Goal: Task Accomplishment & Management: Manage account settings

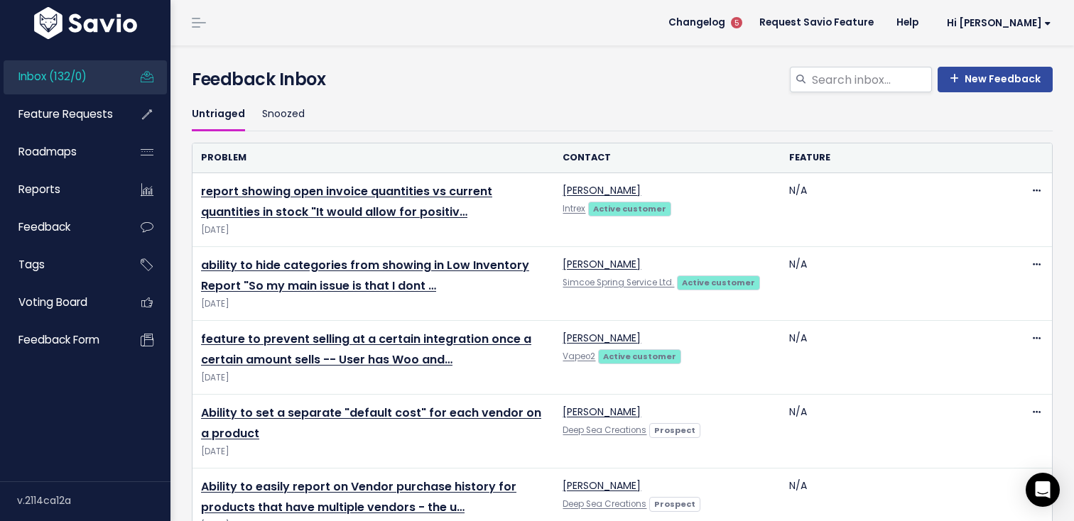
click at [86, 89] on link "Inbox (132/0)" at bounding box center [61, 76] width 114 height 33
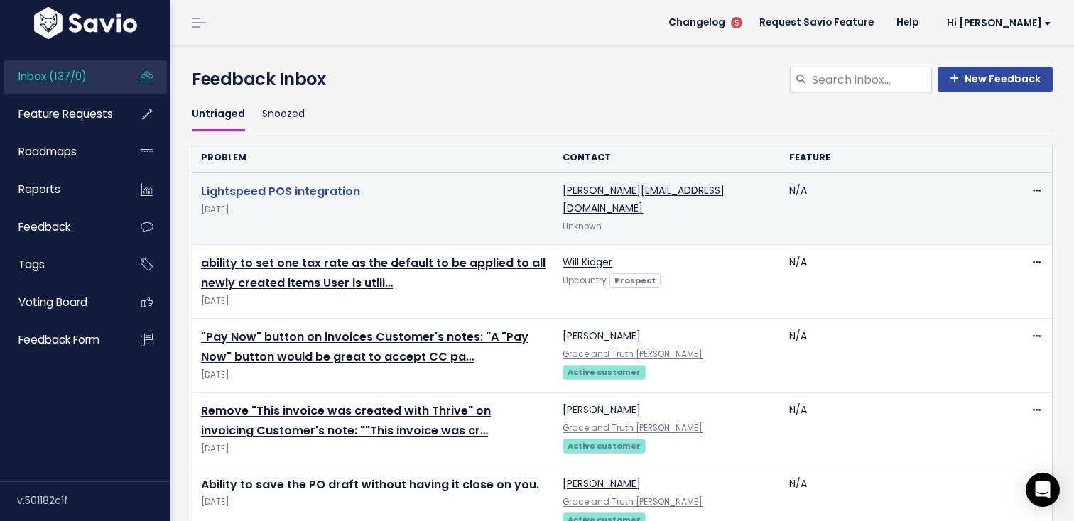
click at [222, 187] on link "Lightspeed POS integration" at bounding box center [280, 191] width 159 height 16
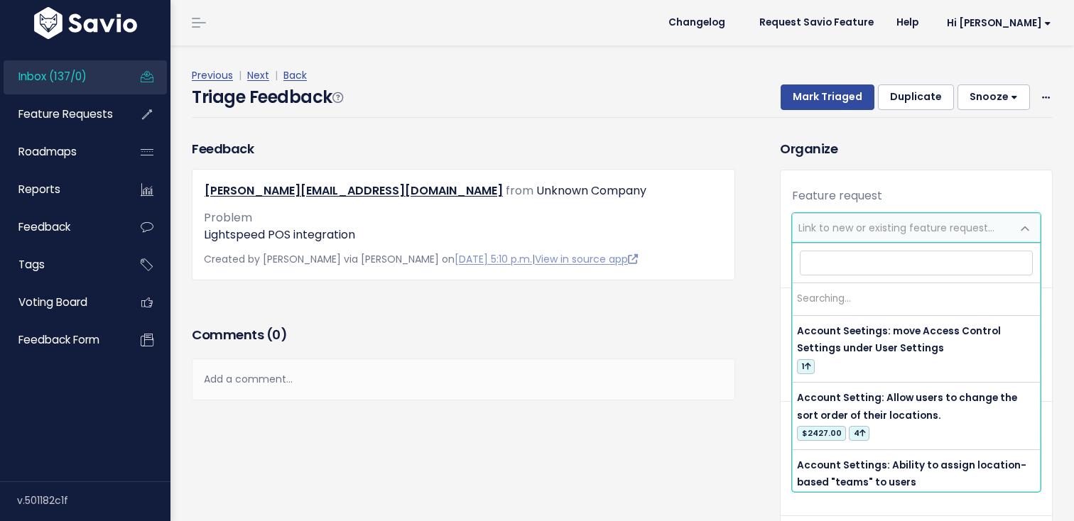
click at [845, 219] on span "Link to new or existing feature request..." at bounding box center [902, 228] width 219 height 28
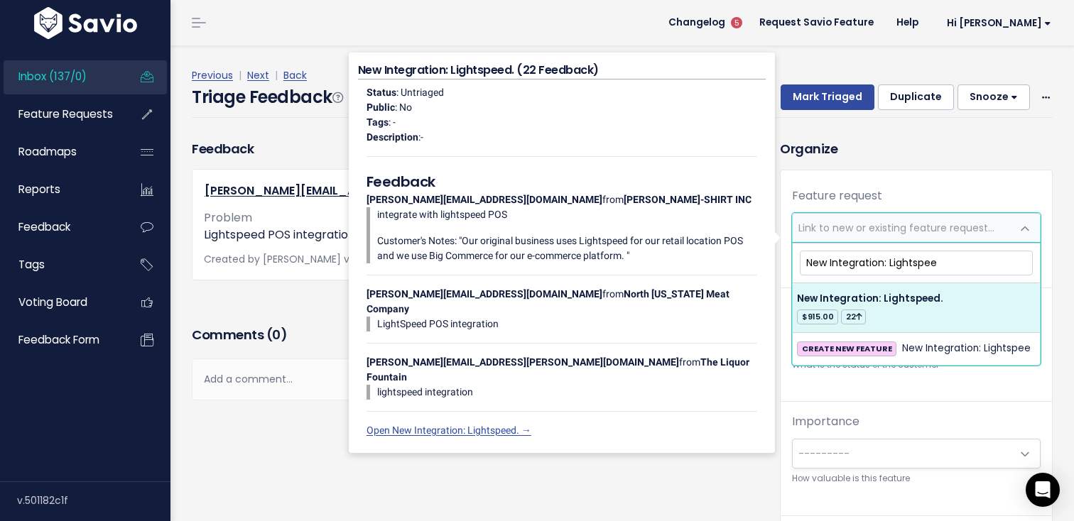
type input "New Integration: Lightspee"
select select "22191"
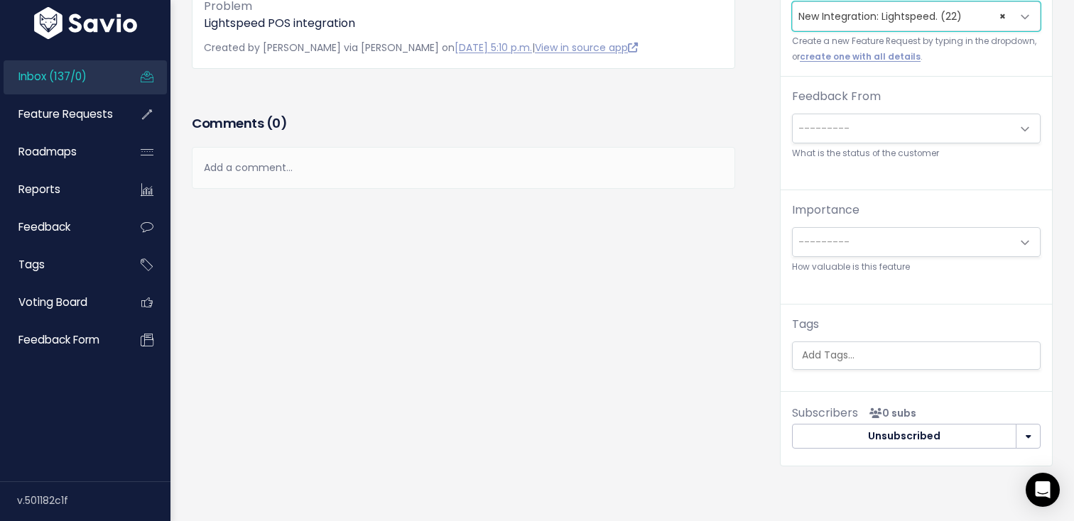
scroll to position [183, 0]
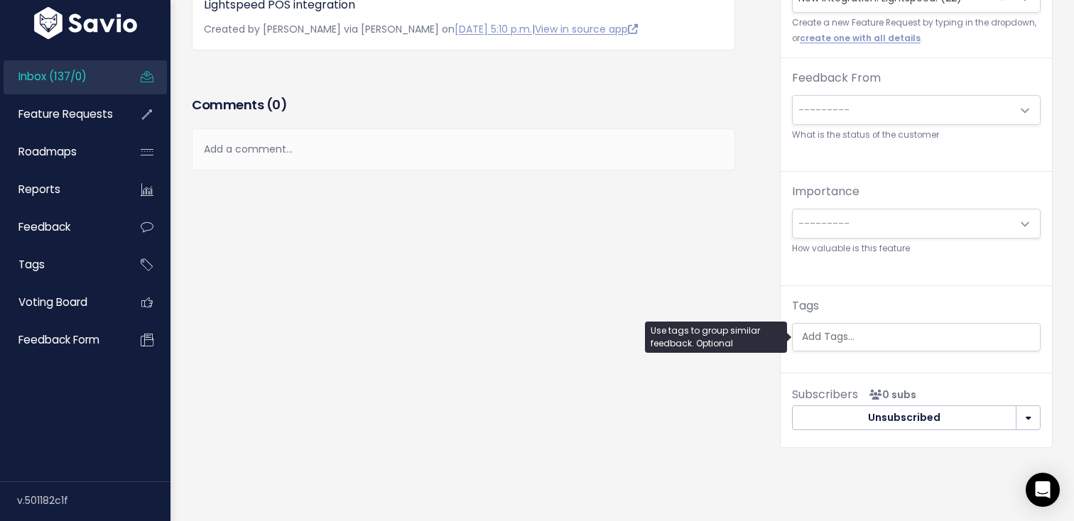
click at [925, 345] on ul at bounding box center [916, 337] width 247 height 27
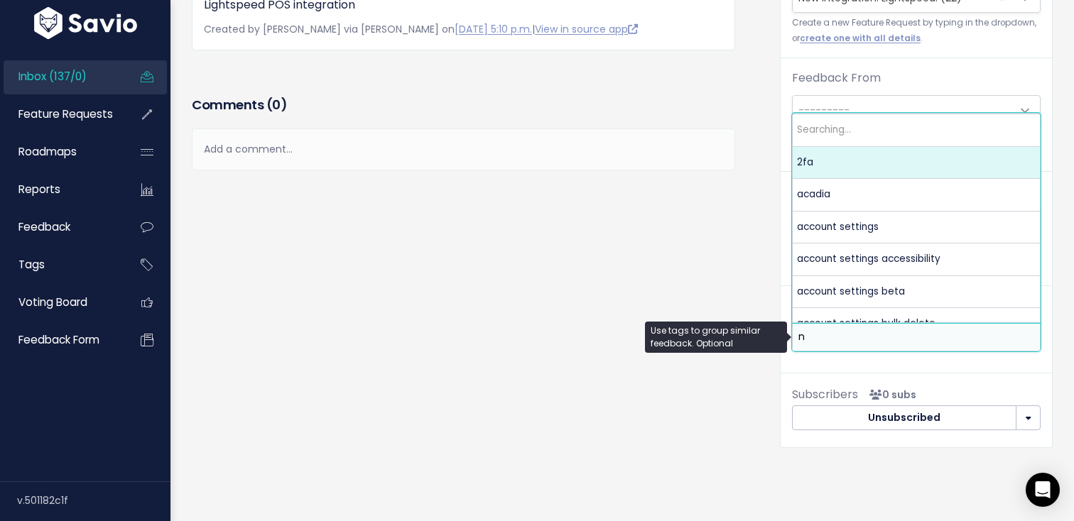
scroll to position [0, 0]
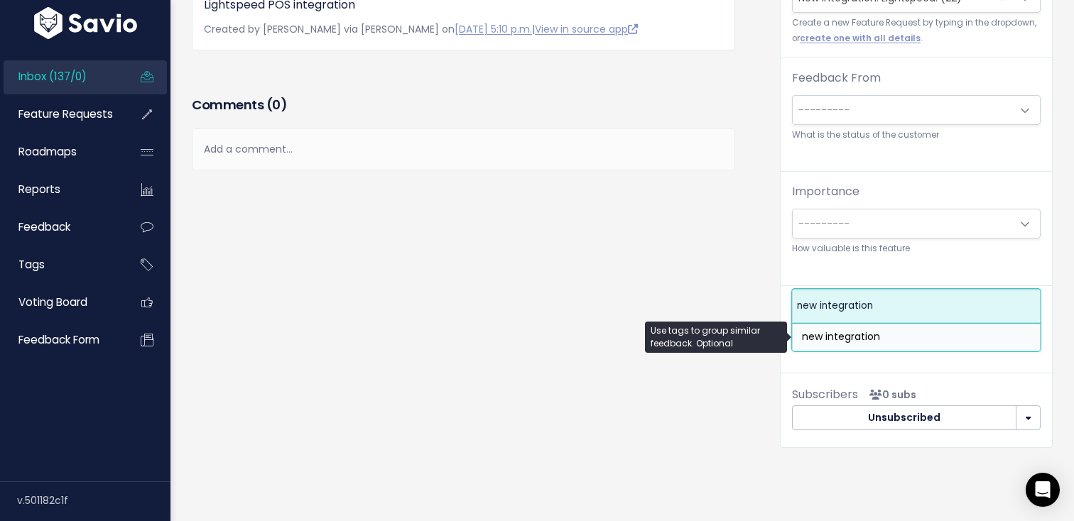
type input "new integration"
select select "4547"
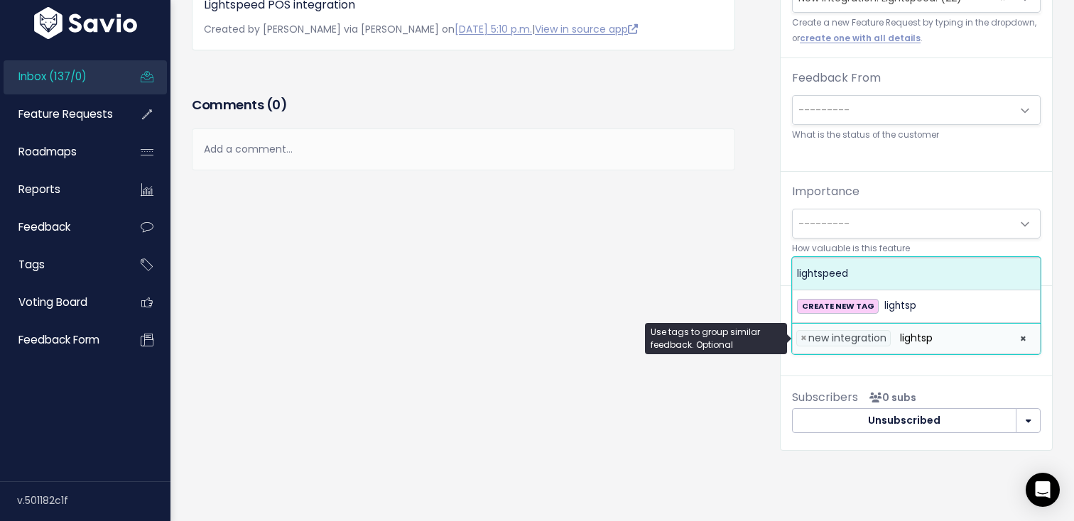
type input "lightsp"
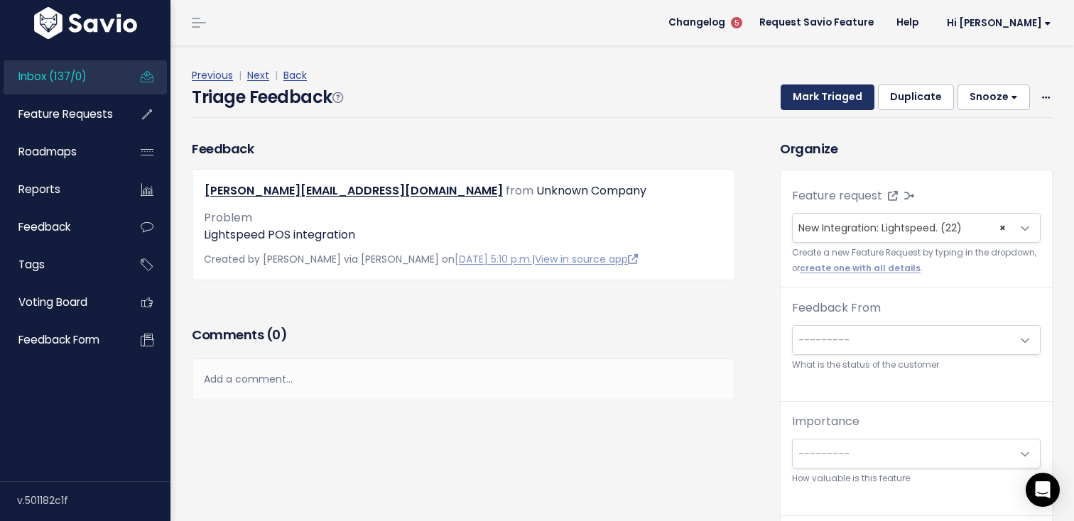
click at [827, 95] on button "Mark Triaged" at bounding box center [827, 98] width 94 height 26
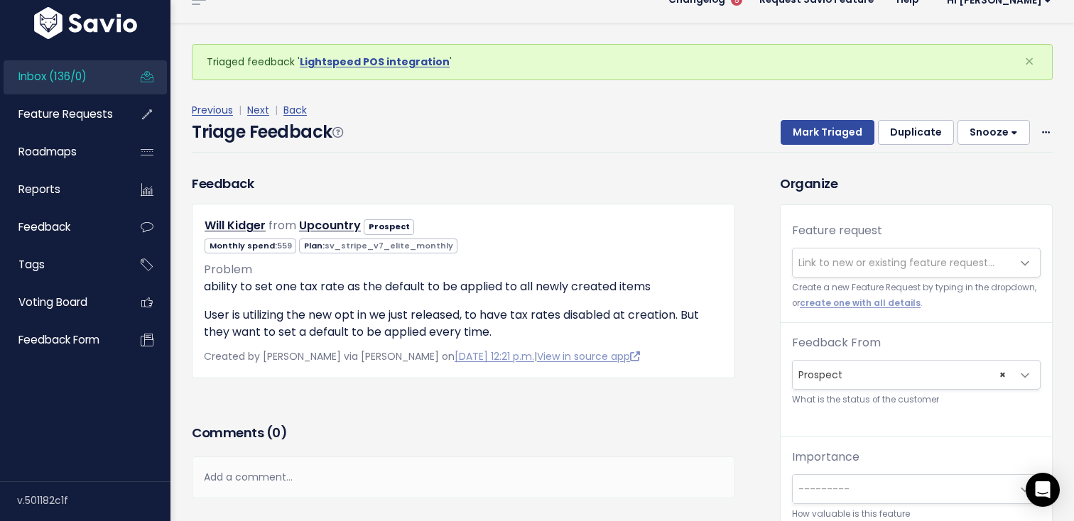
scroll to position [33, 0]
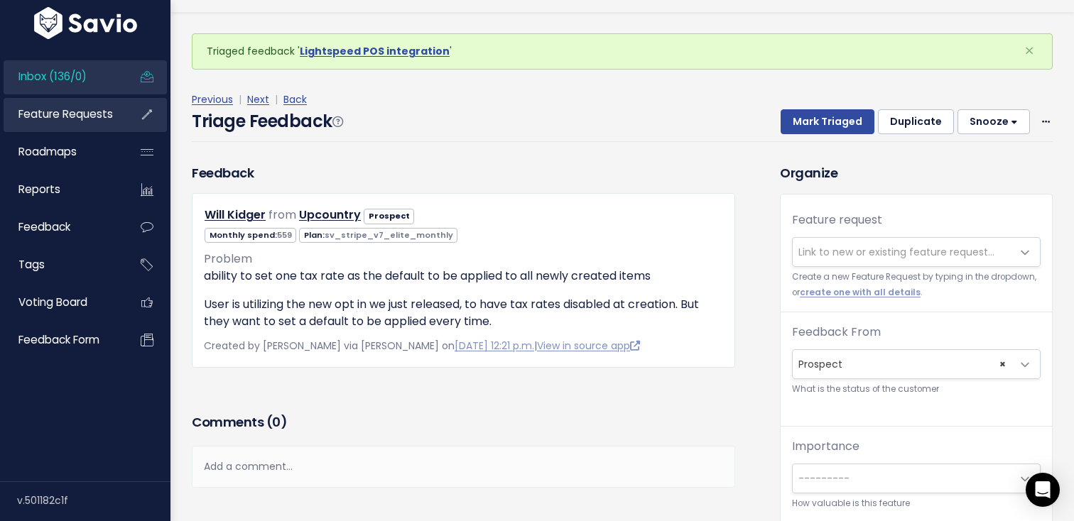
click at [81, 104] on link "Feature Requests" at bounding box center [61, 114] width 114 height 33
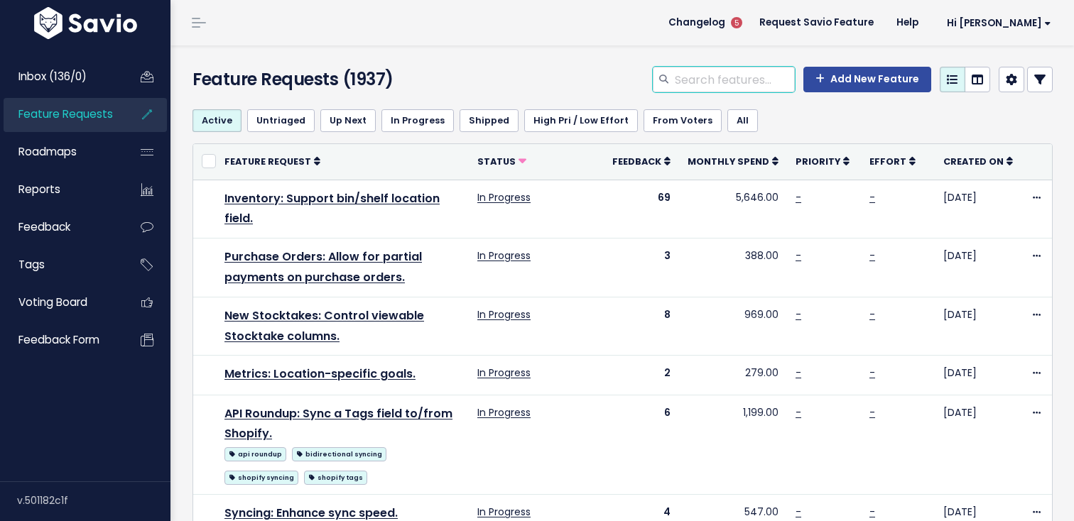
click at [727, 79] on input "search" at bounding box center [733, 80] width 121 height 26
type input "tax rate"
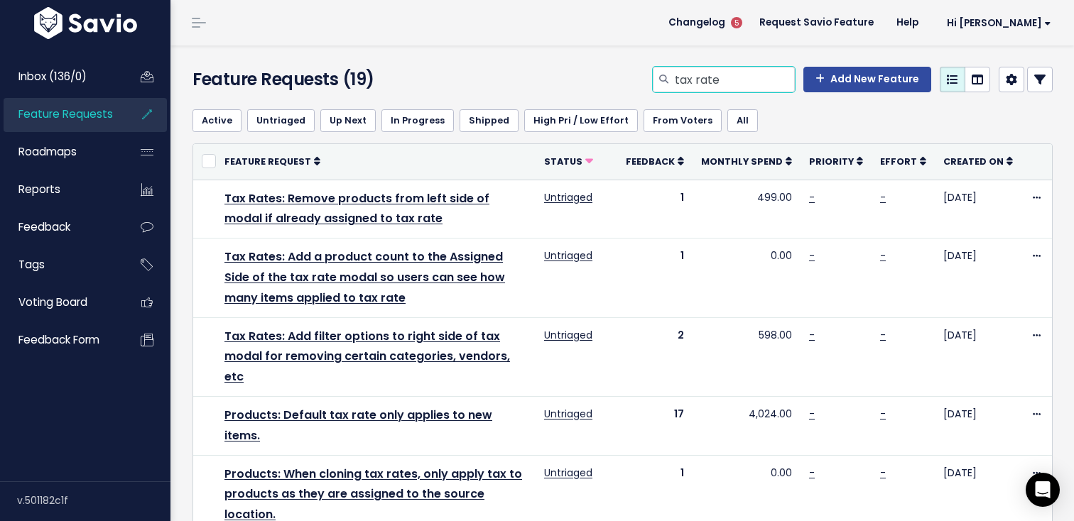
click at [765, 82] on input "tax rate" at bounding box center [733, 80] width 121 height 26
type input "tax"
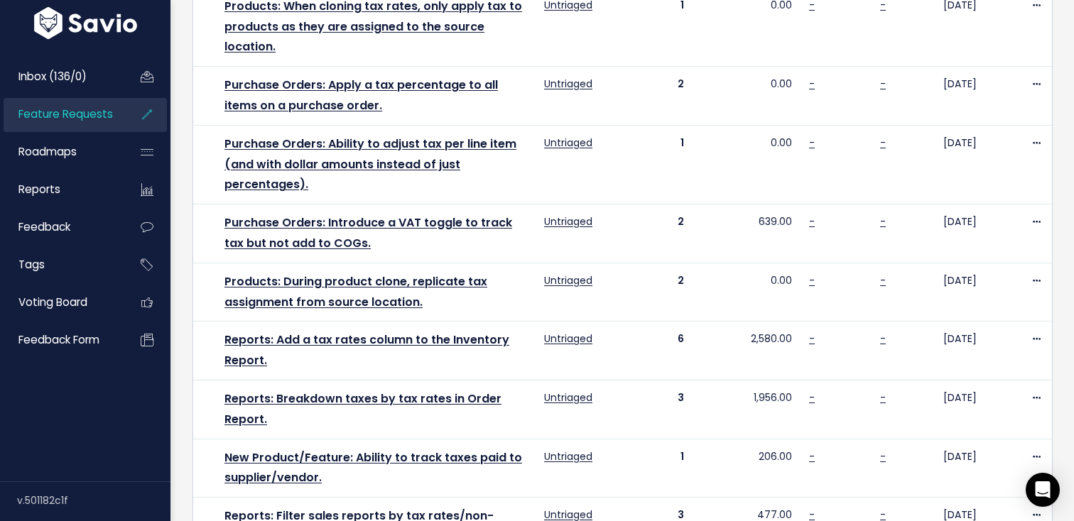
scroll to position [847, 0]
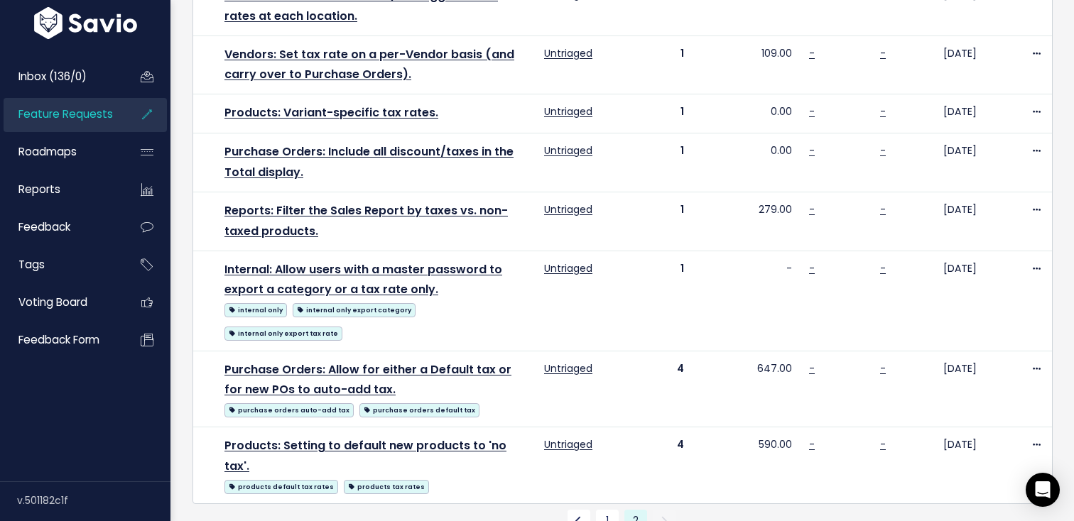
scroll to position [702, 0]
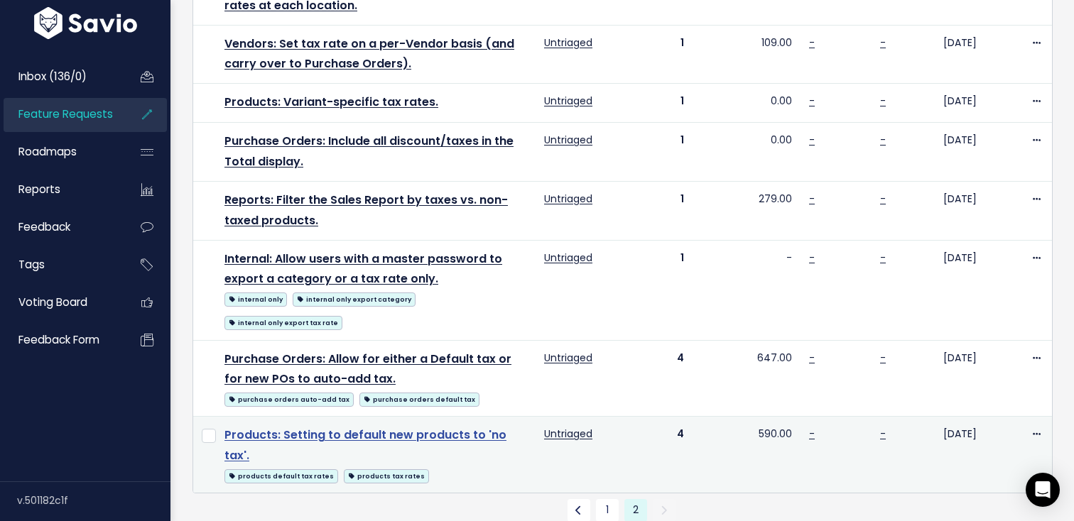
click at [474, 427] on link "Products: Setting to default new products to 'no tax'." at bounding box center [365, 445] width 282 height 37
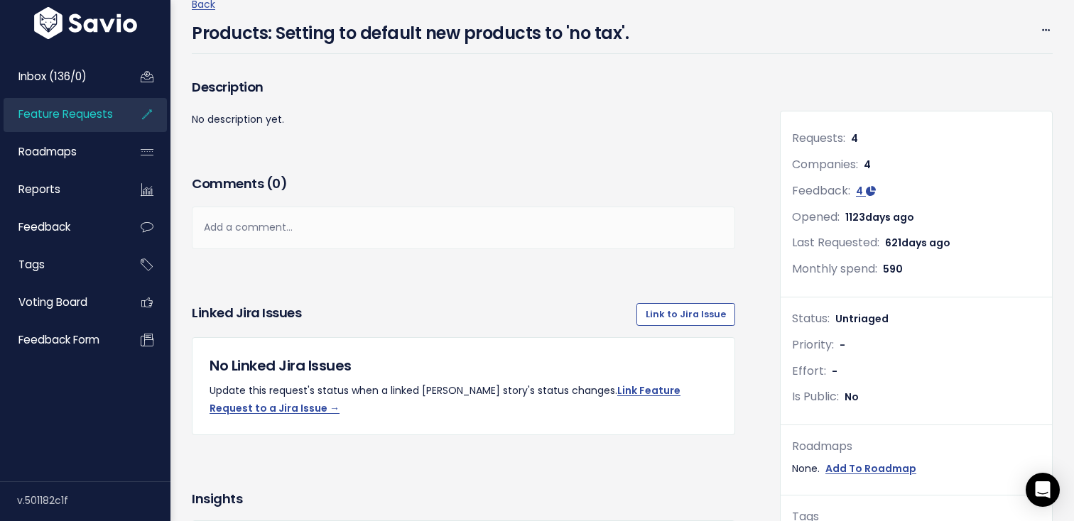
scroll to position [60, 0]
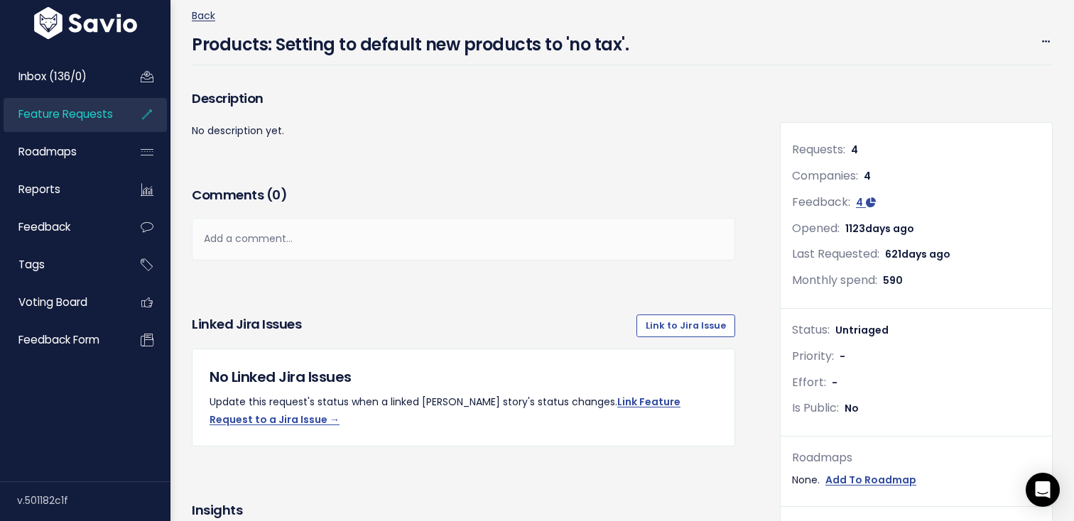
click at [209, 15] on link "Back" at bounding box center [203, 16] width 23 height 14
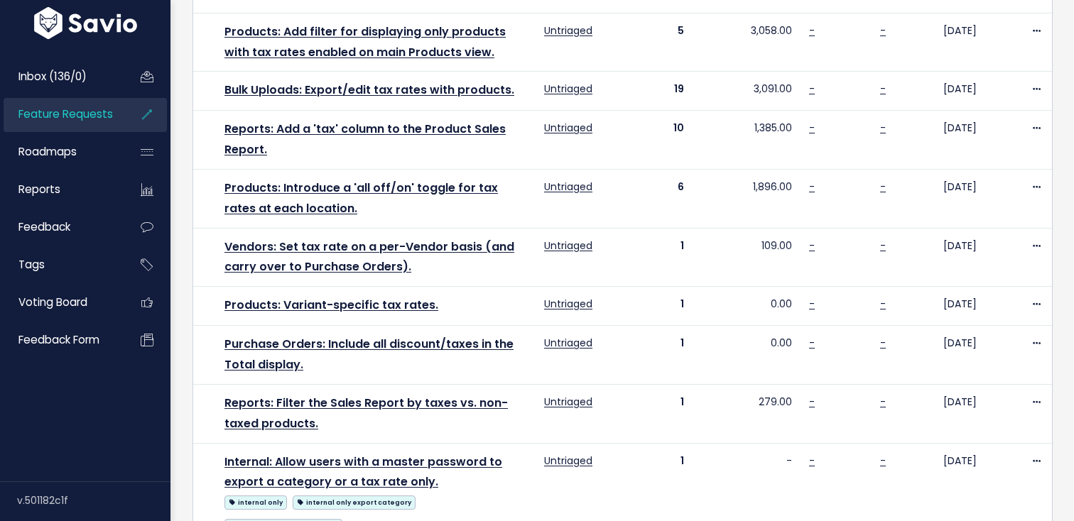
scroll to position [702, 0]
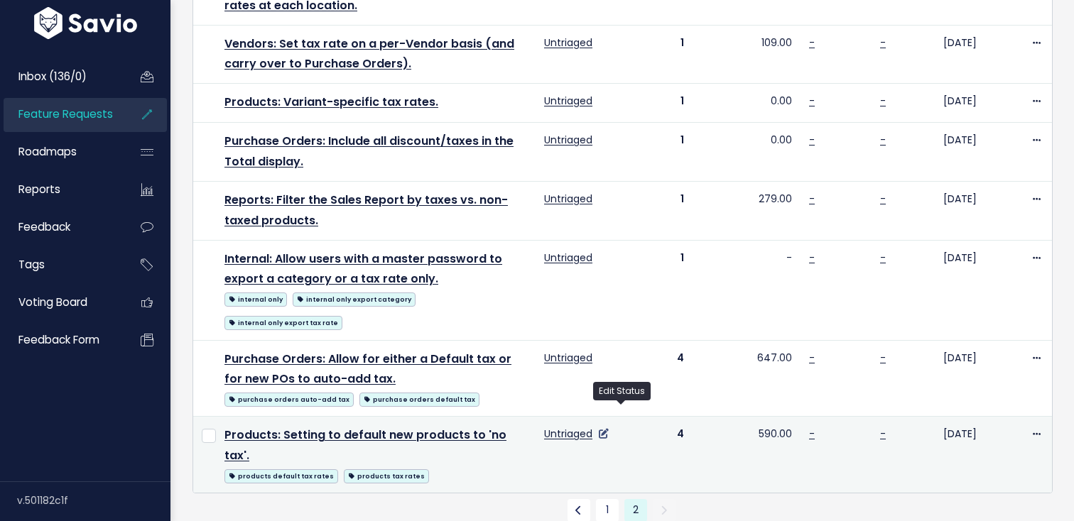
click at [609, 429] on icon at bounding box center [604, 434] width 10 height 10
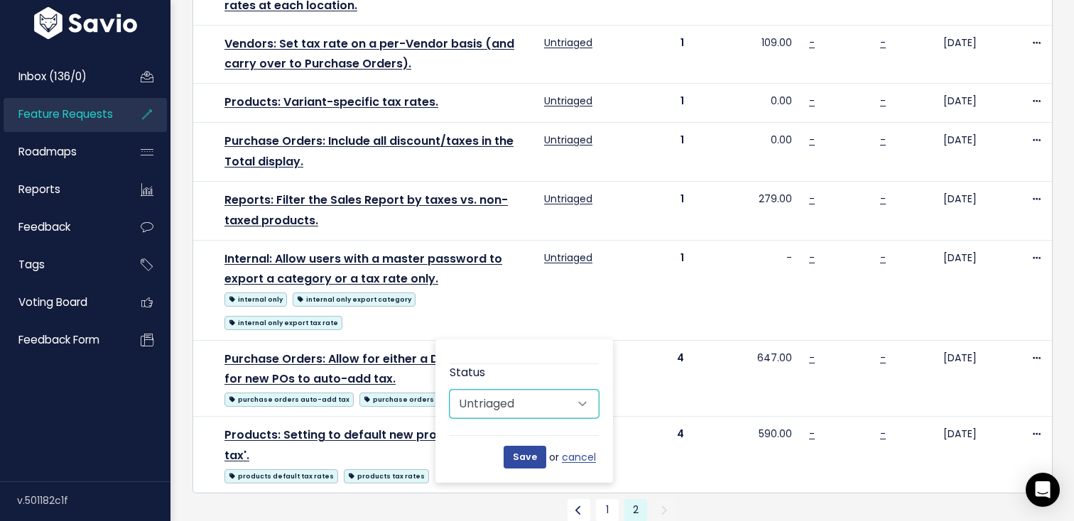
click at [574, 405] on select "Untriaged Under Consideration Planned In Progress Shipped Closed Won't do" at bounding box center [524, 404] width 149 height 28
select select "CUSTOMER_NOTIFIED"
click at [450, 390] on select "Untriaged Under Consideration Planned In Progress Shipped Closed Won't do" at bounding box center [524, 404] width 149 height 28
click at [548, 413] on select "Untriaged Under Consideration Planned In Progress Shipped Closed Won't do" at bounding box center [524, 404] width 149 height 28
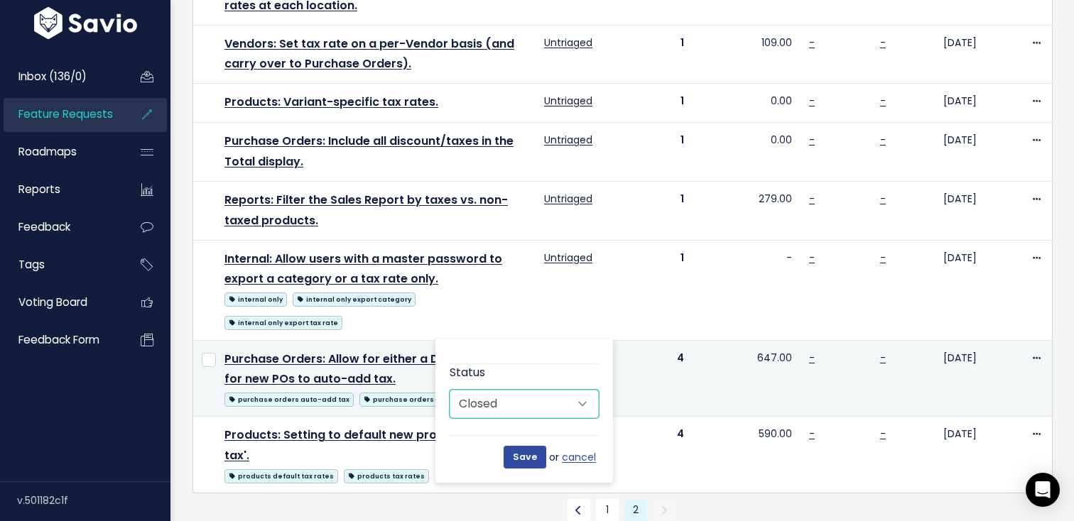
scroll to position [700, 0]
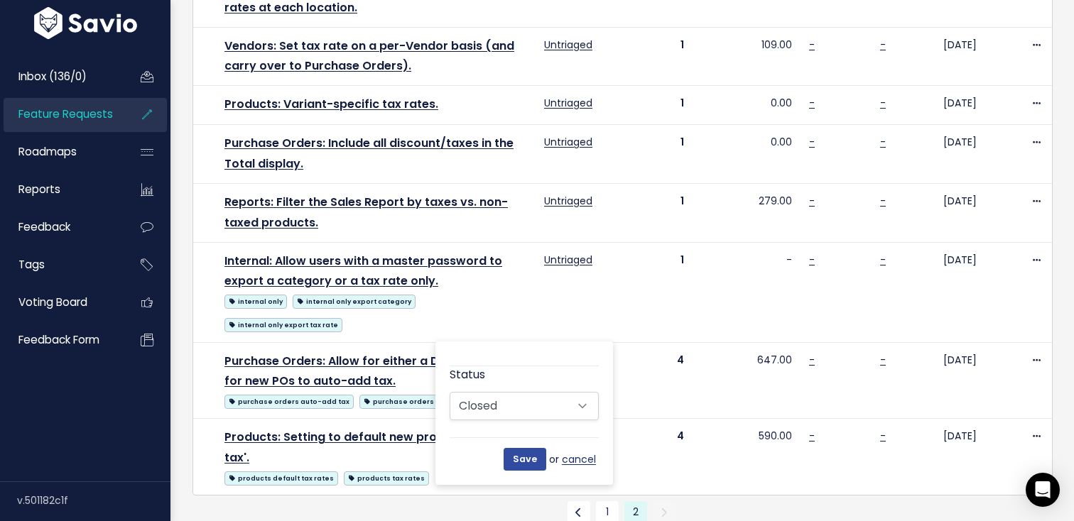
click at [569, 457] on link "cancel" at bounding box center [580, 460] width 37 height 18
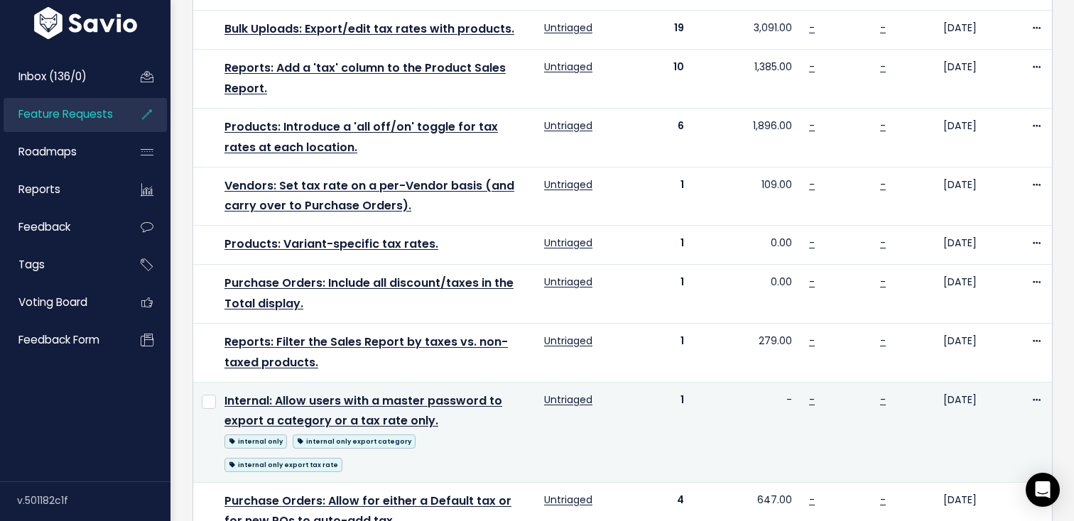
scroll to position [0, 0]
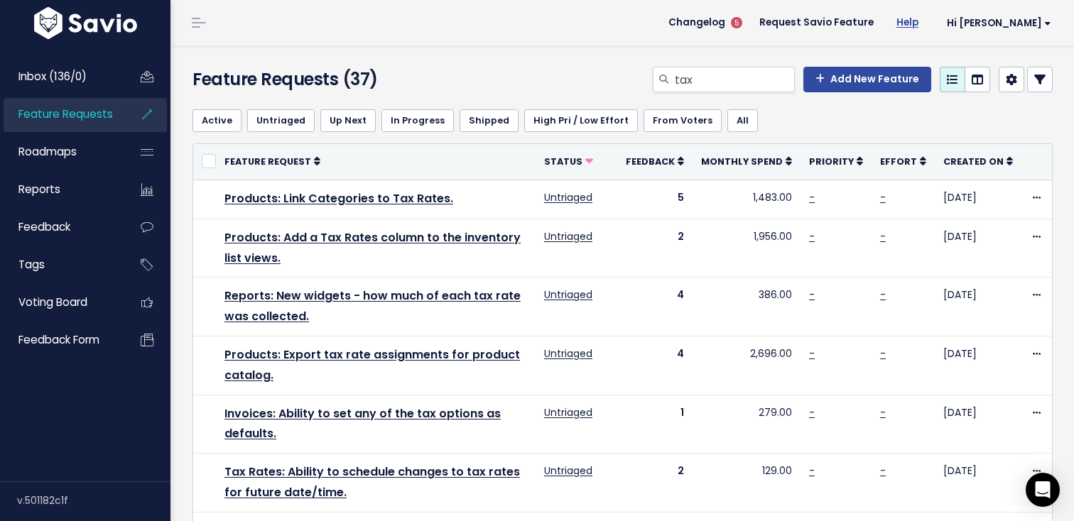
click at [930, 25] on link "Help" at bounding box center [907, 22] width 45 height 21
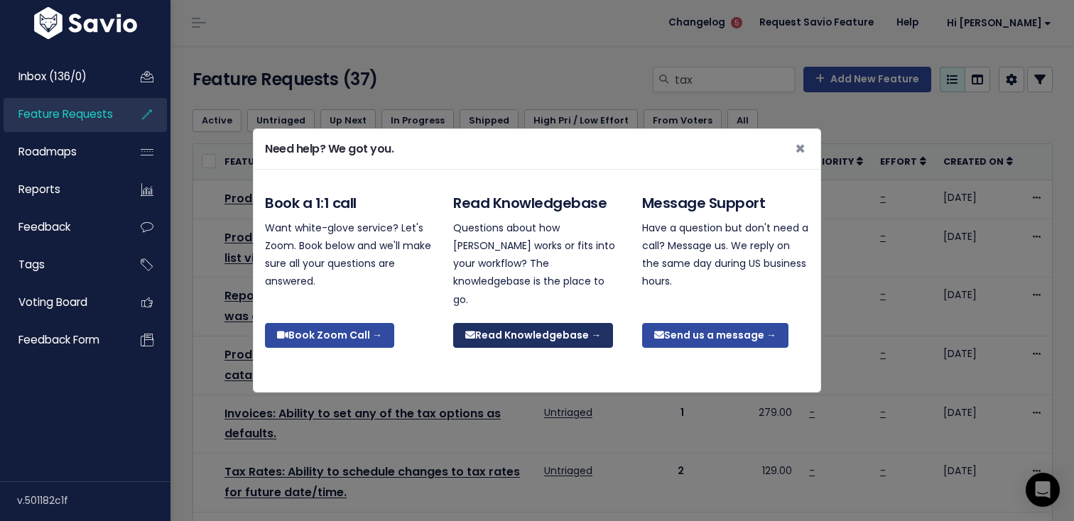
click at [502, 323] on link "Read Knowledgebase →" at bounding box center [533, 336] width 160 height 26
click at [747, 116] on div "Need help? We got you. × Book a 1:1 call Want white-glove service? Let's Zoom. …" at bounding box center [537, 260] width 1074 height 521
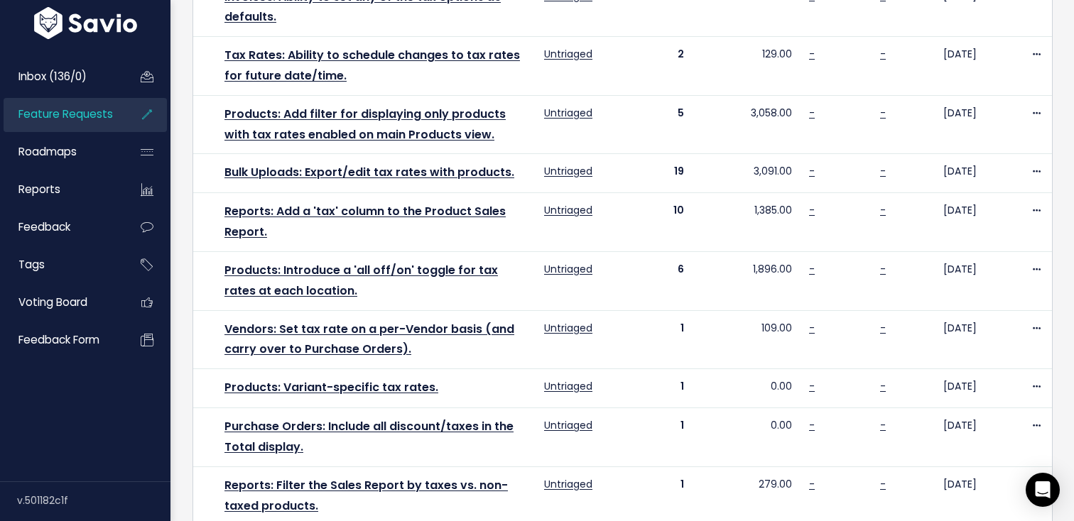
scroll to position [702, 0]
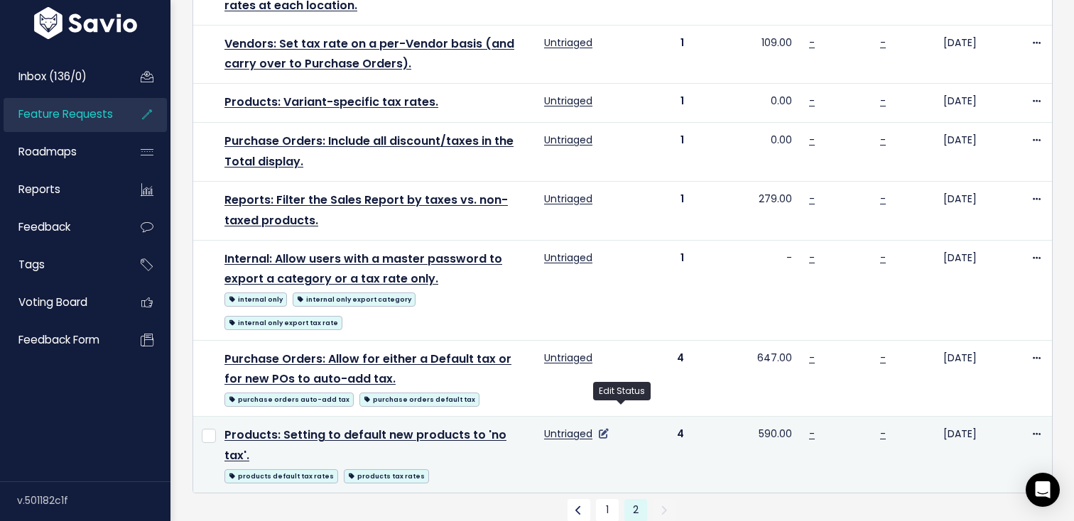
click at [609, 429] on icon at bounding box center [604, 434] width 10 height 10
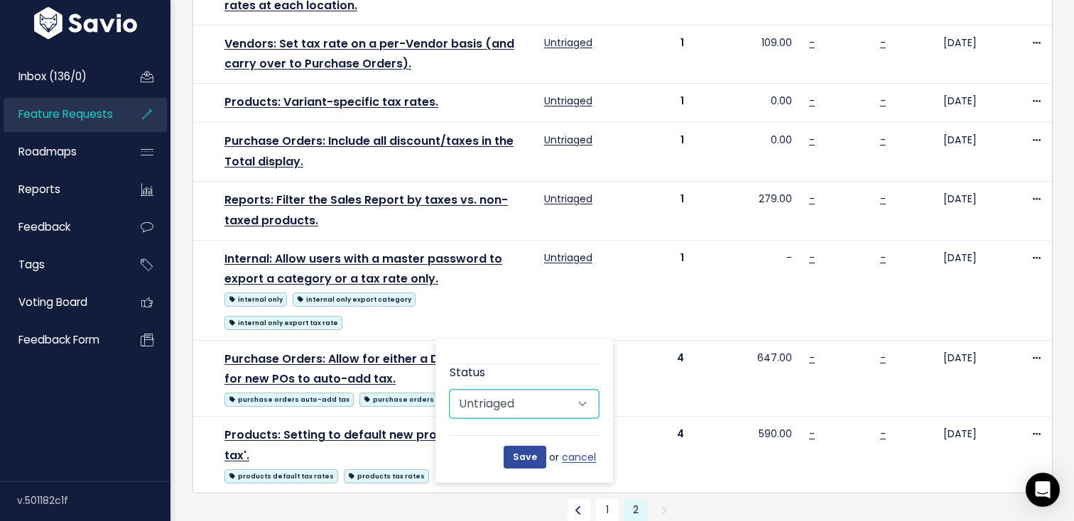
click at [578, 410] on select "Untriaged Under Consideration Planned In Progress Shipped Closed Won't do" at bounding box center [524, 404] width 149 height 28
select select "SHIPPED"
click at [450, 390] on select "Untriaged Under Consideration Planned In Progress Shipped Closed Won't do" at bounding box center [524, 404] width 149 height 28
click at [524, 458] on input "Save" at bounding box center [525, 457] width 43 height 23
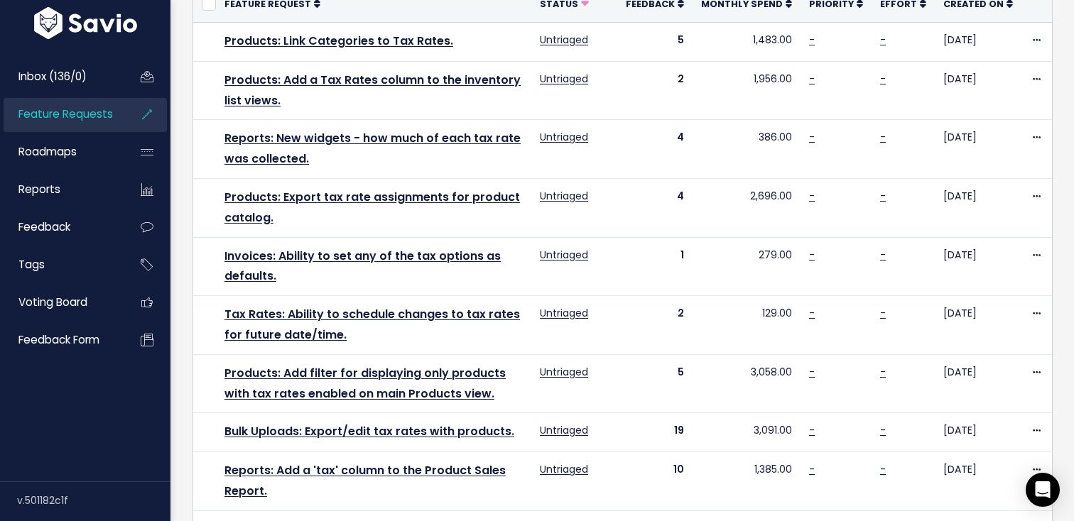
scroll to position [0, 0]
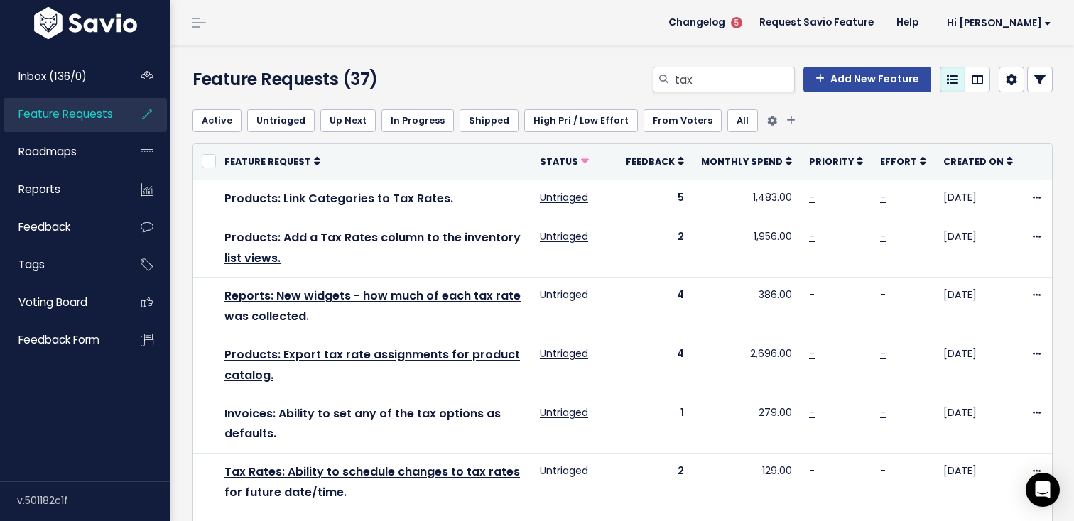
click at [491, 116] on link "Shipped" at bounding box center [488, 120] width 59 height 23
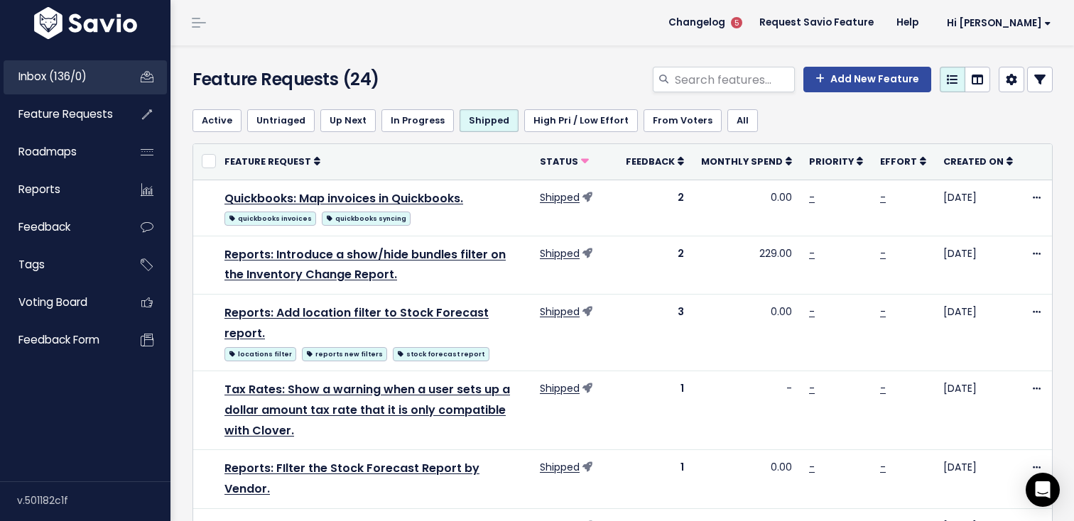
click at [78, 80] on span "Inbox (136/0)" at bounding box center [52, 76] width 68 height 15
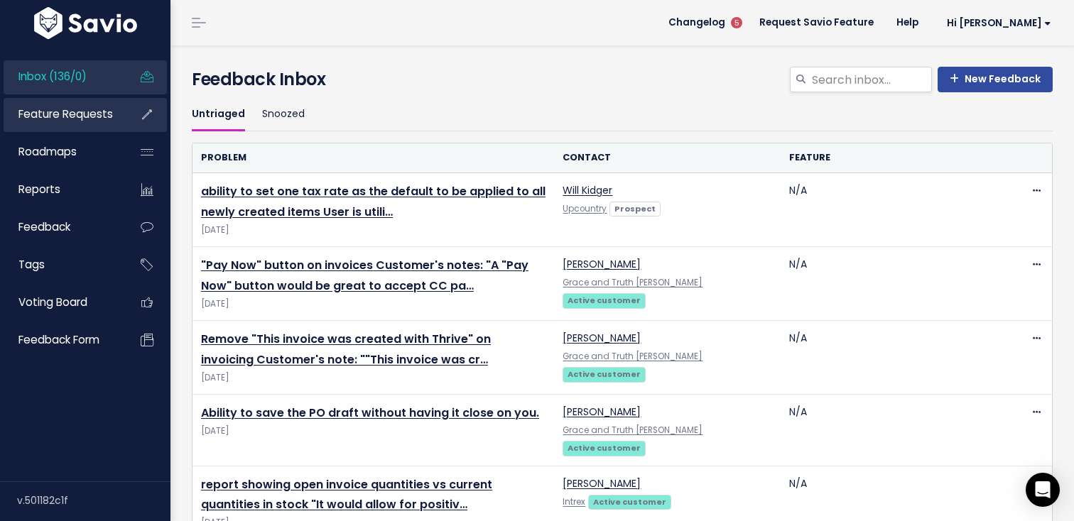
click at [103, 110] on span "Feature Requests" at bounding box center [65, 114] width 94 height 15
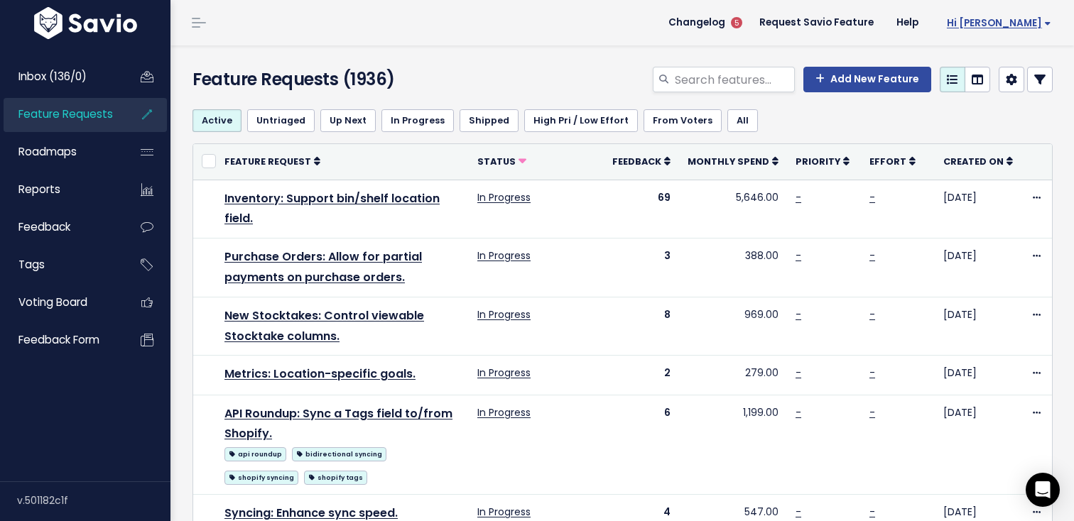
click at [1023, 27] on span "Hi [PERSON_NAME]" at bounding box center [999, 23] width 104 height 11
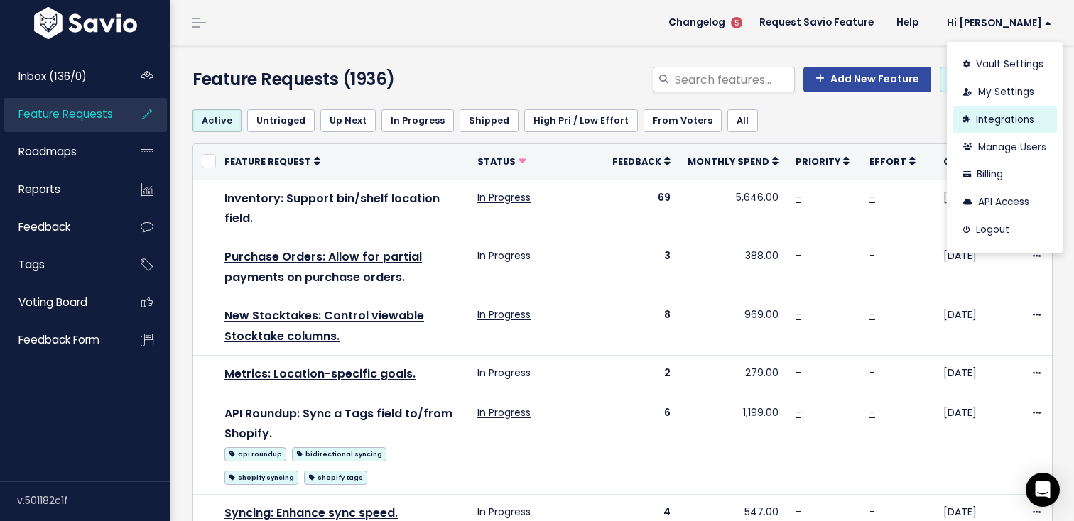
click at [1000, 111] on link "Integrations" at bounding box center [1004, 120] width 104 height 28
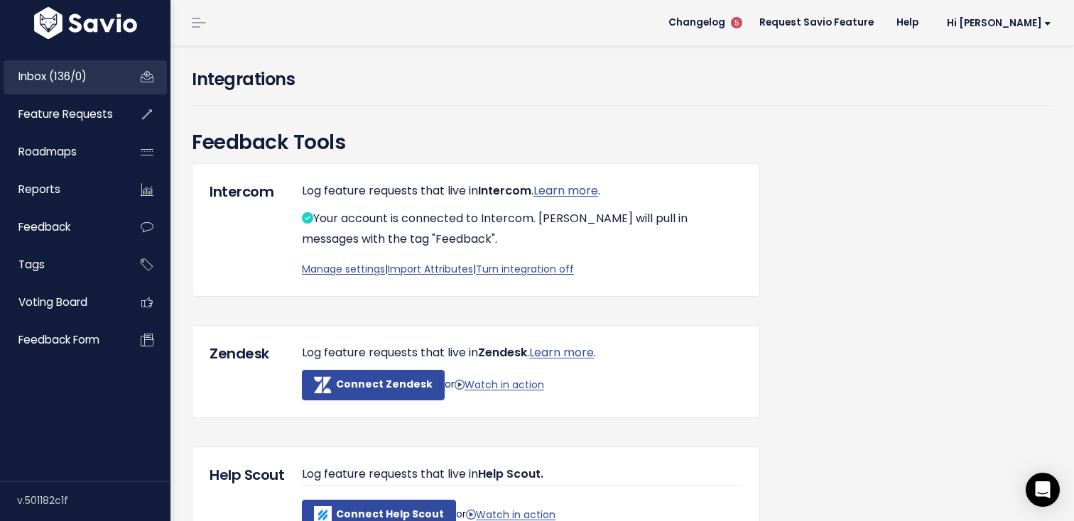
click at [93, 77] on link "Inbox (136/0)" at bounding box center [61, 76] width 114 height 33
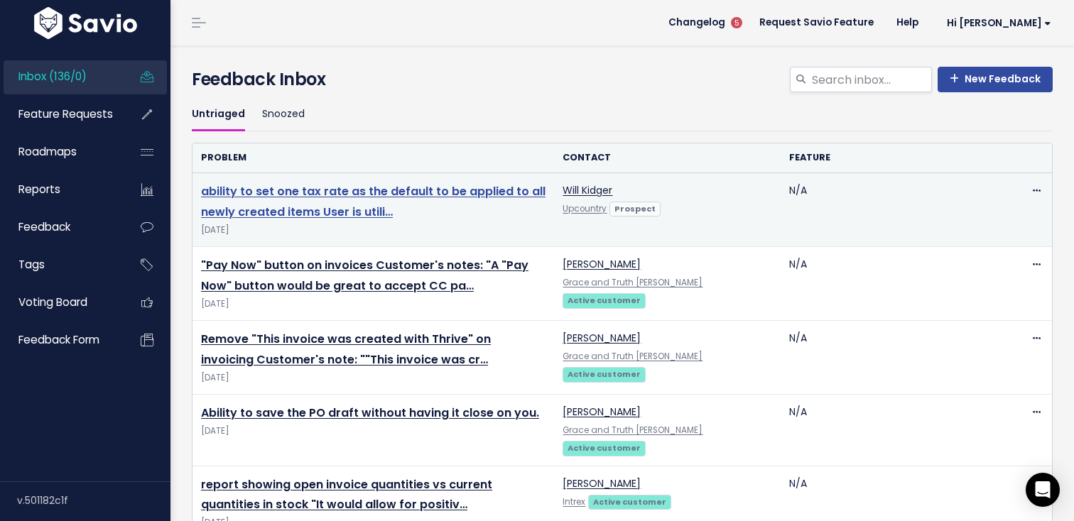
click at [446, 195] on link "ability to set one tax rate as the default to be applied to all newly created i…" at bounding box center [373, 201] width 344 height 37
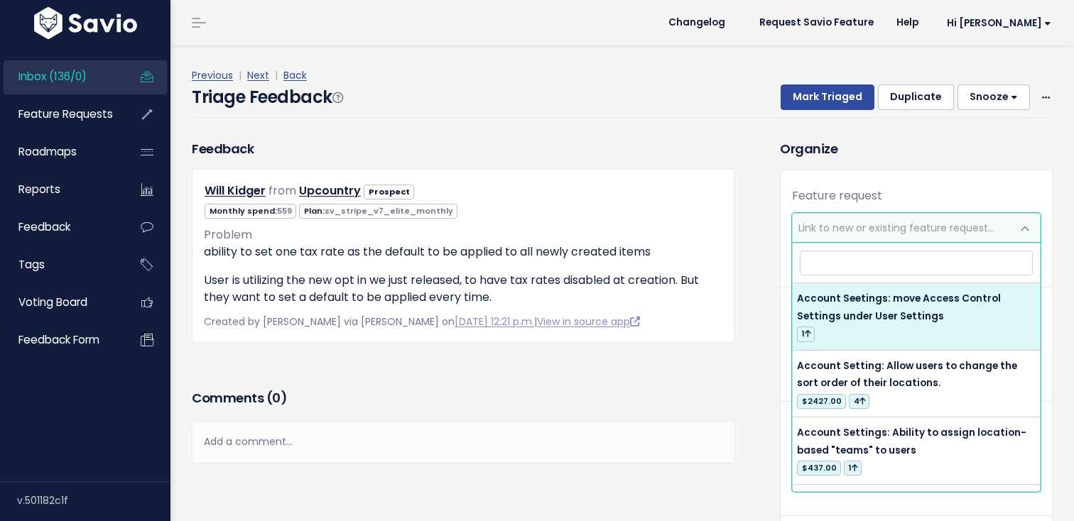
click at [851, 238] on span "Link to new or existing feature request..." at bounding box center [902, 228] width 219 height 28
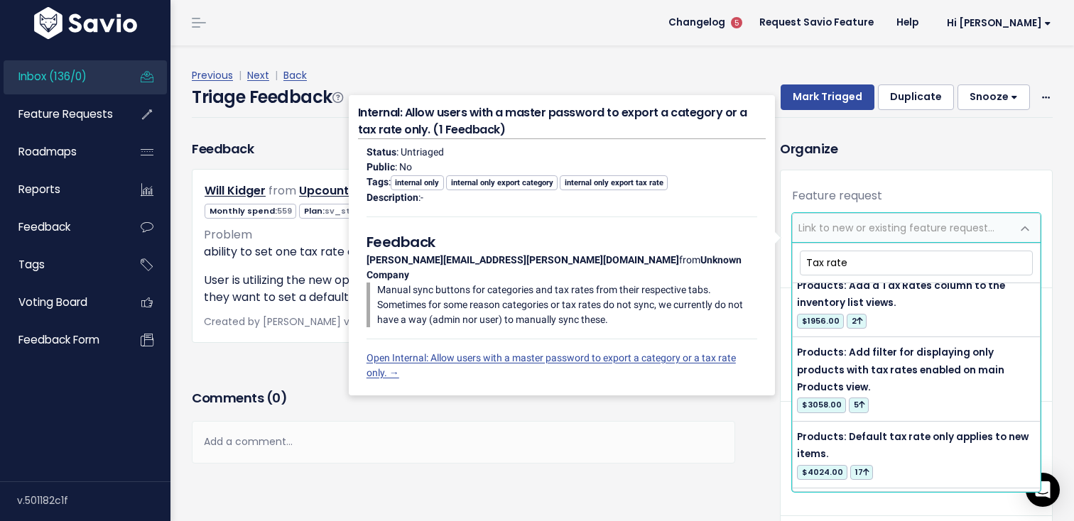
scroll to position [169, 0]
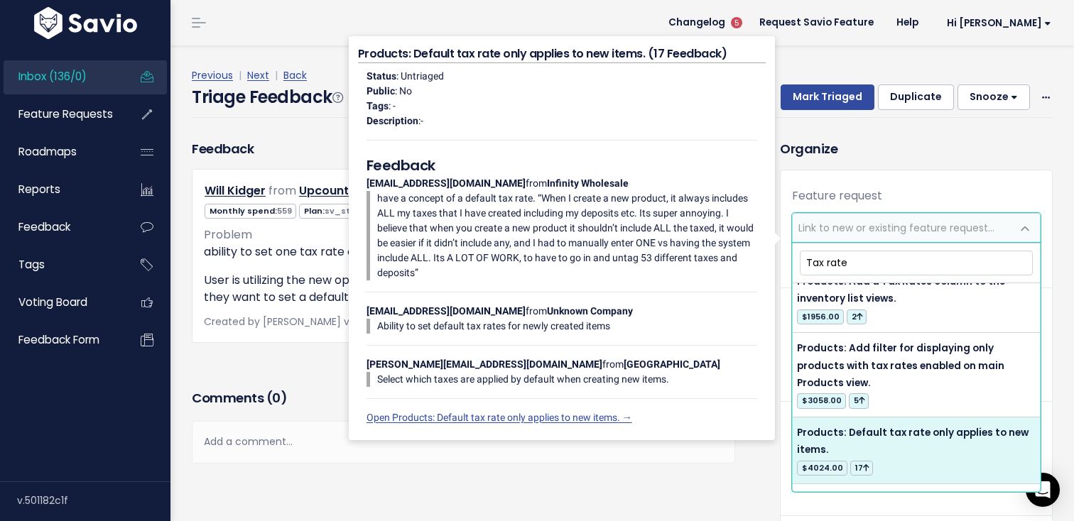
type input "Tax rate"
select select "37107"
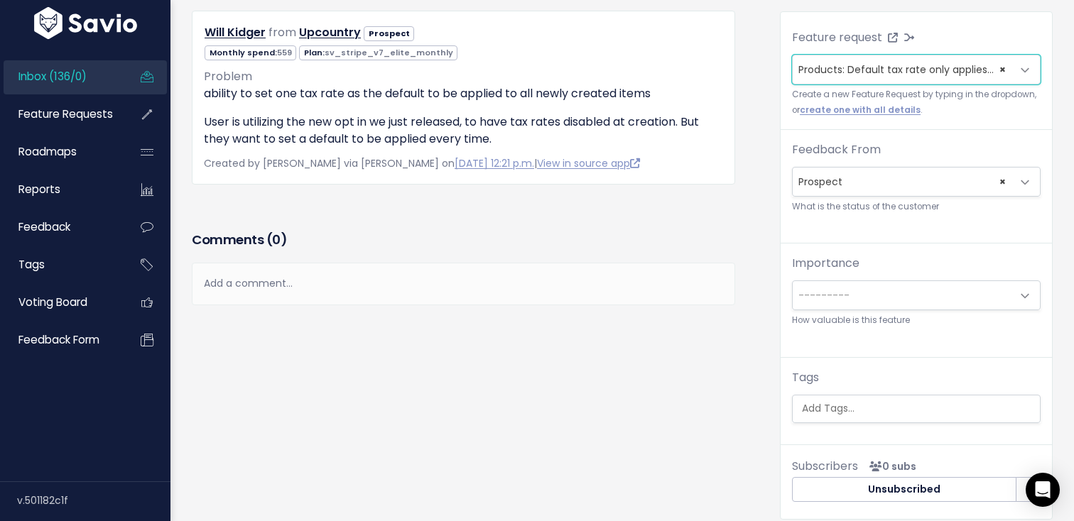
scroll to position [114, 0]
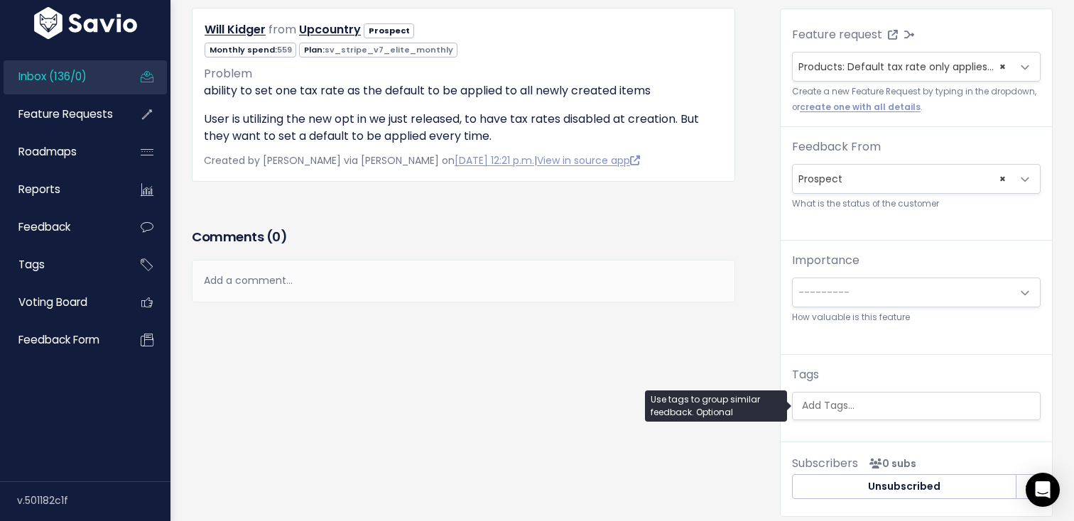
click at [875, 399] on input "search" at bounding box center [919, 405] width 247 height 15
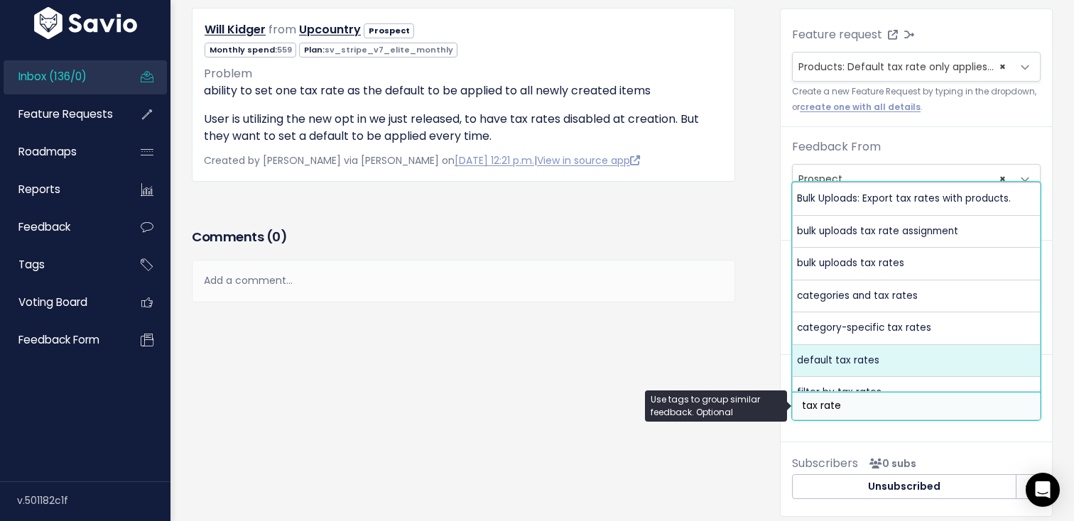
type input "tax rate"
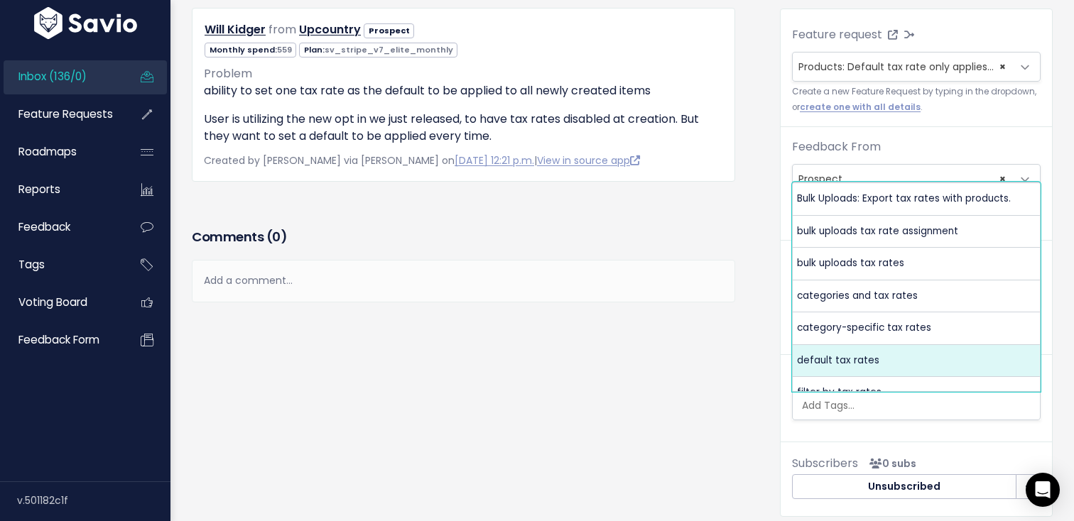
select select "5874"
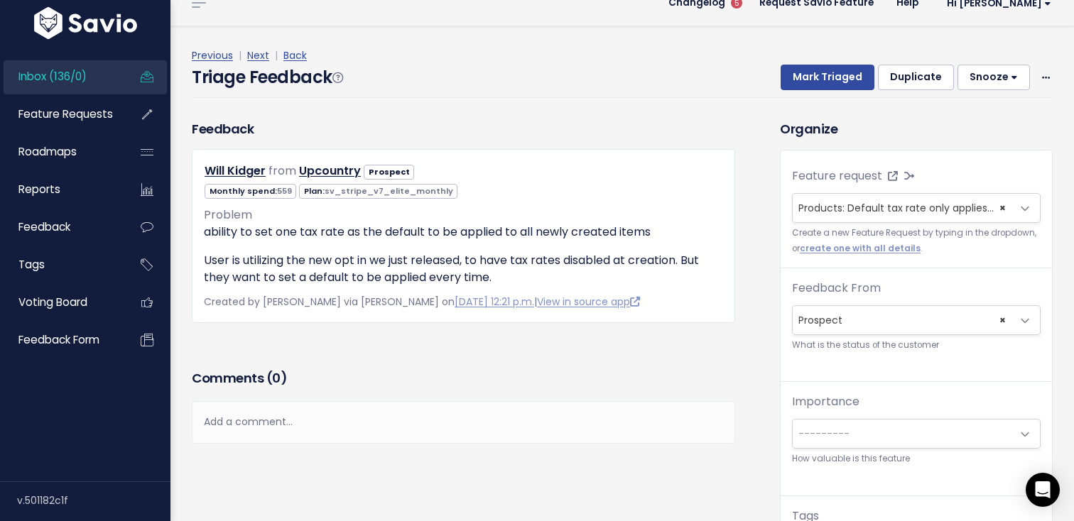
scroll to position [0, 0]
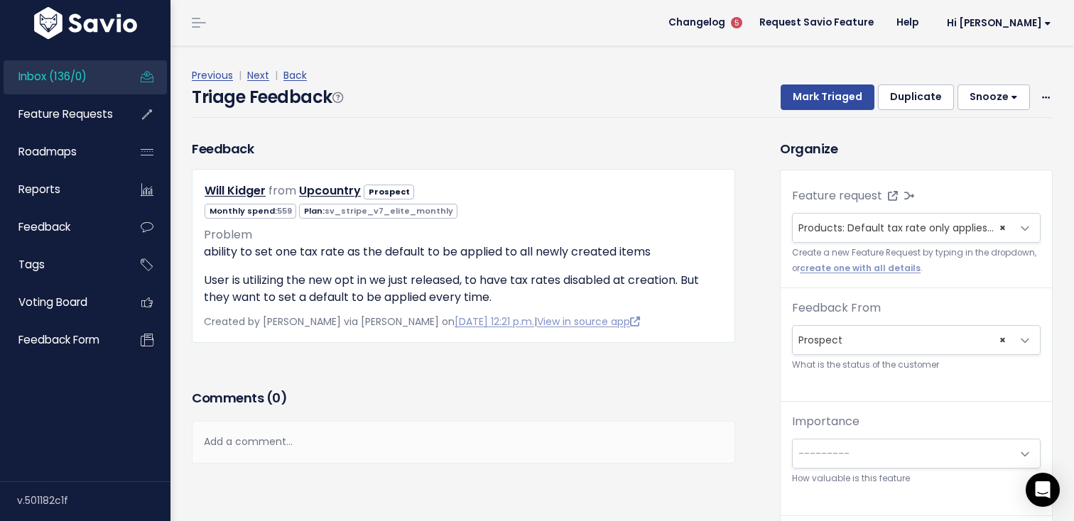
click at [840, 78] on div "Previous | Next | Back" at bounding box center [622, 76] width 861 height 18
click at [831, 90] on button "Mark Triaged" at bounding box center [827, 98] width 94 height 26
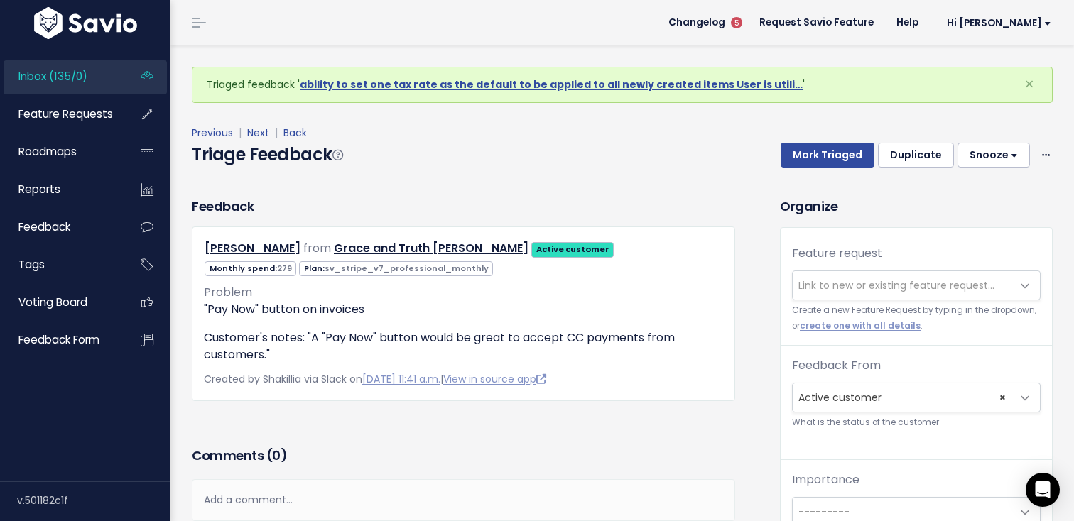
click at [848, 282] on span "Link to new or existing feature request..." at bounding box center [896, 285] width 196 height 14
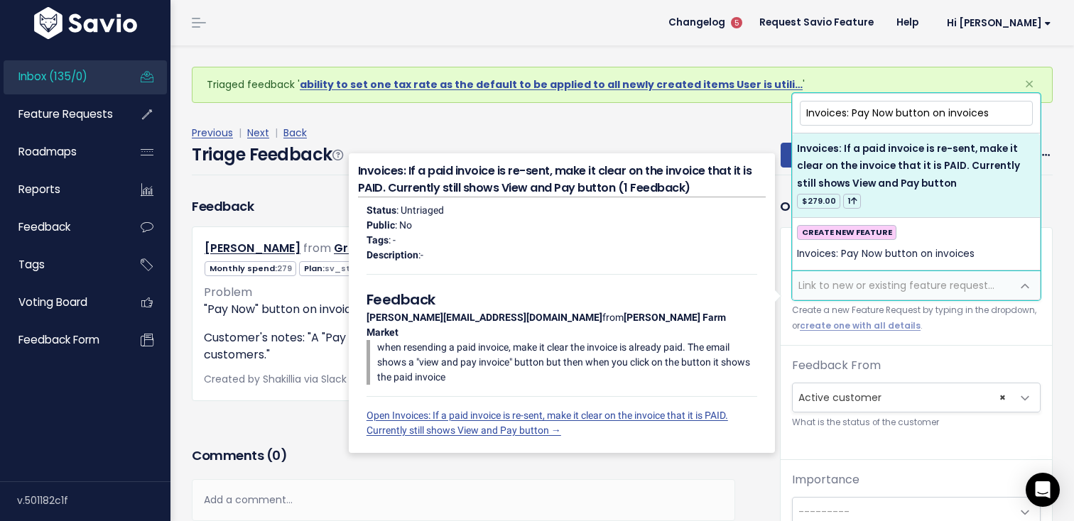
type input "Invoices: Pay Now button on invoices"
select select "62433"
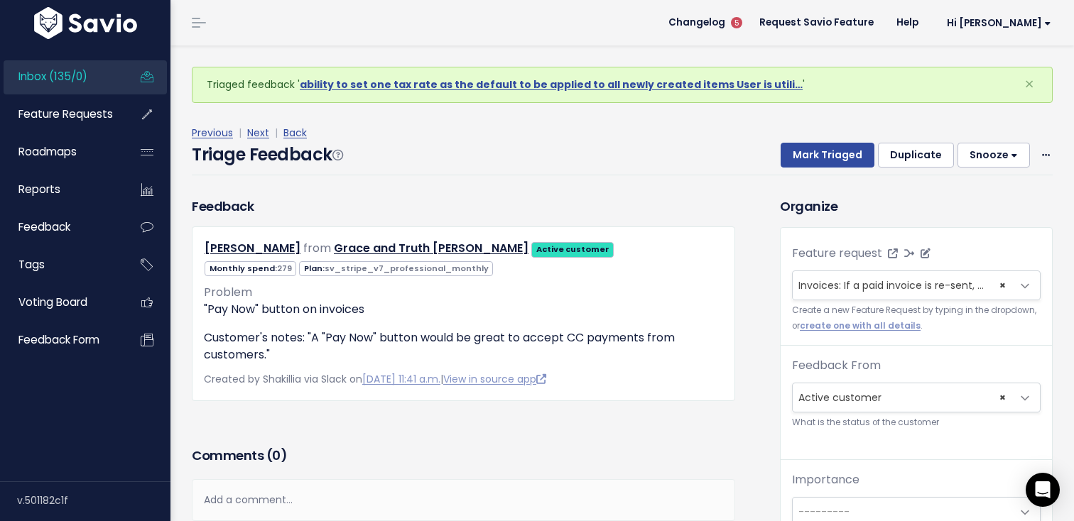
select select
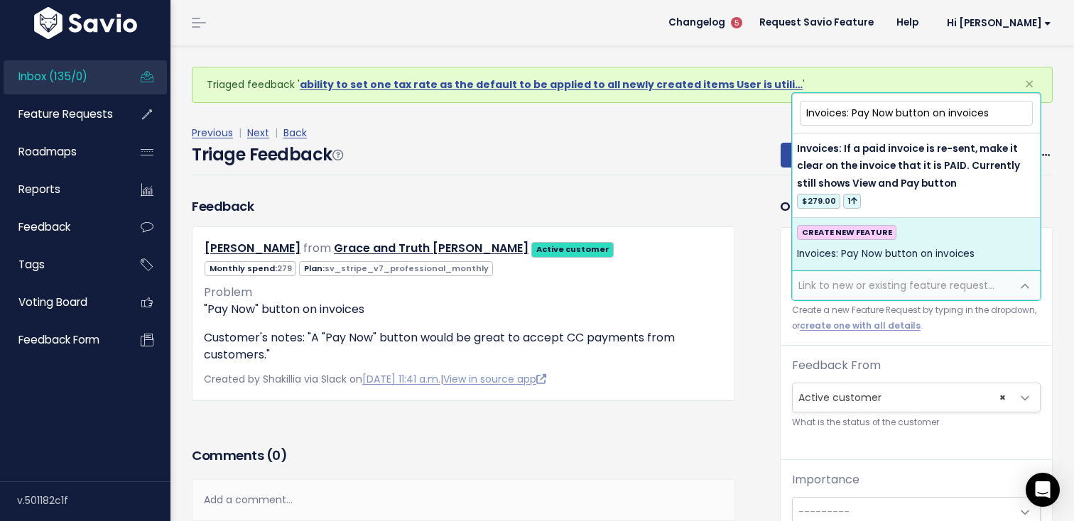
type input "Invoices: Pay Now button on invoices"
click at [925, 232] on div "CREATE NEW FEATURE Invoices: Pay Now button on invoices" at bounding box center [916, 244] width 239 height 38
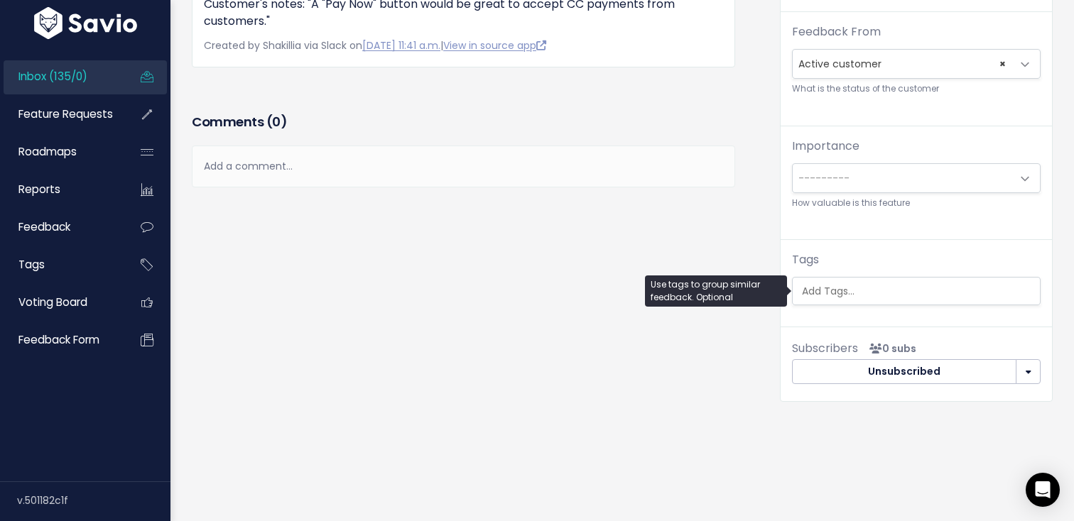
scroll to position [0, 4]
click at [883, 278] on ul at bounding box center [916, 291] width 247 height 27
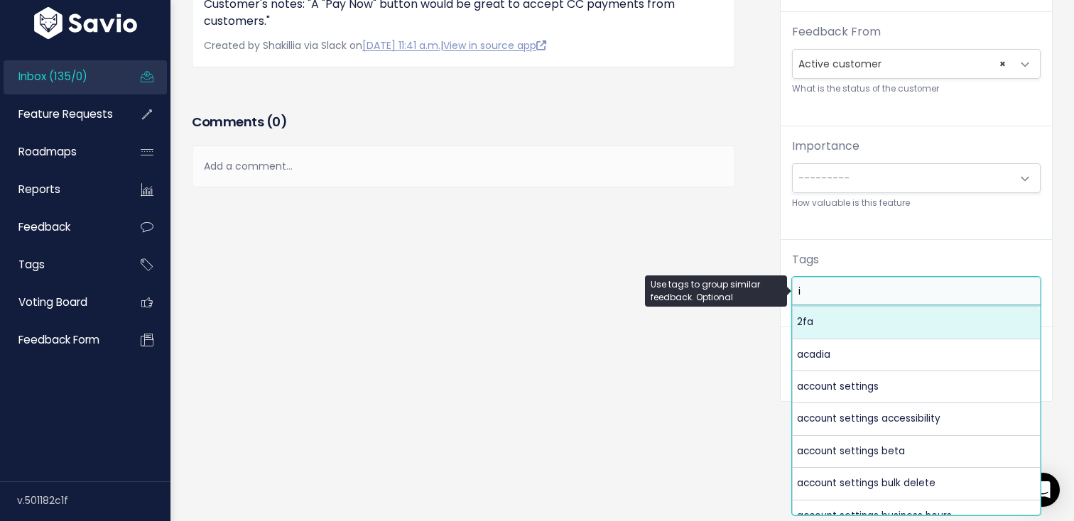
scroll to position [0, 0]
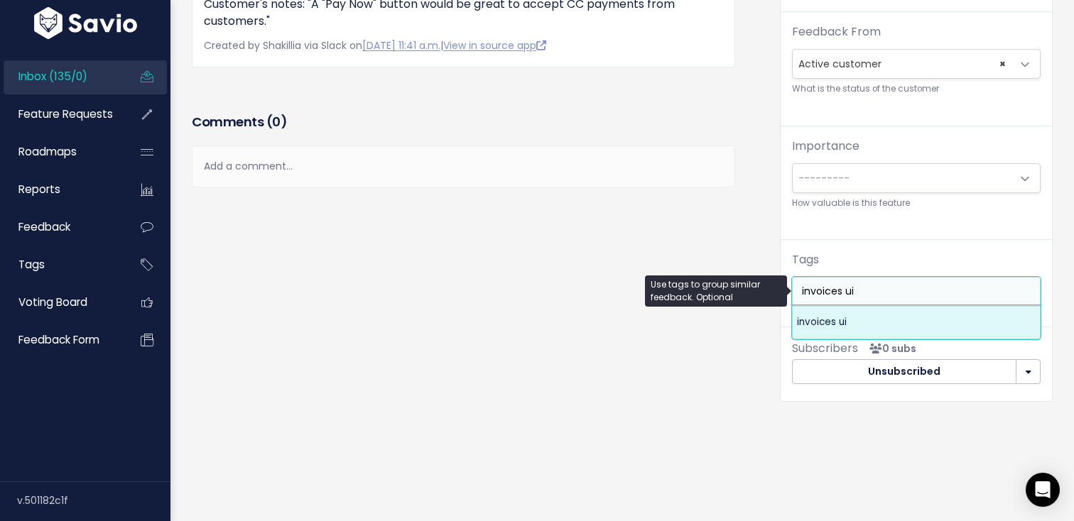
type input "invoices ui"
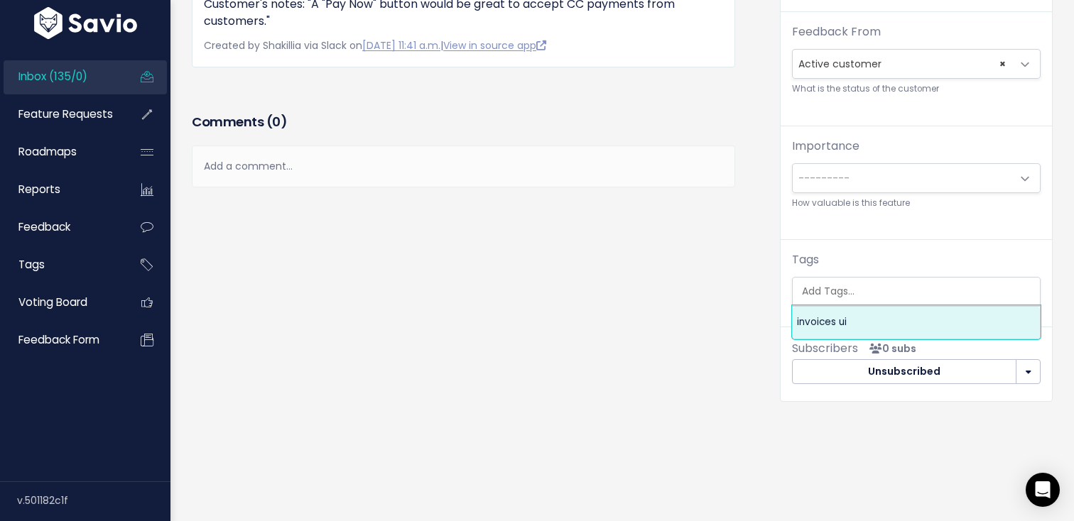
select select "10462"
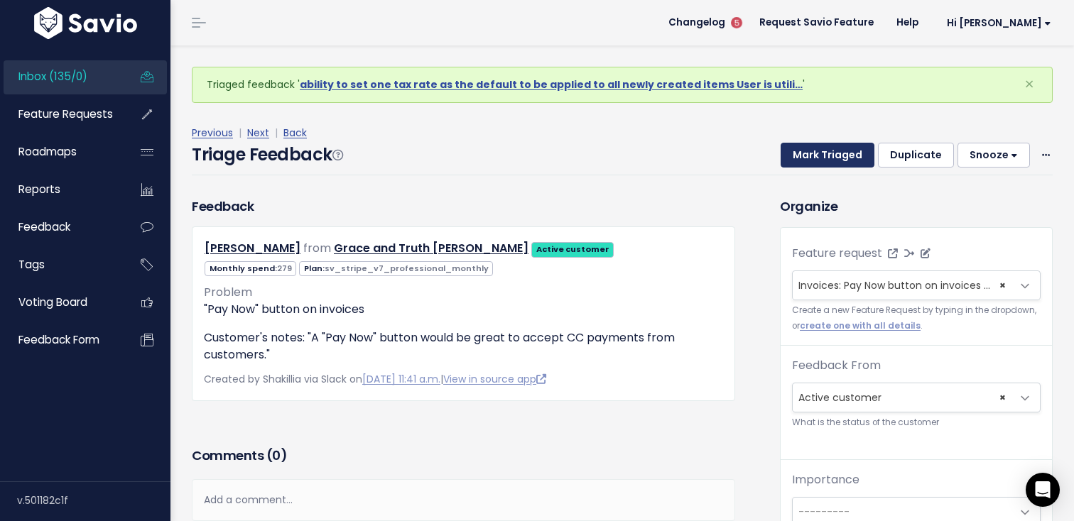
click at [836, 160] on button "Mark Triaged" at bounding box center [827, 156] width 94 height 26
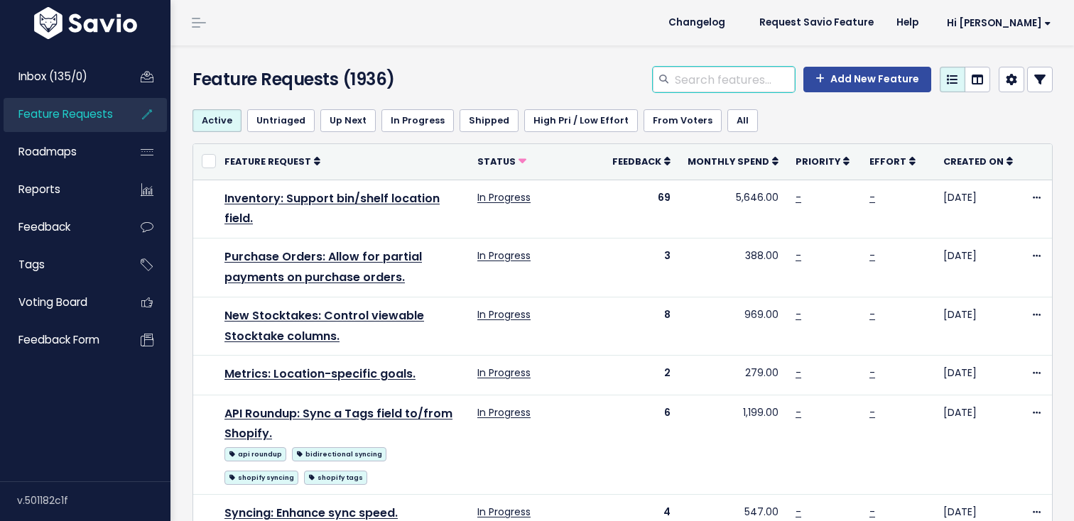
click at [702, 78] on input "search" at bounding box center [733, 80] width 121 height 26
type input "Invoices pay"
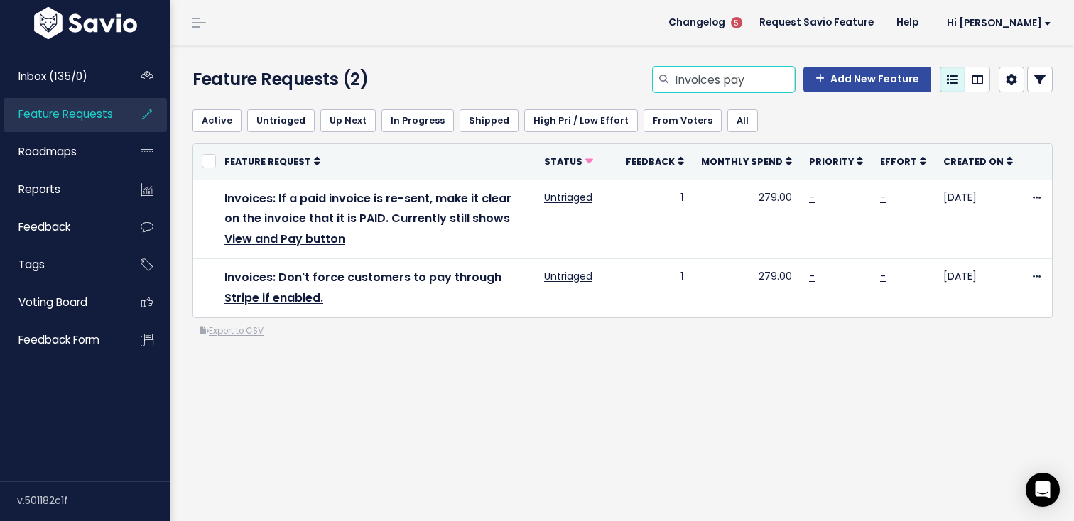
click at [717, 76] on input "Invoices pay" at bounding box center [733, 80] width 121 height 26
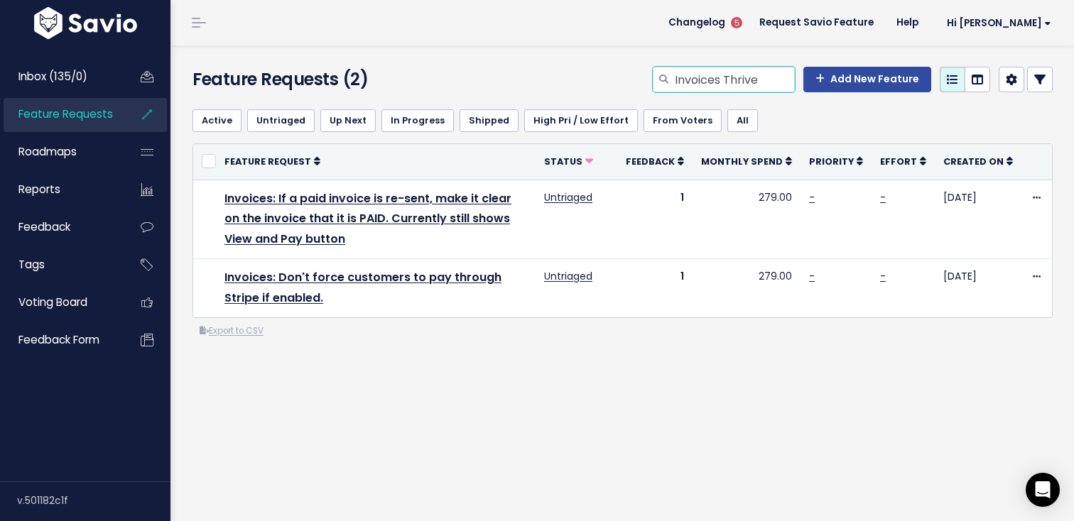
type input "Invoices Thrive"
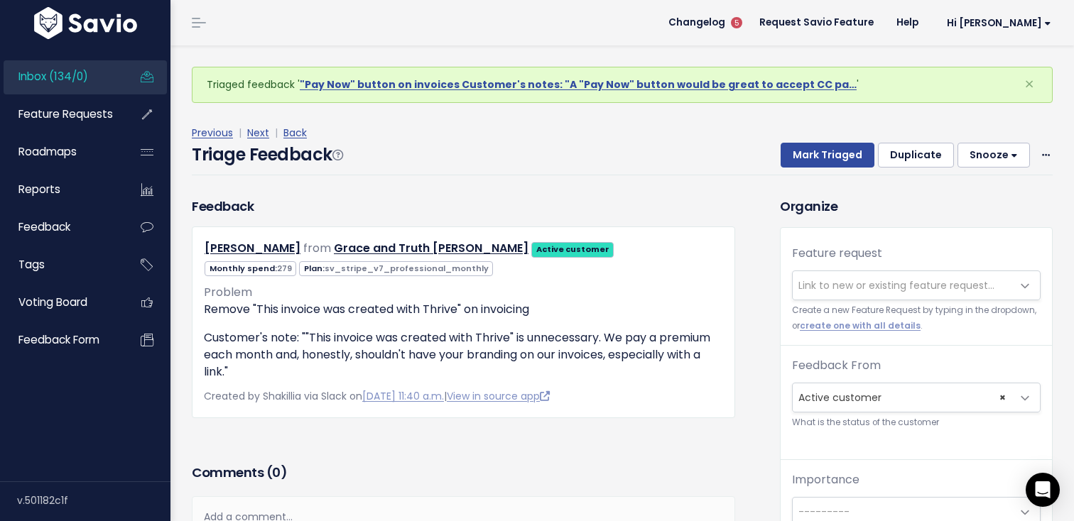
click at [850, 285] on span "Link to new or existing feature request..." at bounding box center [896, 285] width 196 height 14
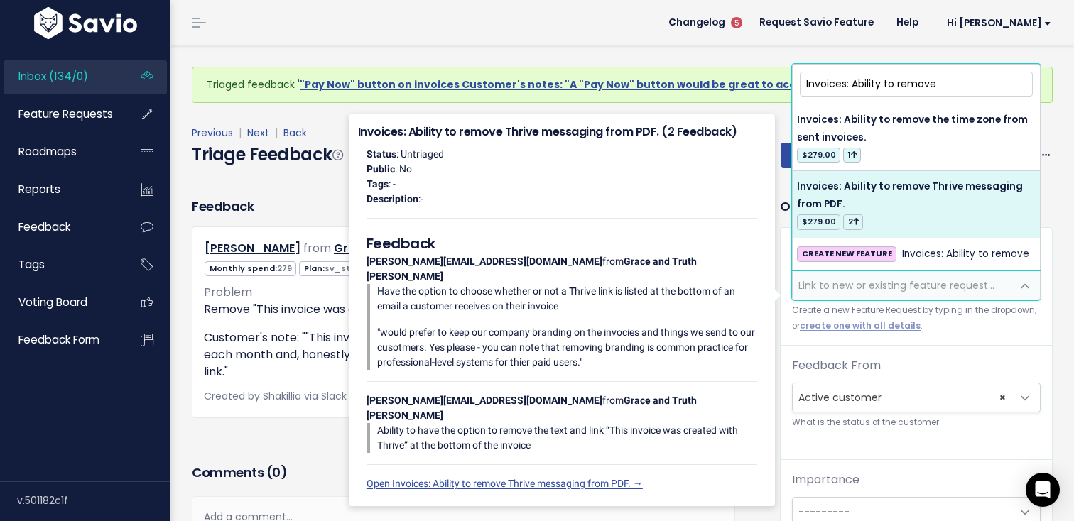
type input "Invoices: Ability to remove"
select select "37014"
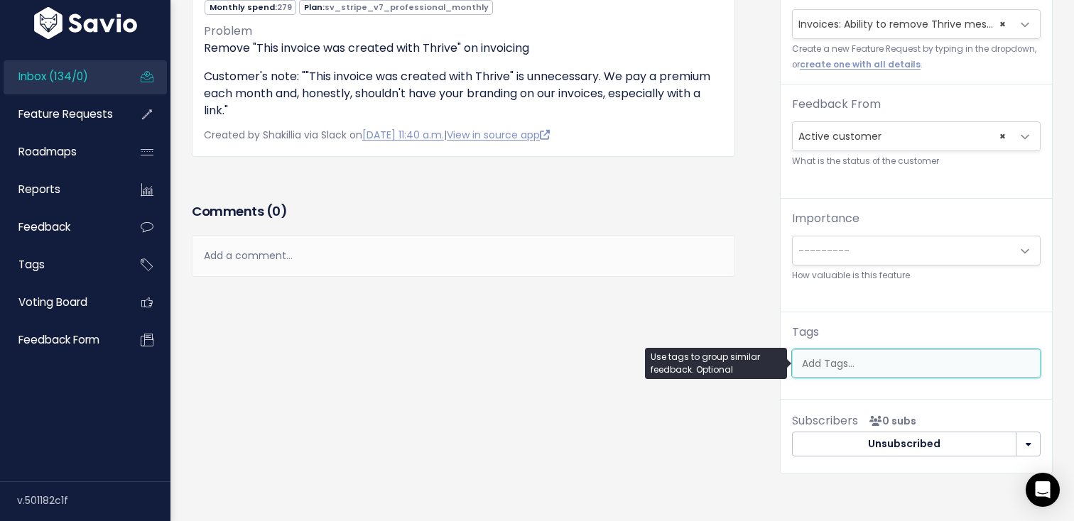
scroll to position [0, 4]
click at [866, 354] on ul at bounding box center [916, 363] width 247 height 27
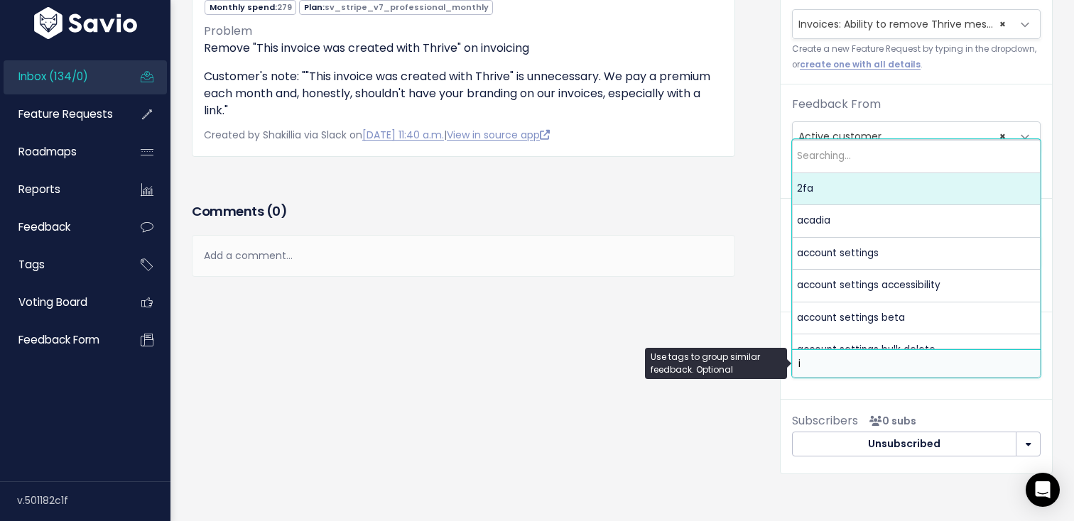
scroll to position [0, 0]
type input "i"
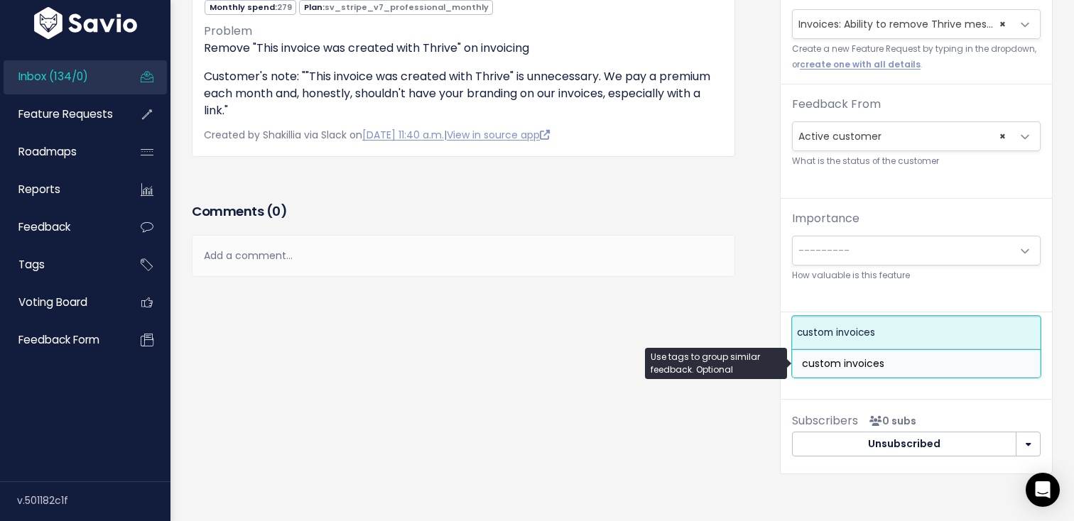
type input "custom invoices"
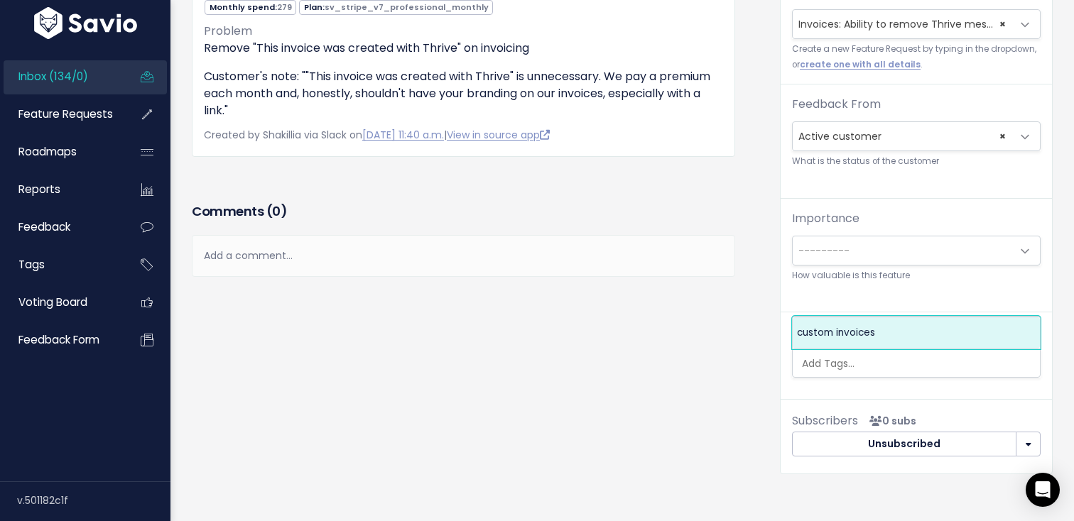
select select "13839"
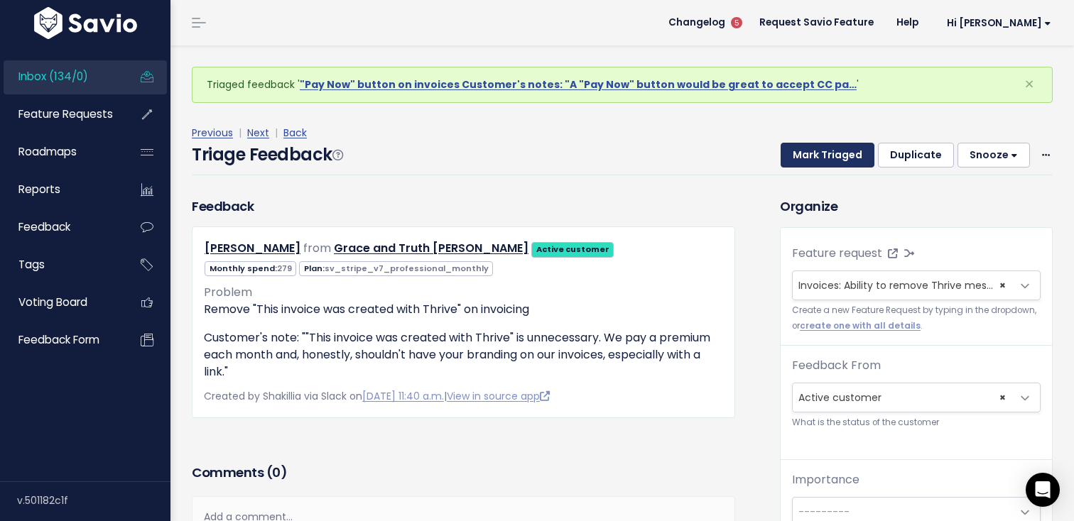
click at [851, 144] on button "Mark Triaged" at bounding box center [827, 156] width 94 height 26
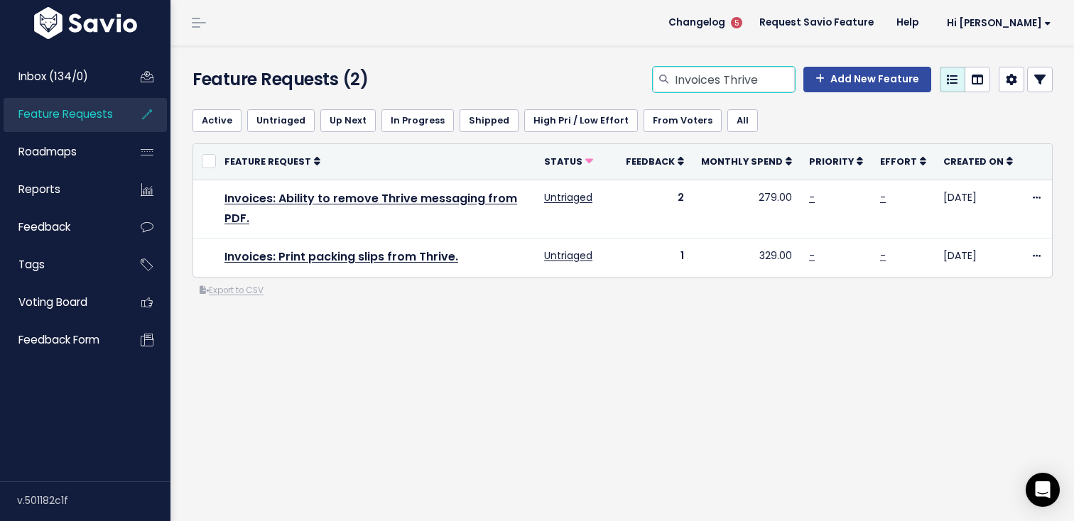
click at [763, 89] on input "Invoices Thrive" at bounding box center [733, 80] width 121 height 26
type input "save purchase order"
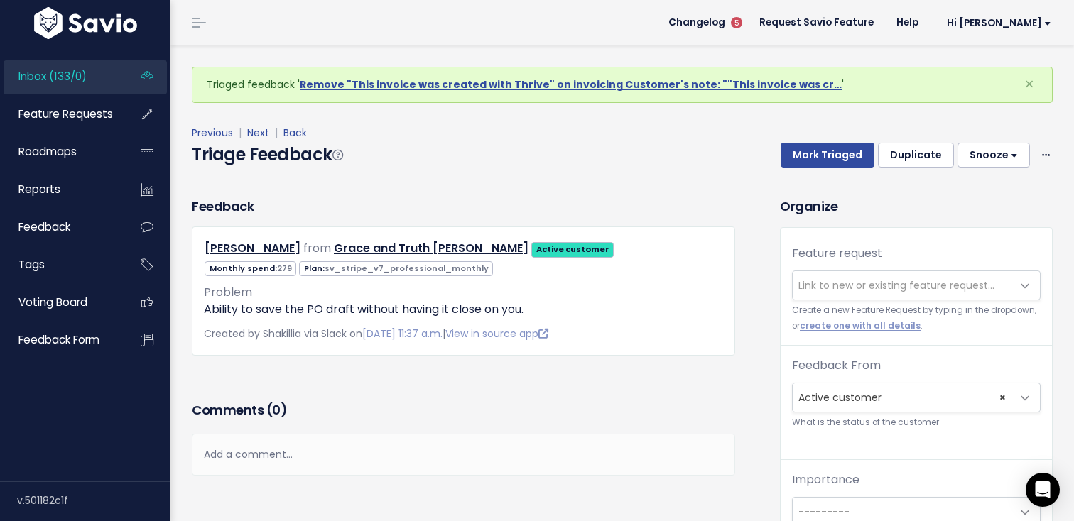
click at [822, 283] on span "Link to new or existing feature request..." at bounding box center [896, 285] width 196 height 14
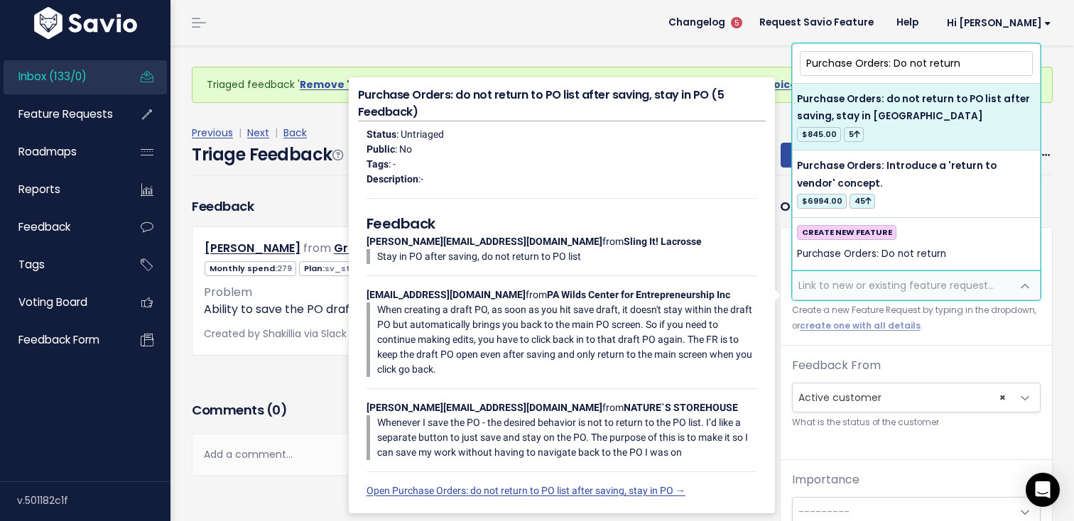
type input "Purchase Orders: Do not return"
select select "60865"
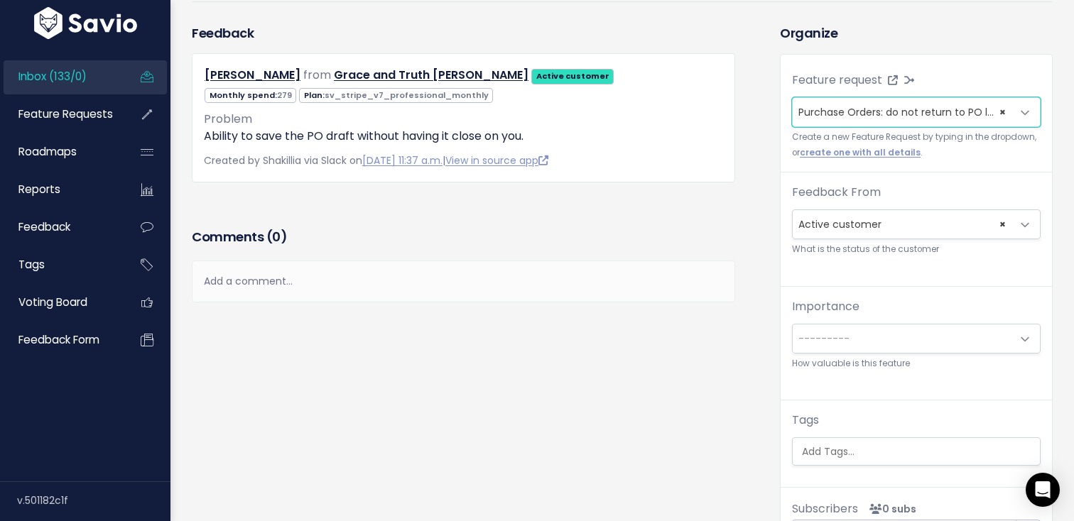
scroll to position [287, 0]
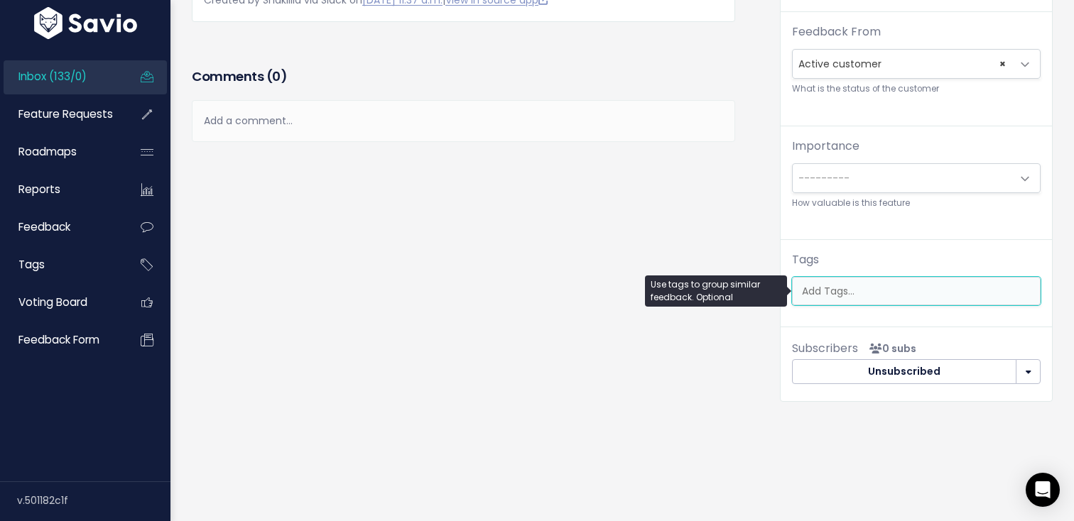
click at [861, 292] on input "search" at bounding box center [919, 291] width 247 height 15
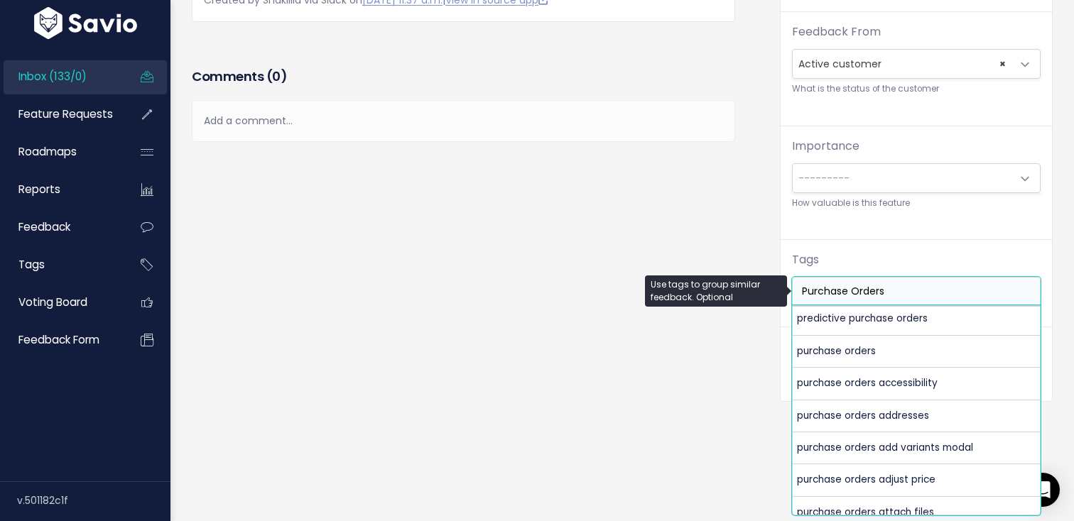
scroll to position [425, 0]
type input "Purchase Orders"
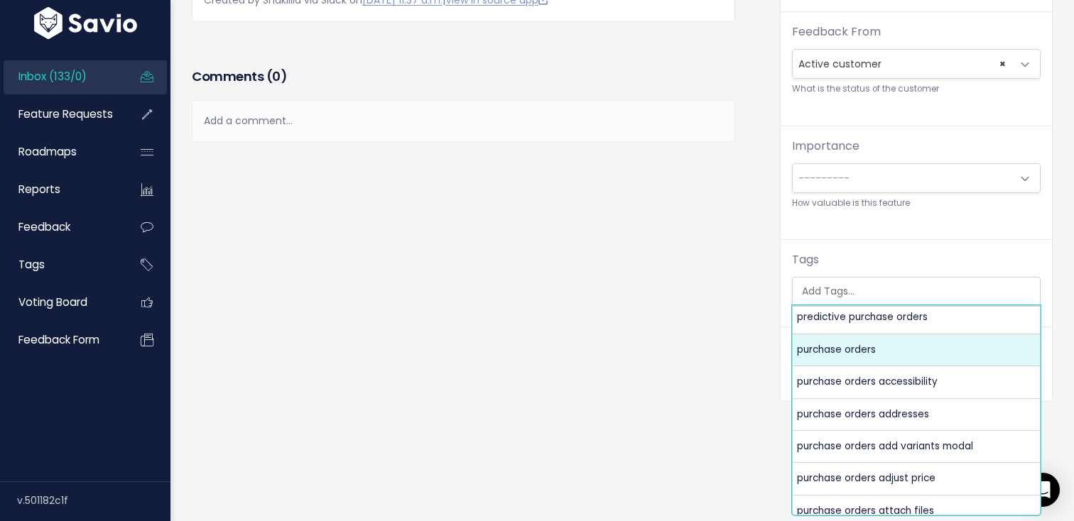
select select "3476"
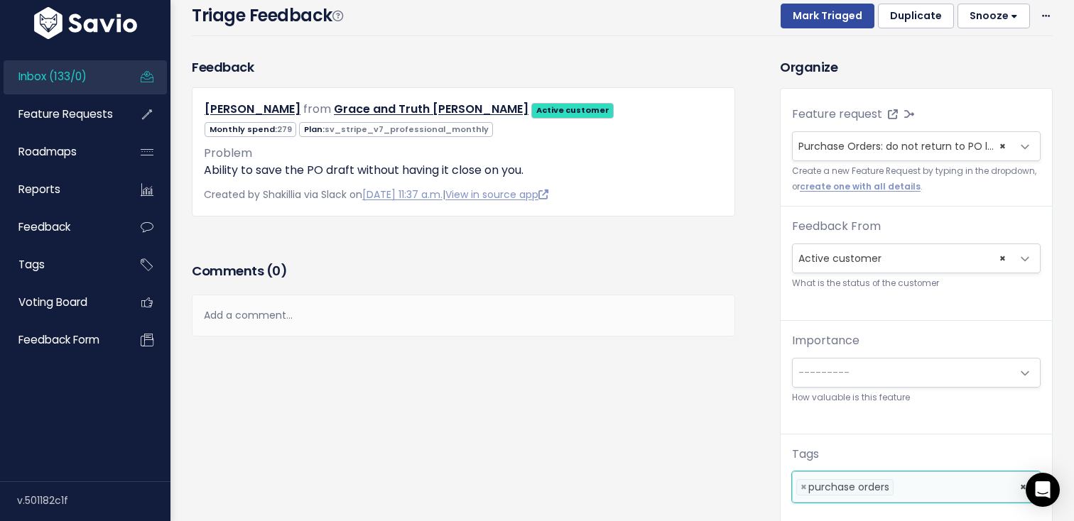
scroll to position [0, 0]
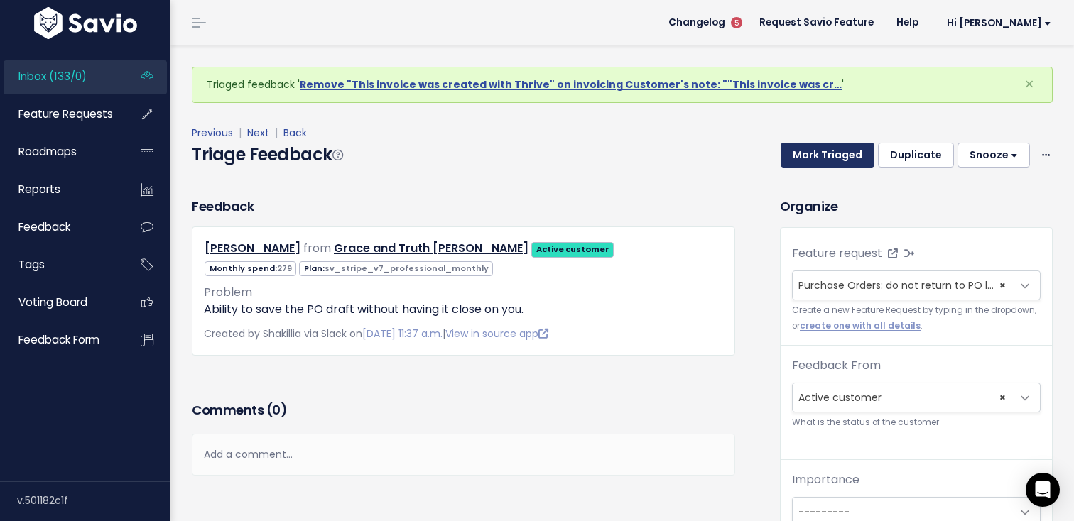
click at [838, 147] on button "Mark Triaged" at bounding box center [827, 156] width 94 height 26
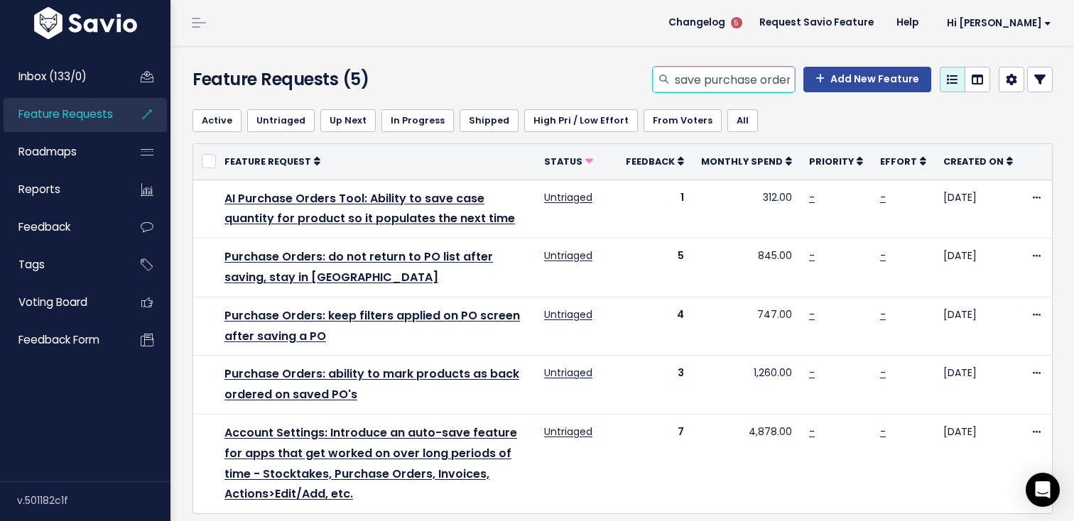
click at [760, 79] on input "save purchase order" at bounding box center [733, 80] width 121 height 26
type input "invoices report"
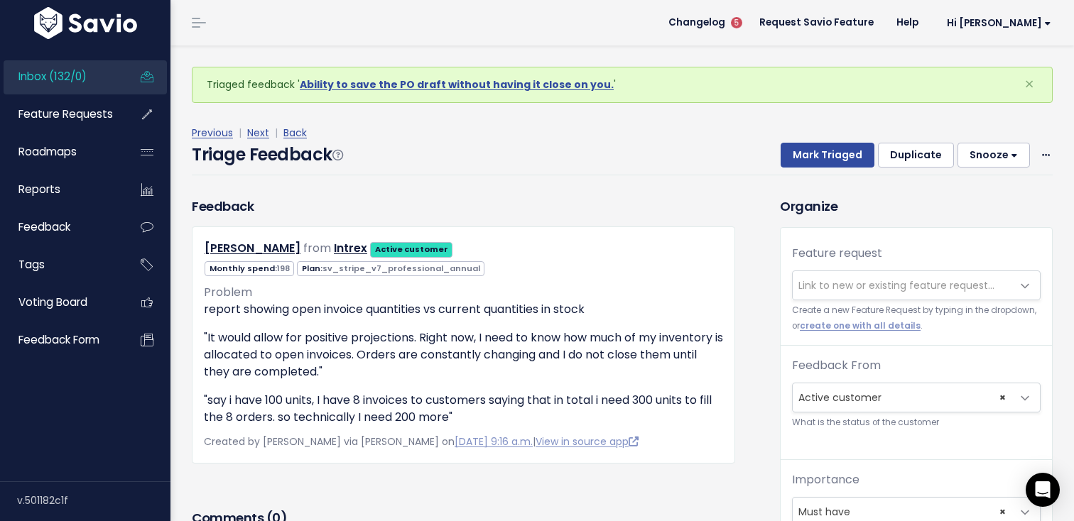
click at [832, 282] on span "Link to new or existing feature request..." at bounding box center [896, 285] width 196 height 14
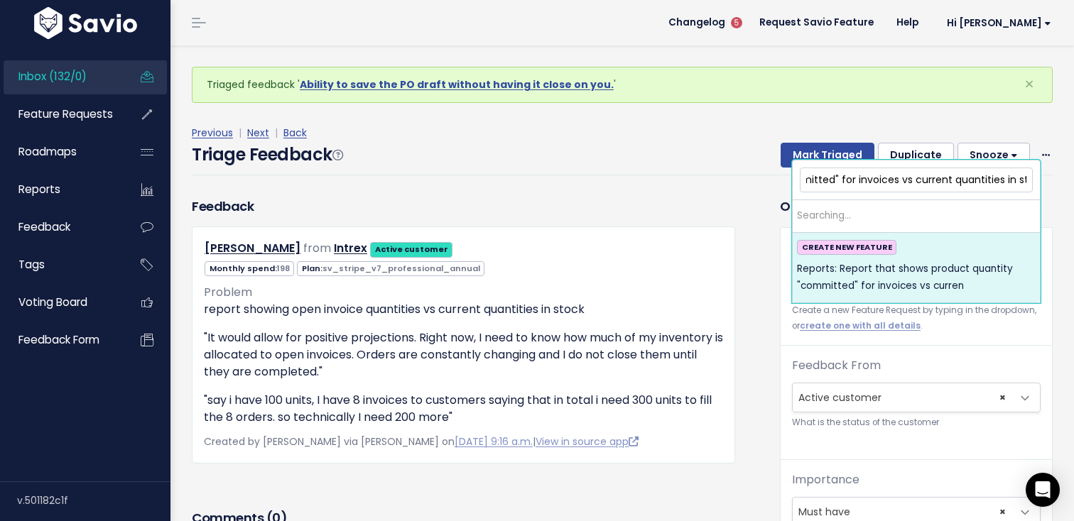
scroll to position [0, 266]
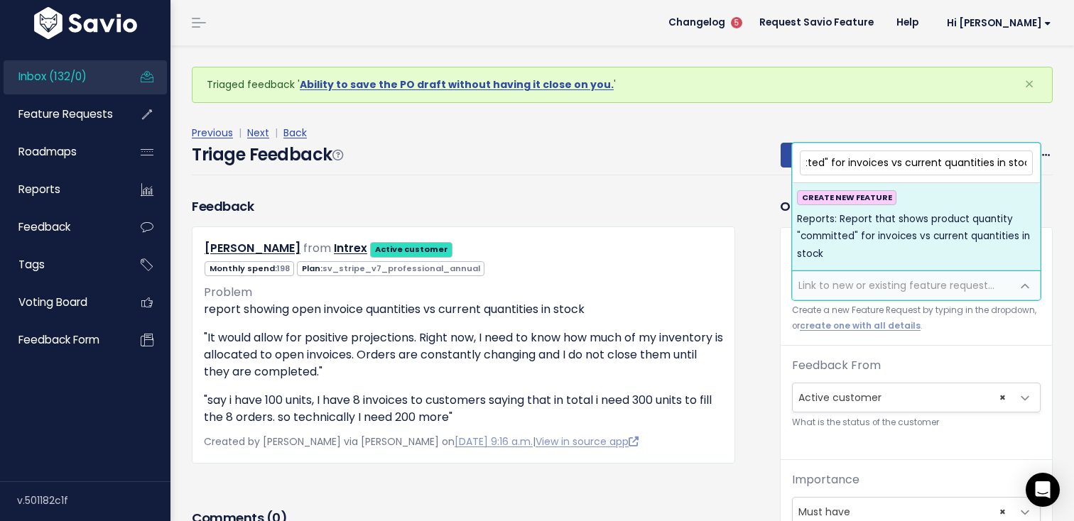
type input "Reports: Report that shows product quantity "committed" for invoices vs current…"
click at [933, 236] on span "Reports: Report that shows product quantity "committed" for invoices vs current…" at bounding box center [916, 237] width 239 height 52
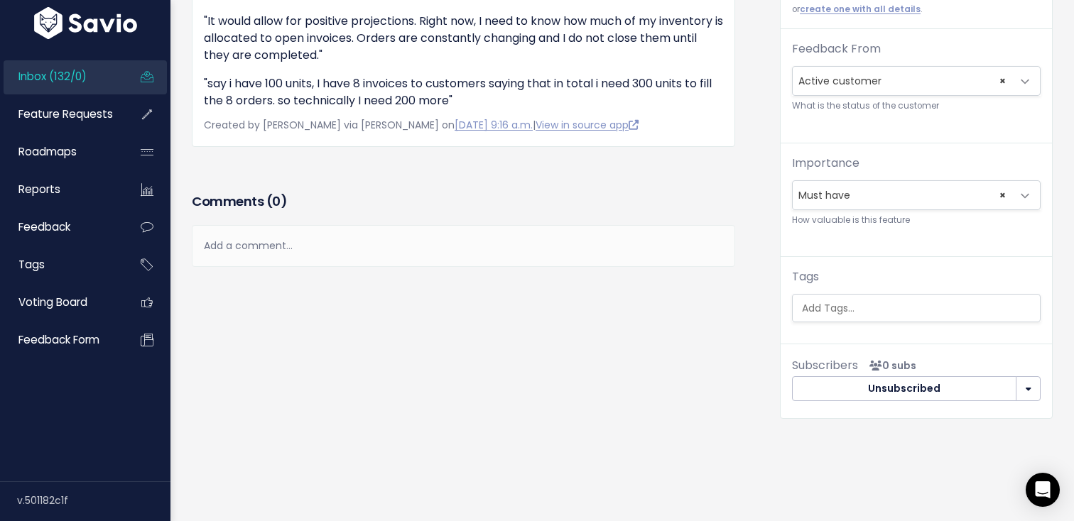
scroll to position [287, 0]
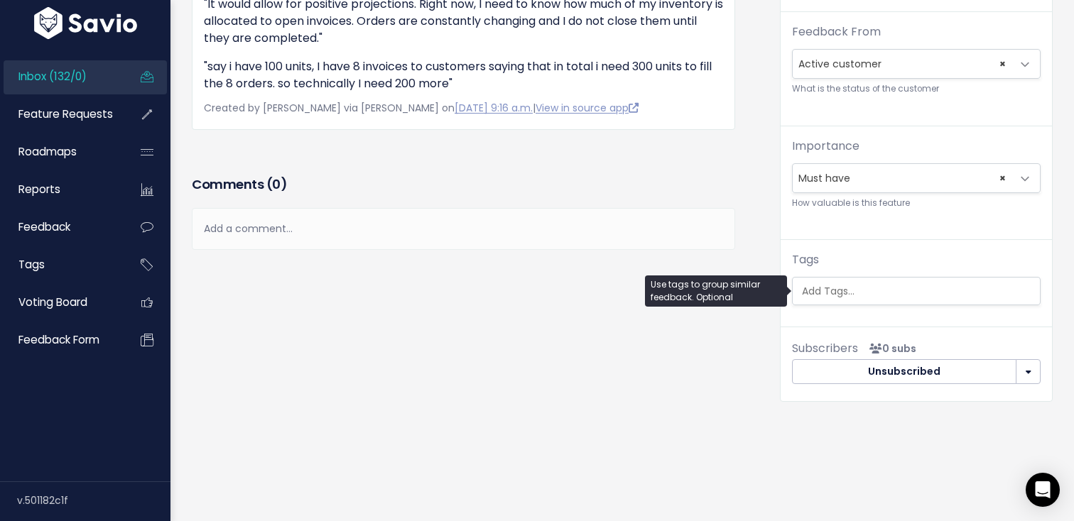
click at [896, 288] on input "search" at bounding box center [919, 291] width 247 height 15
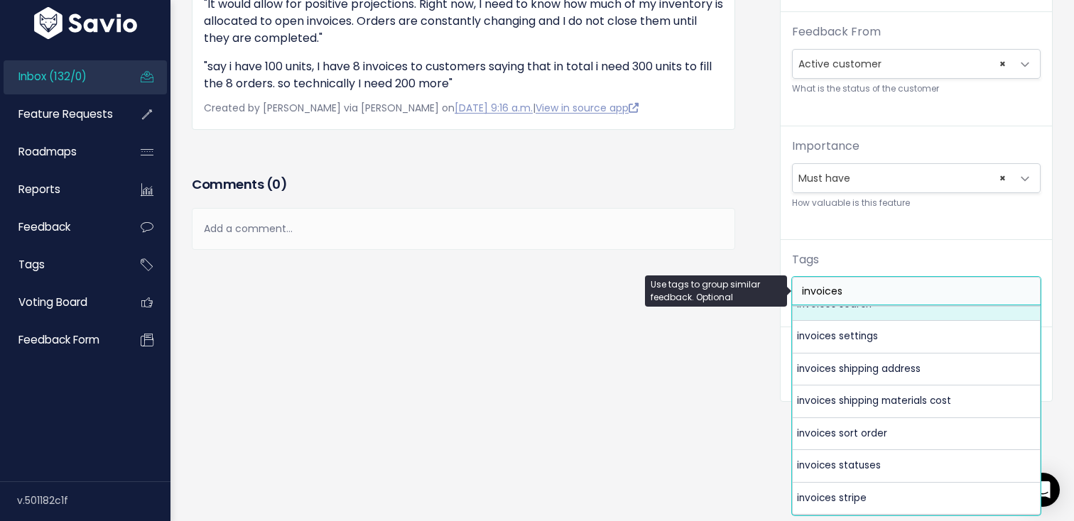
scroll to position [47, 0]
type input "invoices"
click at [763, 185] on div "Feedback Ashley Patrick from Intrex Active customer" at bounding box center [475, 143] width 588 height 560
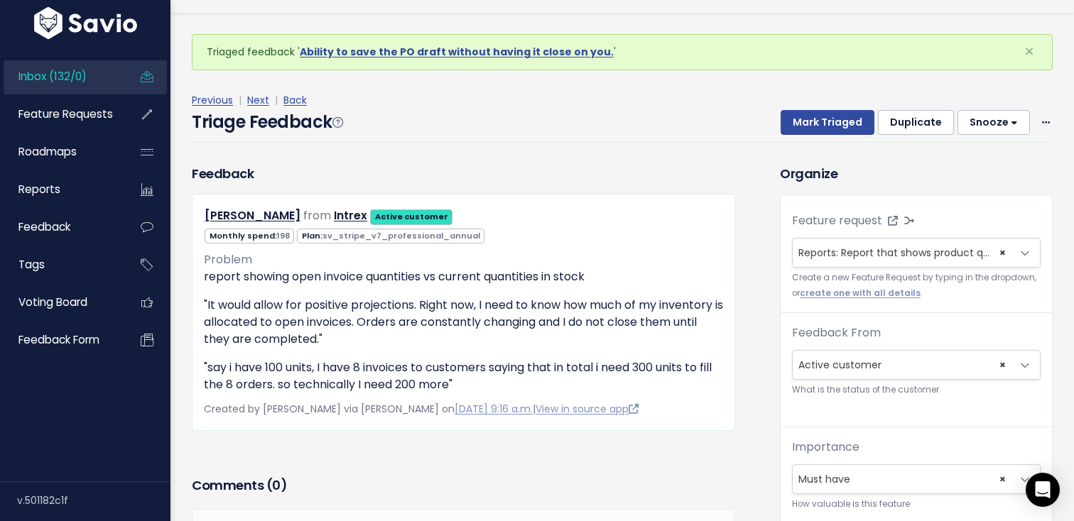
scroll to position [0, 0]
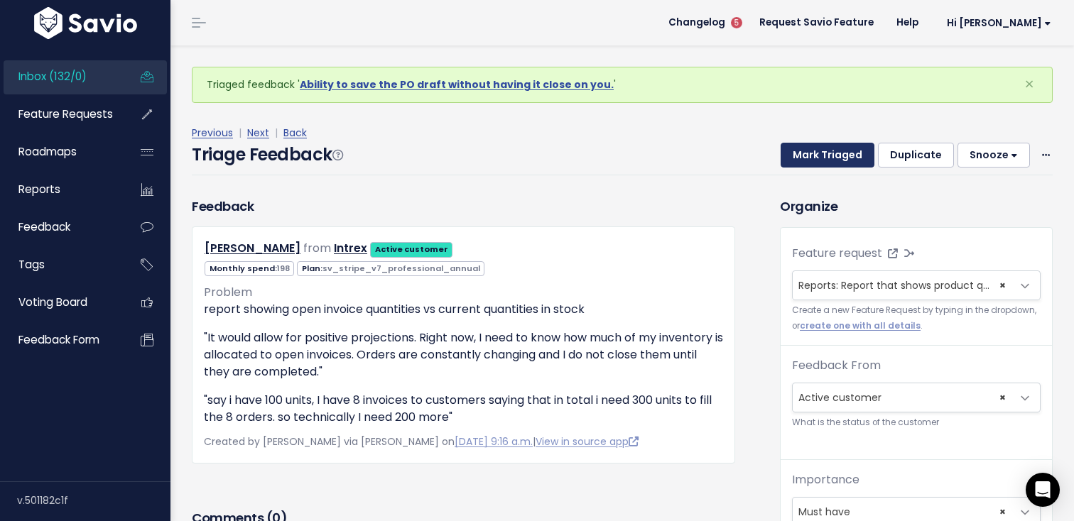
click at [820, 146] on button "Mark Triaged" at bounding box center [827, 156] width 94 height 26
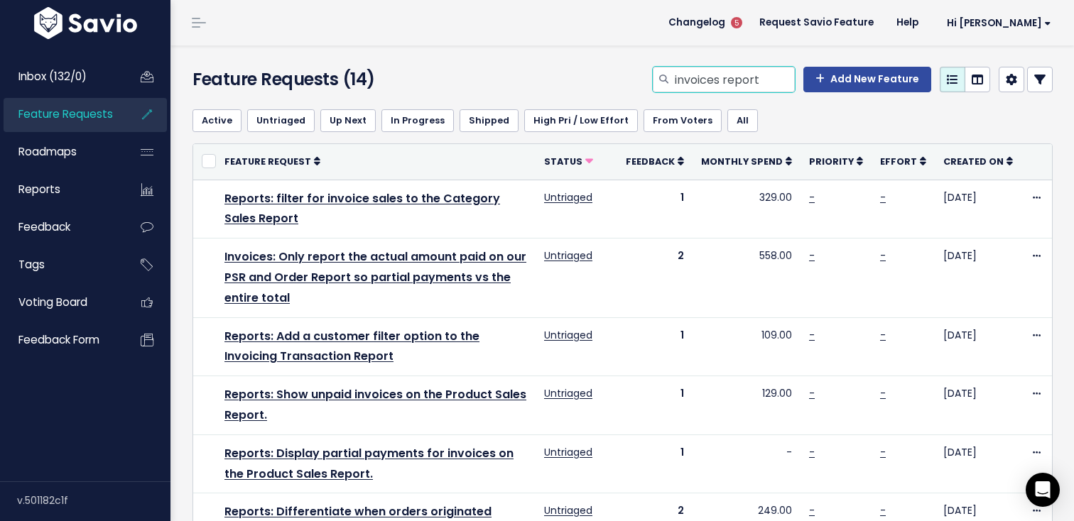
click at [750, 72] on input "invoices report" at bounding box center [733, 80] width 121 height 26
click at [760, 72] on input "invoices report" at bounding box center [733, 80] width 121 height 26
click at [776, 80] on input "invoices report" at bounding box center [733, 80] width 121 height 26
type input "invoices report quantity"
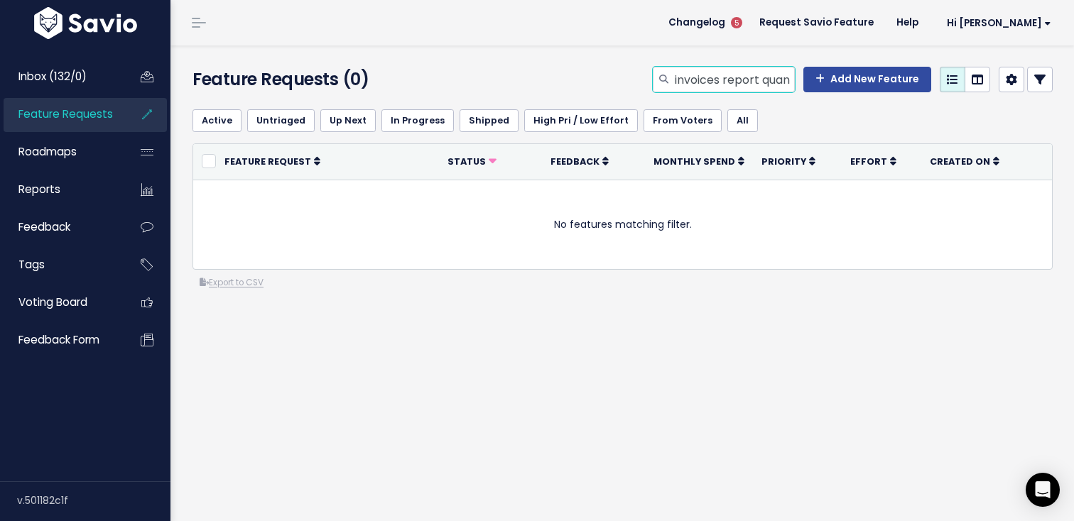
click at [766, 80] on input "invoices report quantity" at bounding box center [733, 80] width 121 height 26
type input "Invoices report"
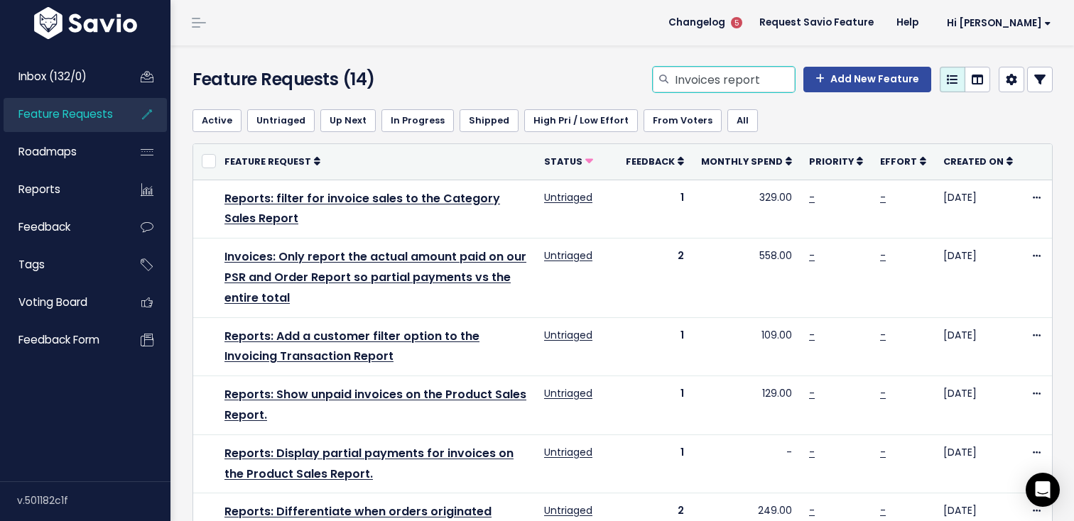
click at [714, 76] on input "Invoices report" at bounding box center [733, 80] width 121 height 26
type input "low inventory report categories"
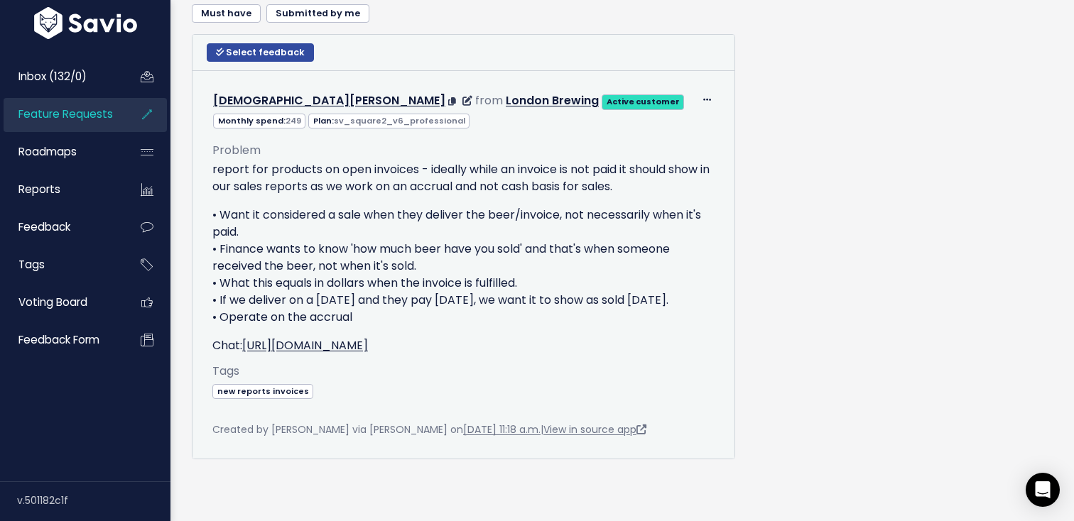
scroll to position [756, 0]
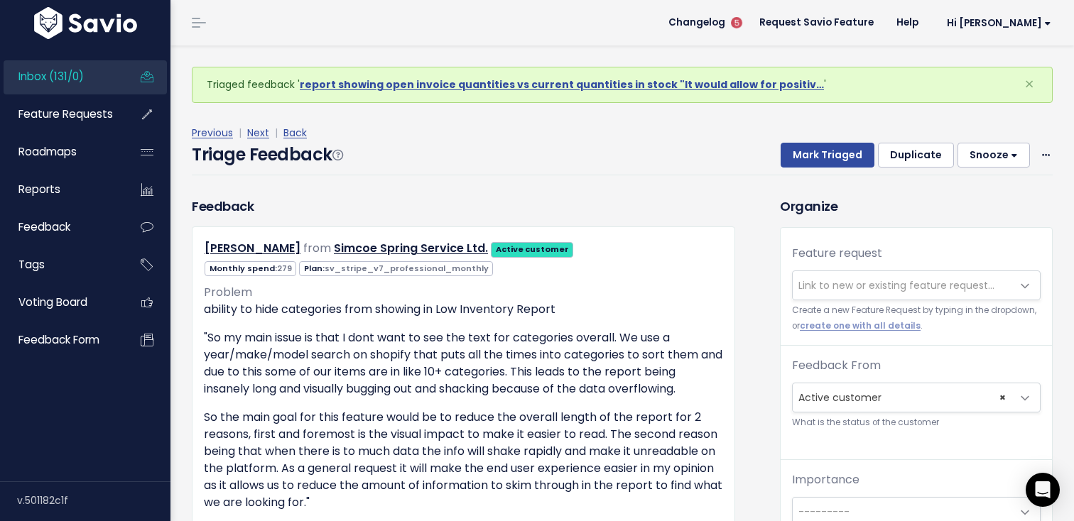
click at [840, 282] on span "Link to new or existing feature request..." at bounding box center [896, 285] width 196 height 14
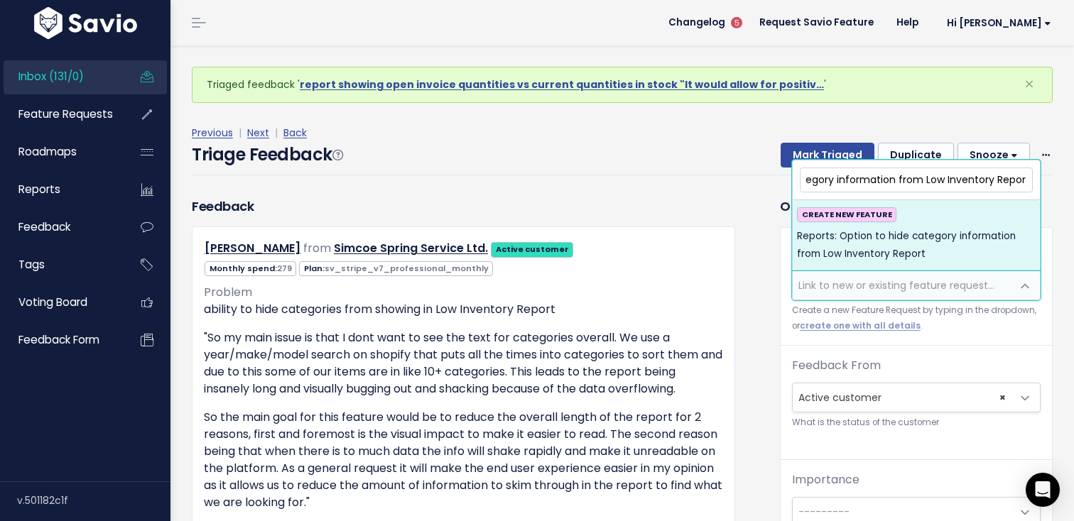
type input "Reports: Option to hide category information from Low Inventory Report"
click at [908, 236] on span "Reports: Option to hide category information from Low Inventory Report" at bounding box center [916, 245] width 239 height 35
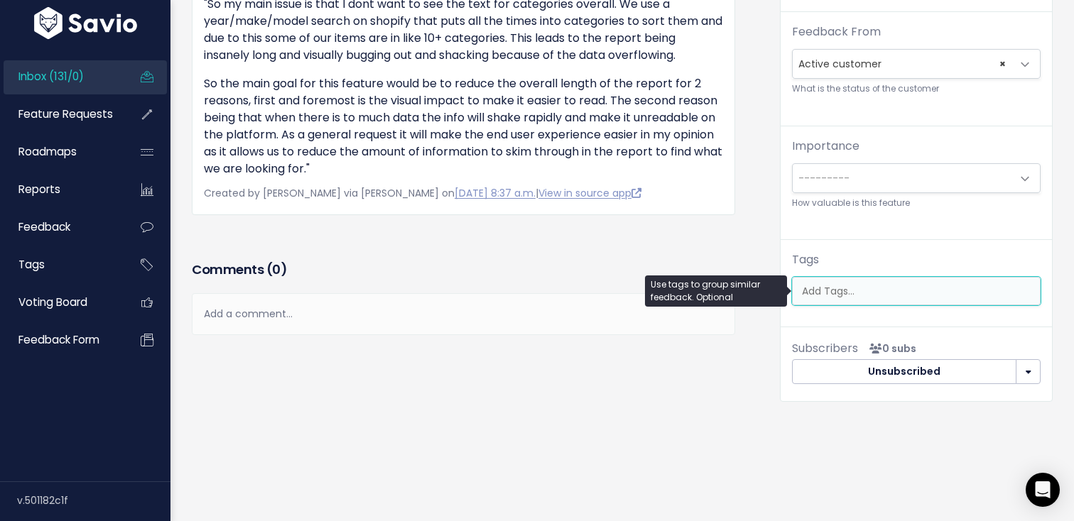
scroll to position [0, 4]
click at [889, 278] on ul at bounding box center [916, 291] width 247 height 27
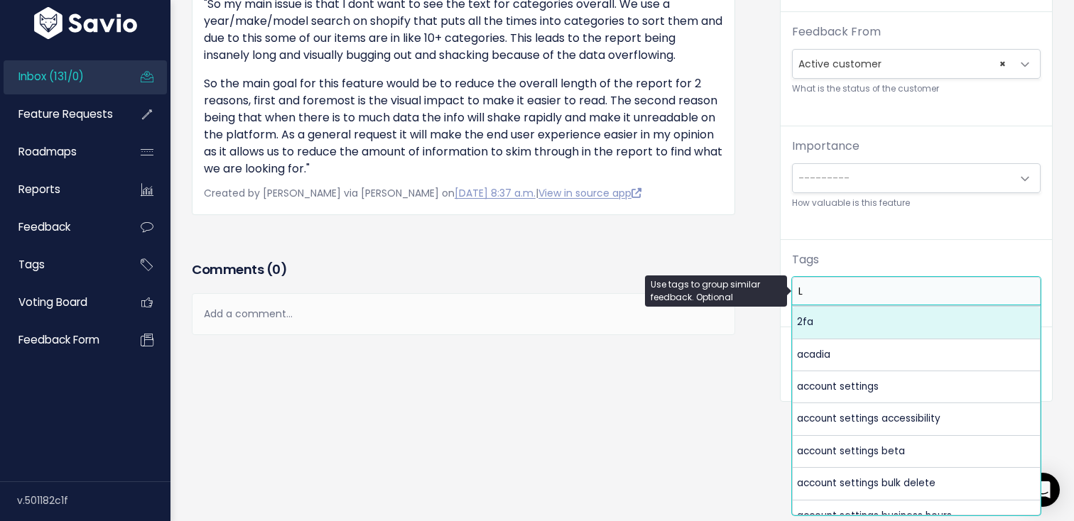
scroll to position [0, 0]
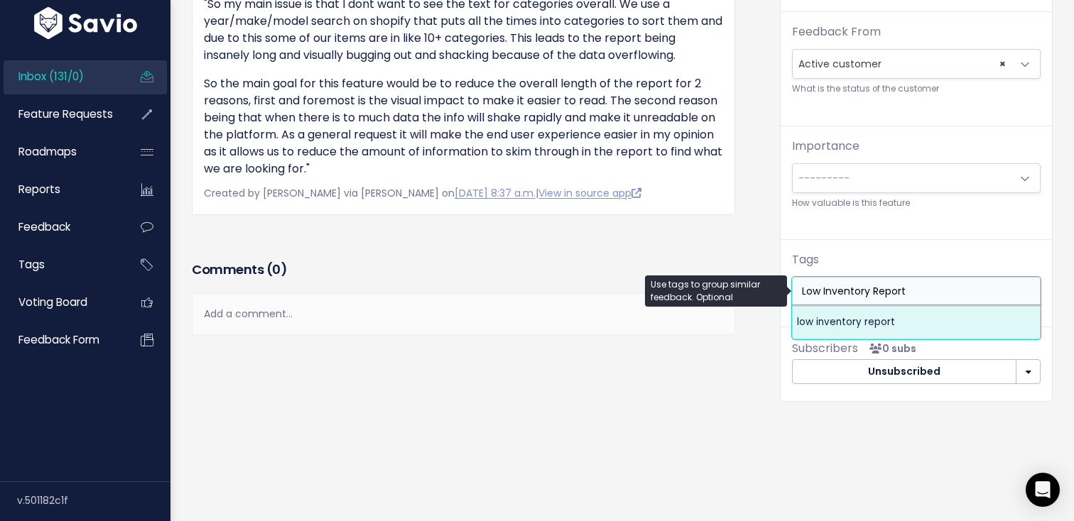
type input "Low Inventory Report"
select select "4161"
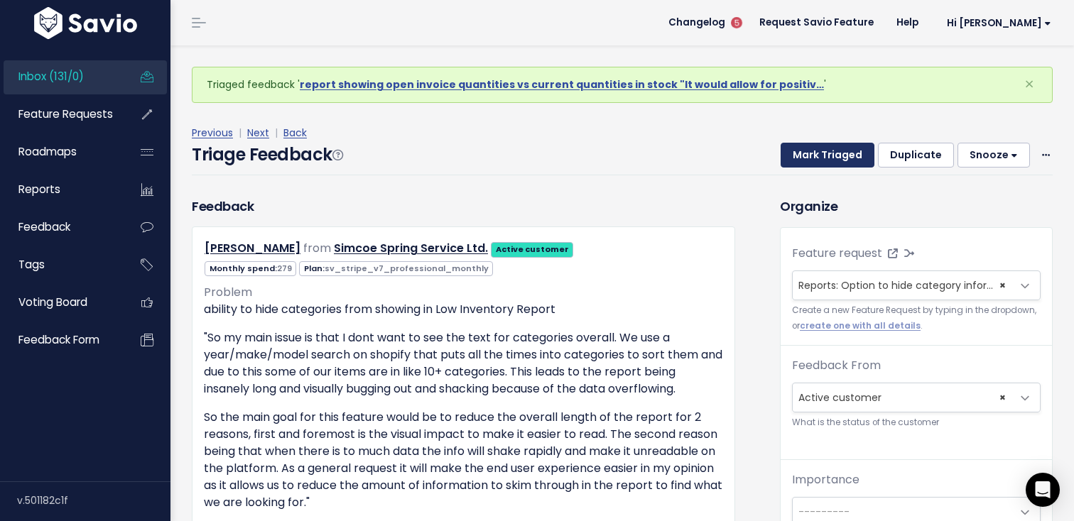
click at [847, 155] on button "Mark Triaged" at bounding box center [827, 156] width 94 height 26
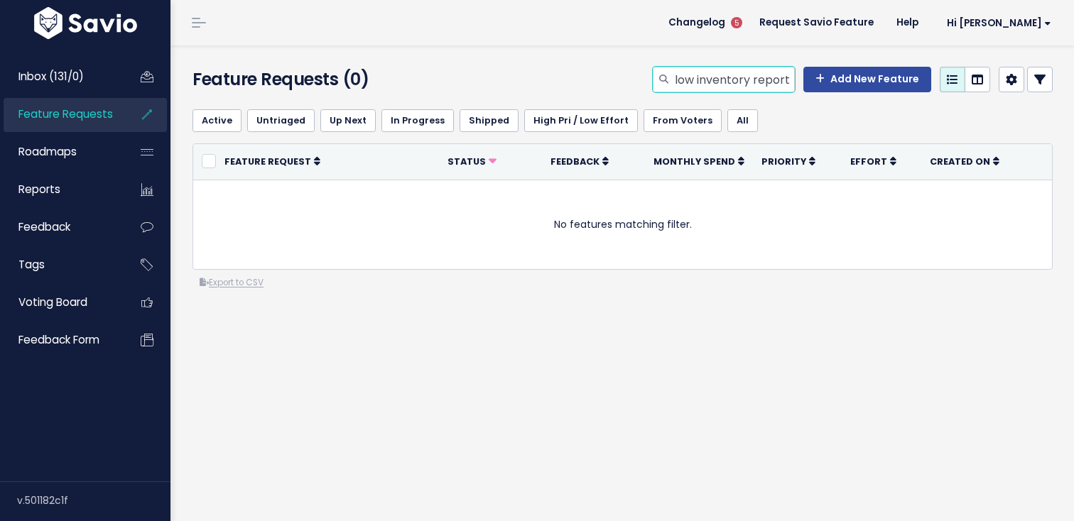
click at [728, 85] on input "low inventory report categories" at bounding box center [733, 80] width 121 height 26
type input "low inventory report"
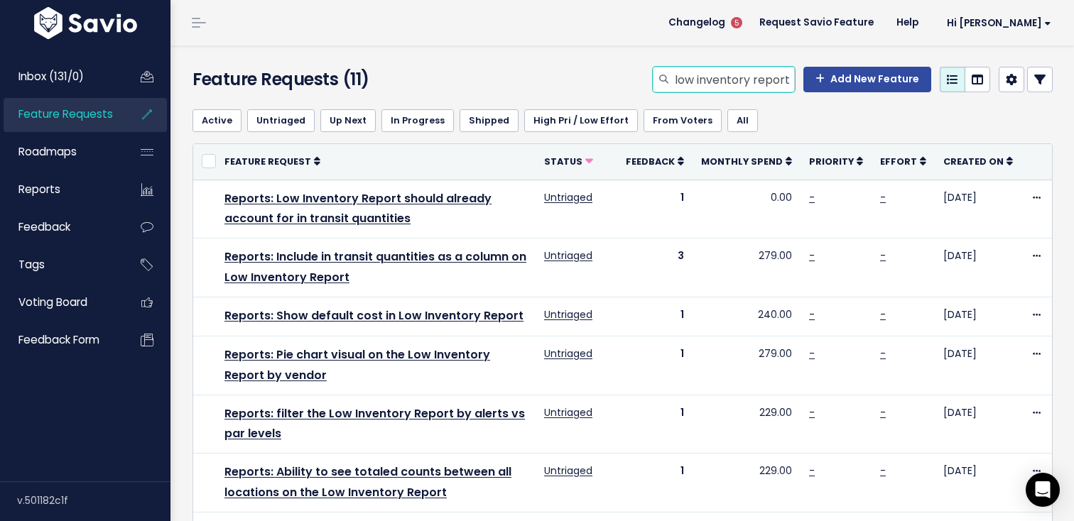
click at [717, 80] on input "low inventory report" at bounding box center [733, 80] width 121 height 26
type input "selling prevent"
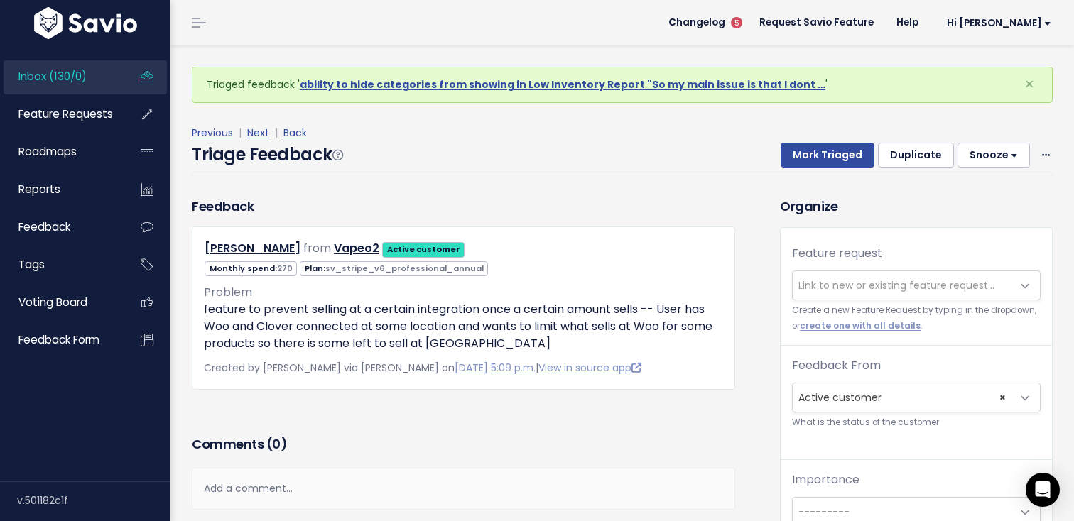
click at [824, 279] on span "Link to new or existing feature request..." at bounding box center [896, 285] width 196 height 14
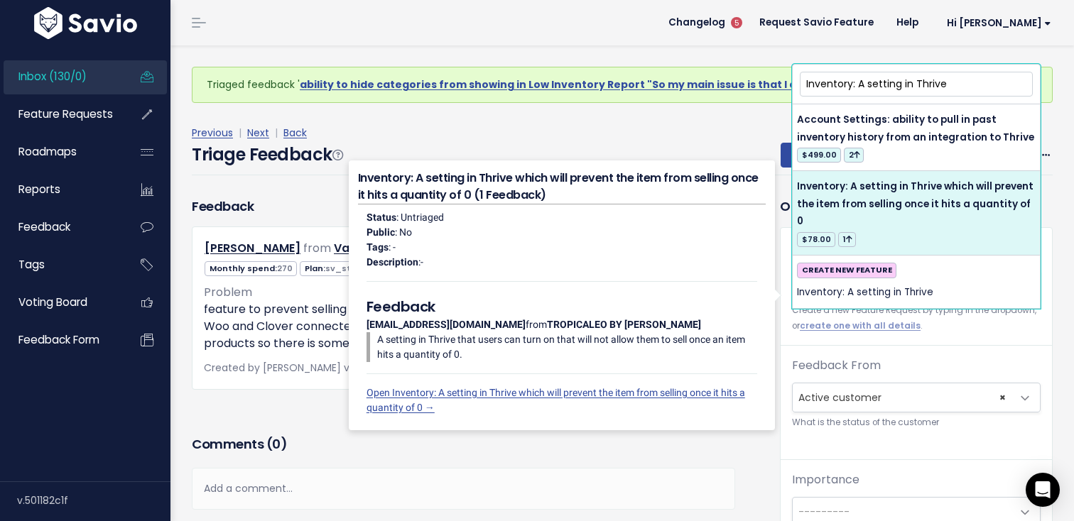
type input "Inventory: A setting in Thrive"
select select "63275"
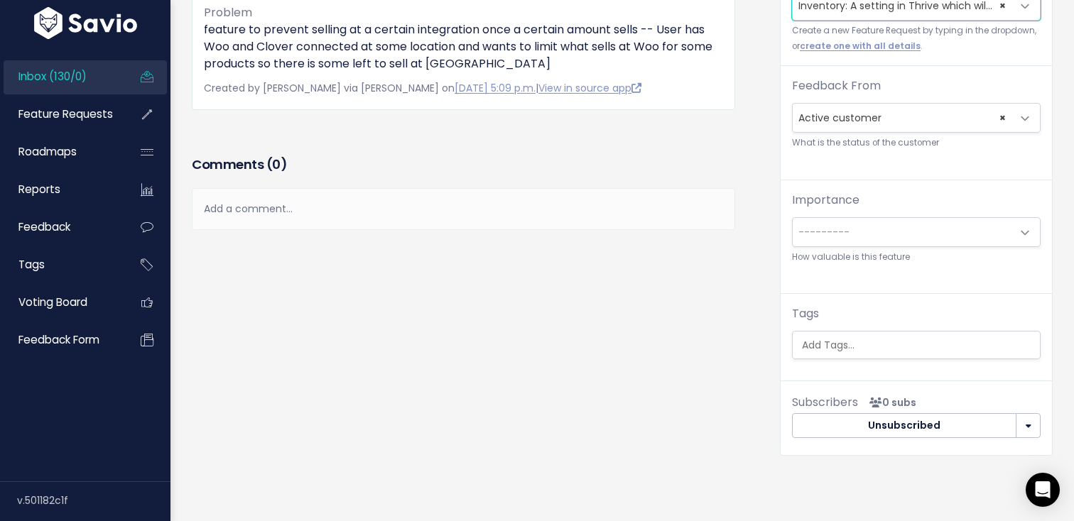
scroll to position [287, 0]
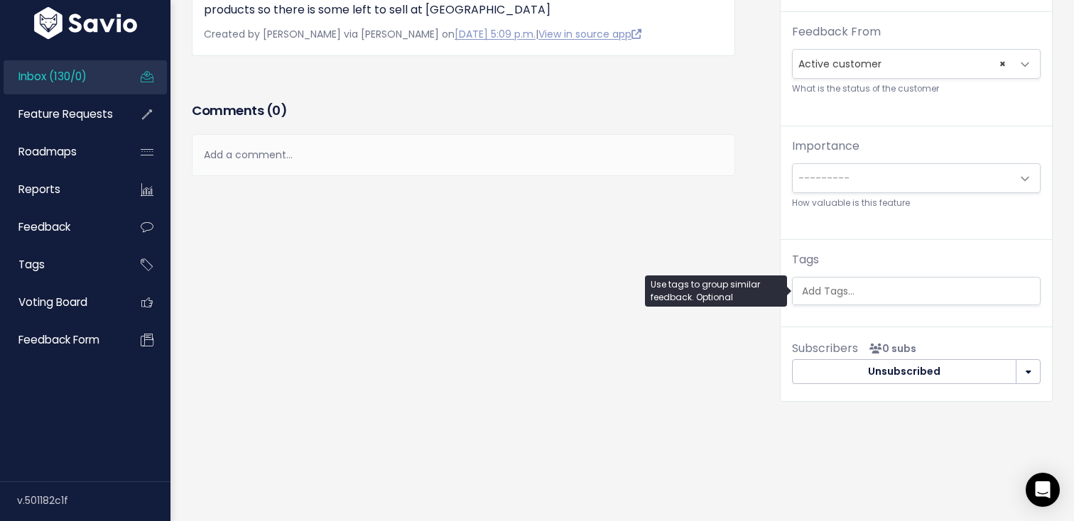
click at [883, 289] on input "search" at bounding box center [919, 291] width 247 height 15
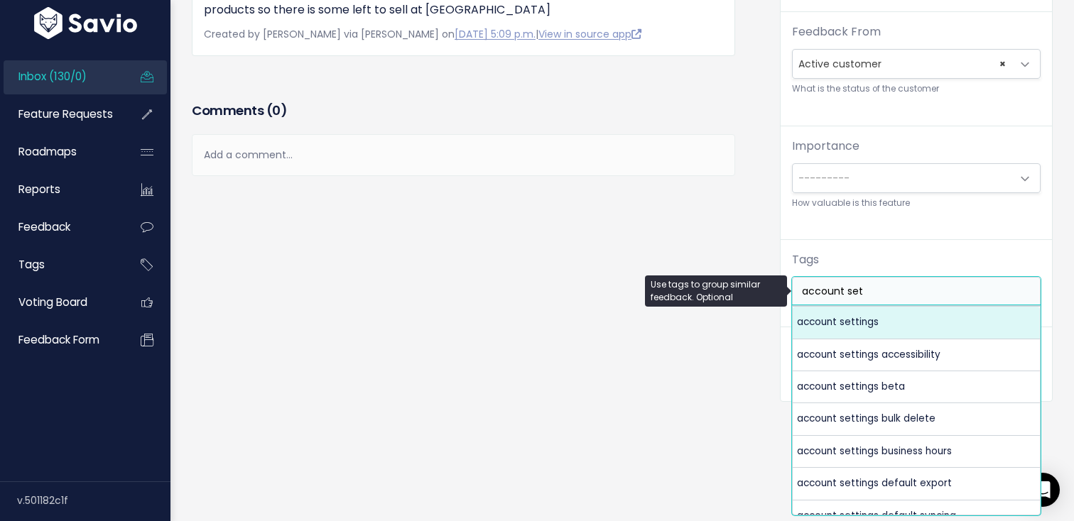
type input "account set"
select select "5982"
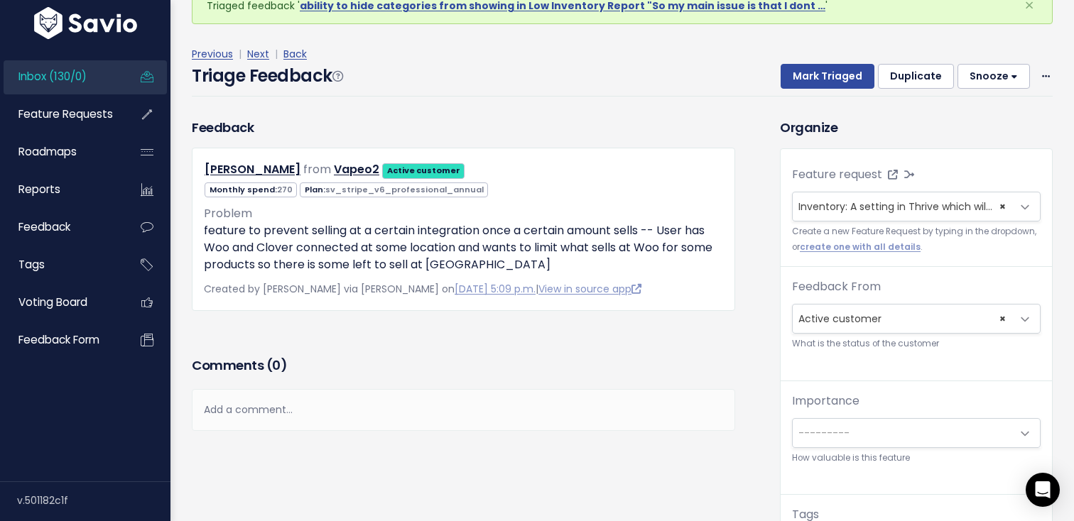
scroll to position [0, 0]
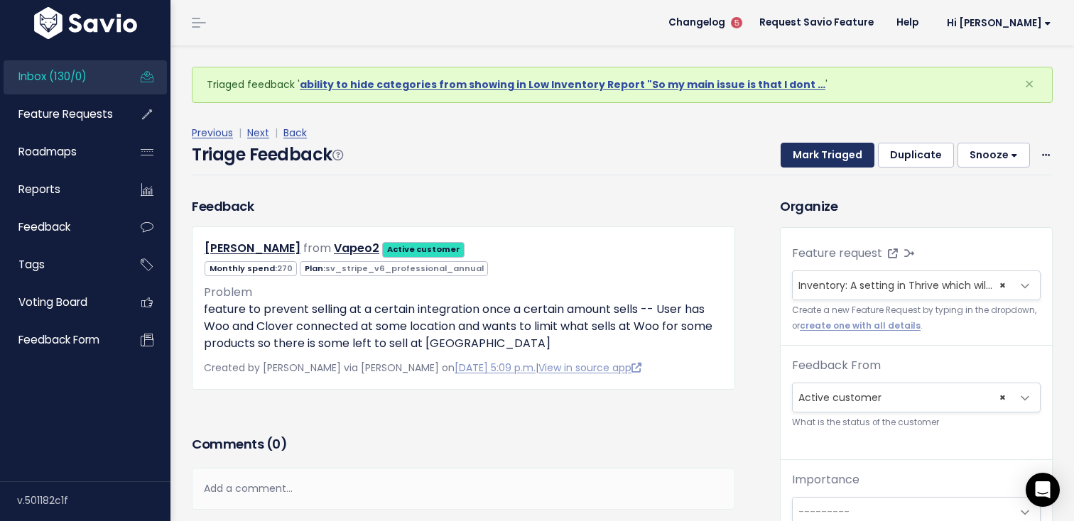
click at [840, 158] on button "Mark Triaged" at bounding box center [827, 156] width 94 height 26
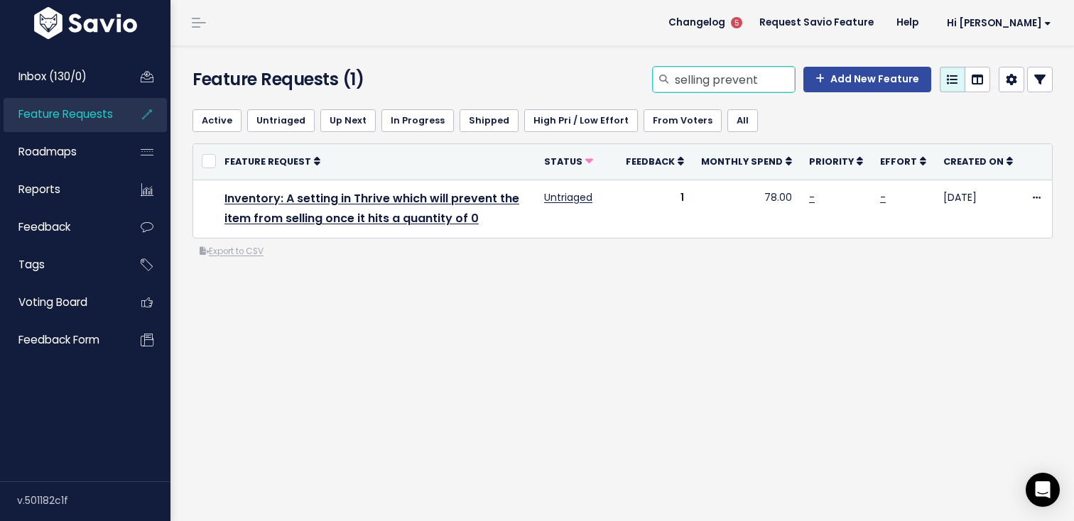
click at [741, 75] on input "selling prevent" at bounding box center [733, 80] width 121 height 26
type input "default cost vendor"
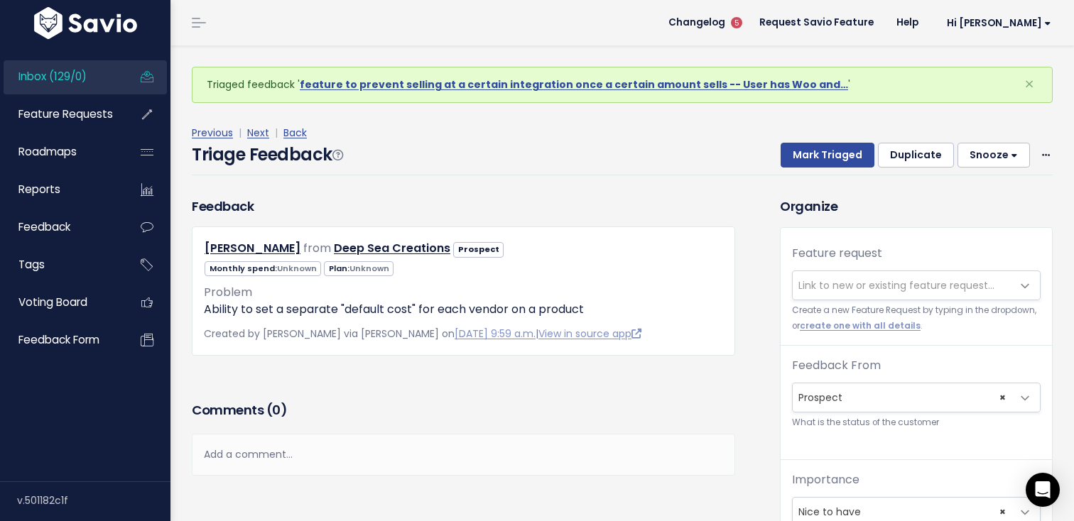
click at [934, 286] on span "Link to new or existing feature request..." at bounding box center [896, 285] width 196 height 14
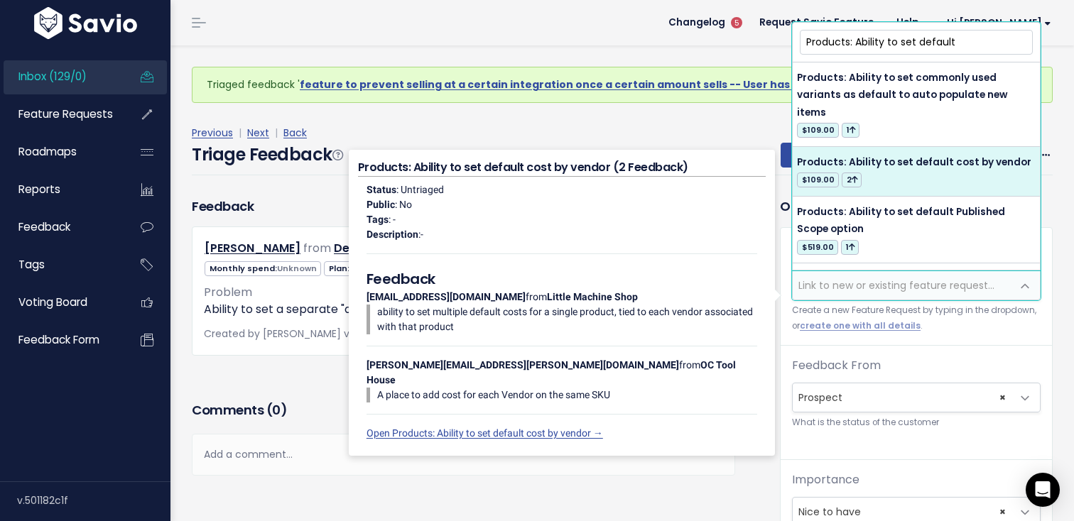
type input "Products: Ability to set default"
select select "61746"
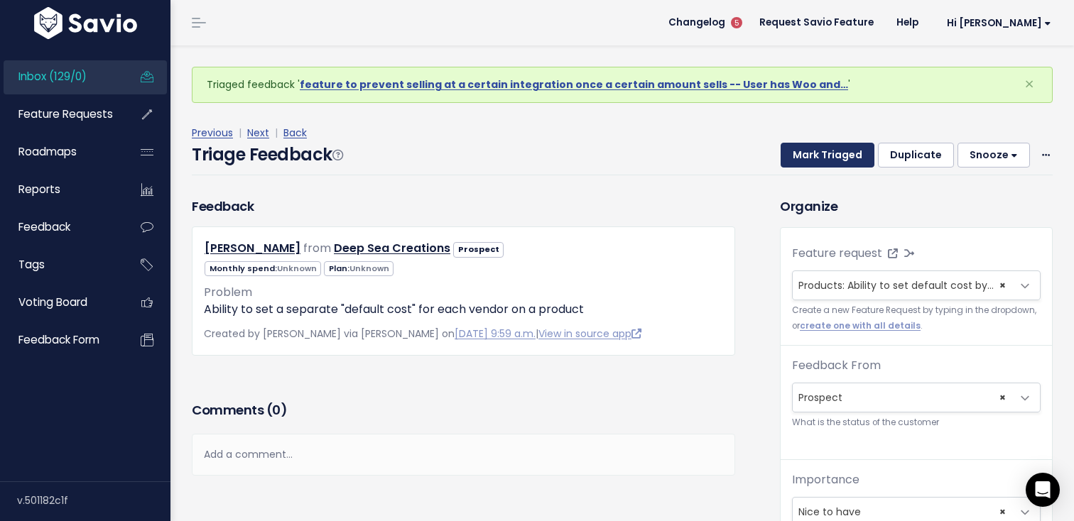
click at [819, 150] on button "Mark Triaged" at bounding box center [827, 156] width 94 height 26
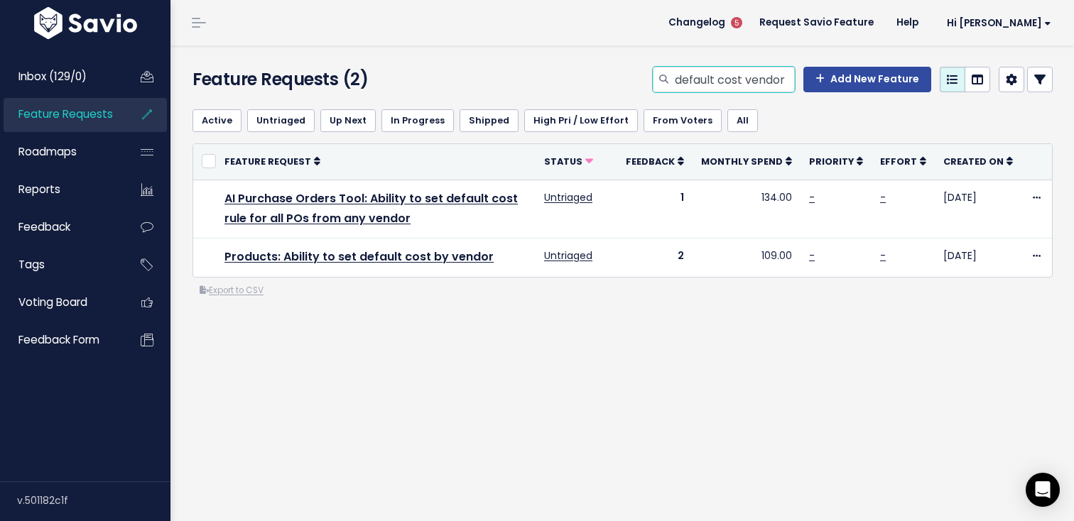
click at [770, 86] on input "default cost vendor" at bounding box center [733, 80] width 121 height 26
type input "vendor sales"
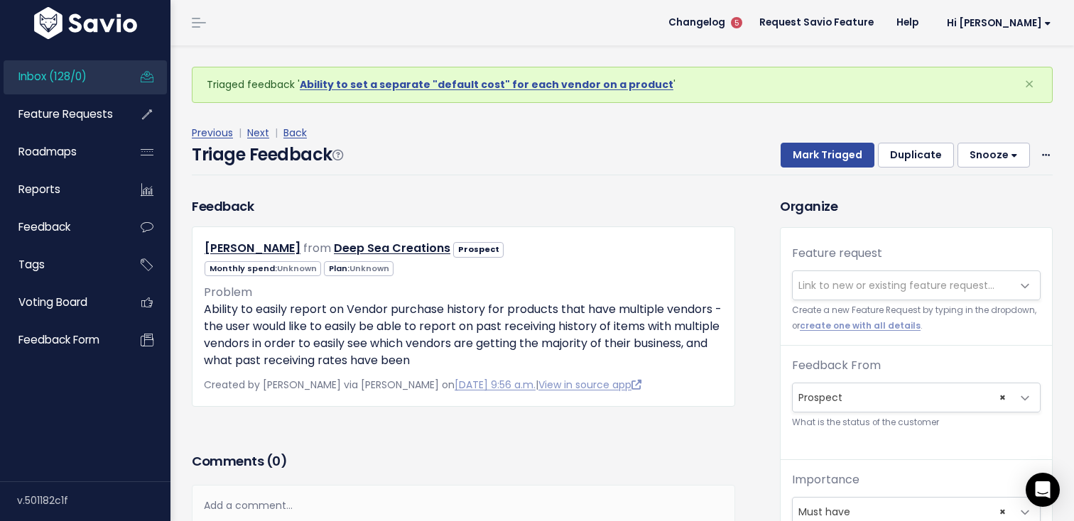
click at [876, 294] on span "Link to new or existing feature request..." at bounding box center [902, 285] width 219 height 28
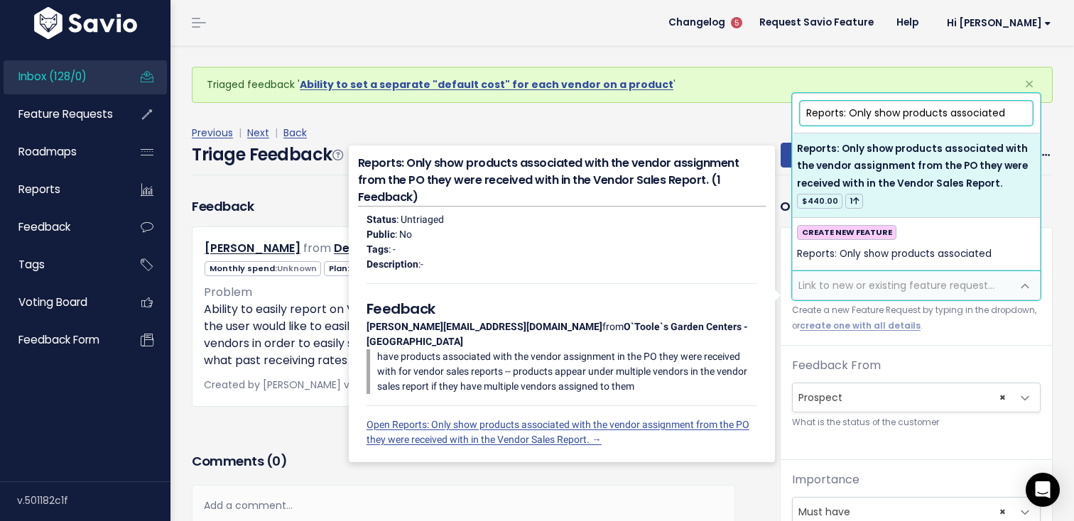
type input "Reports: Only show products associated"
select select "37028"
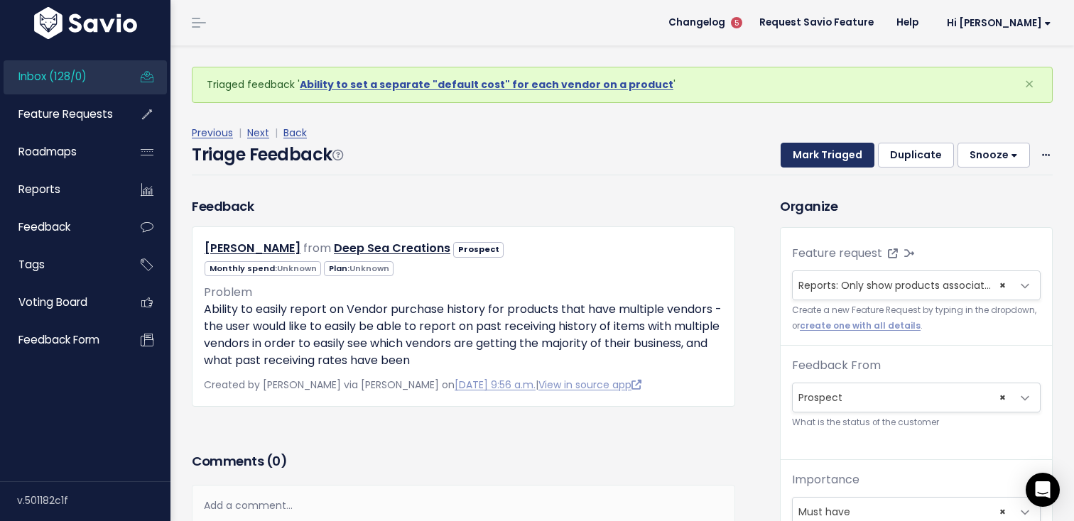
click at [830, 151] on button "Mark Triaged" at bounding box center [827, 156] width 94 height 26
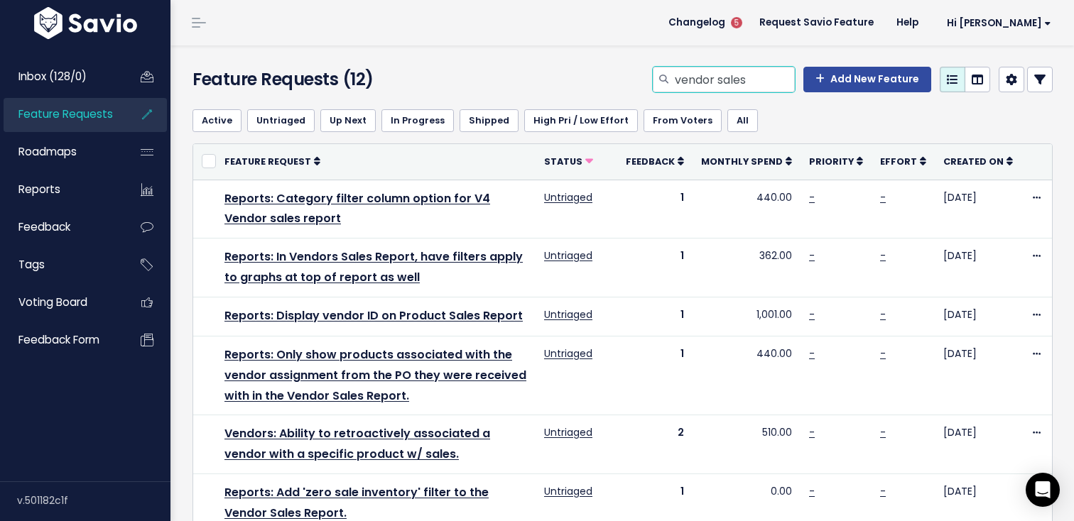
click at [747, 84] on input "vendor sales" at bounding box center [733, 80] width 121 height 26
type input "discount"
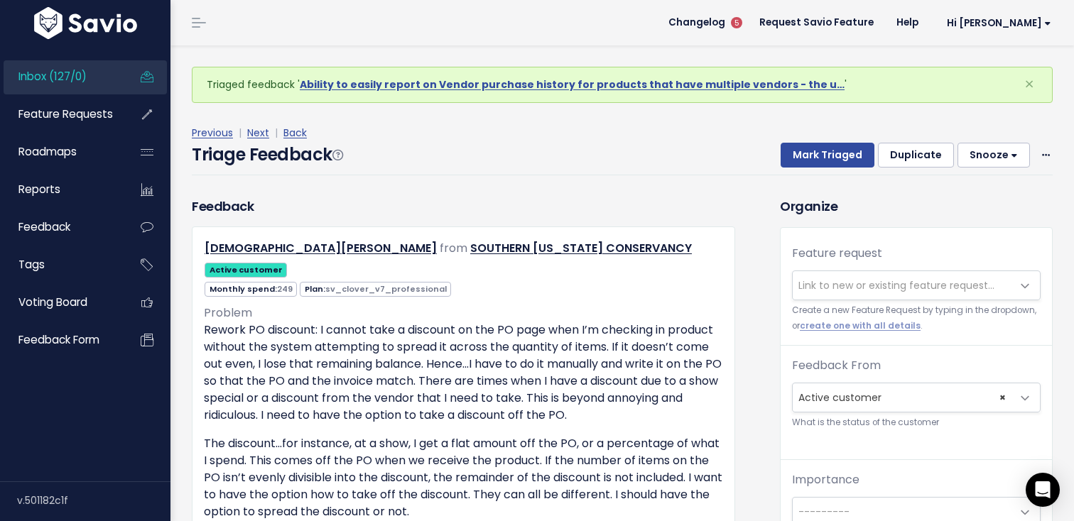
click at [927, 292] on span "Link to new or existing feature request..." at bounding box center [896, 285] width 196 height 14
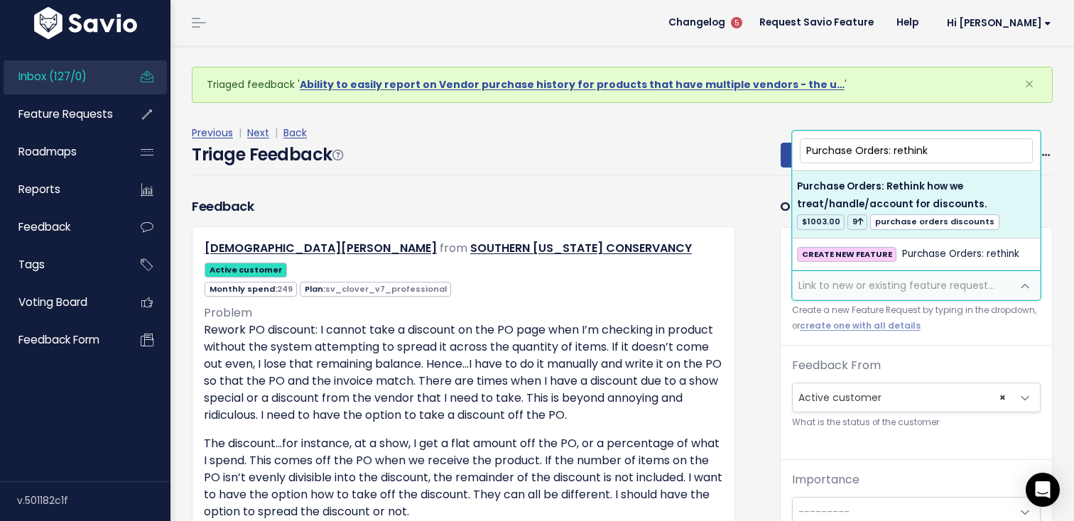
type input "Purchase Orders: rethink"
select select "20603"
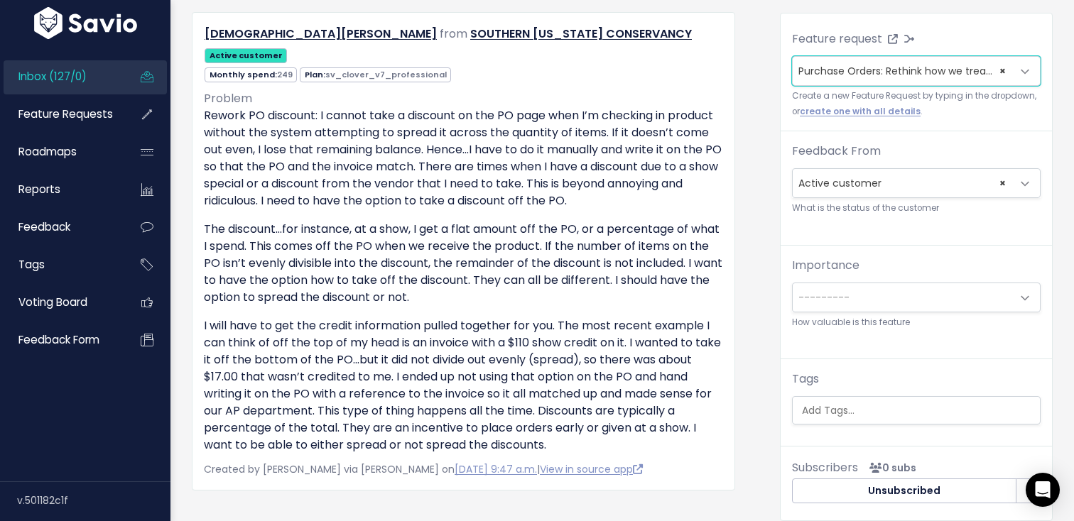
scroll to position [378, 0]
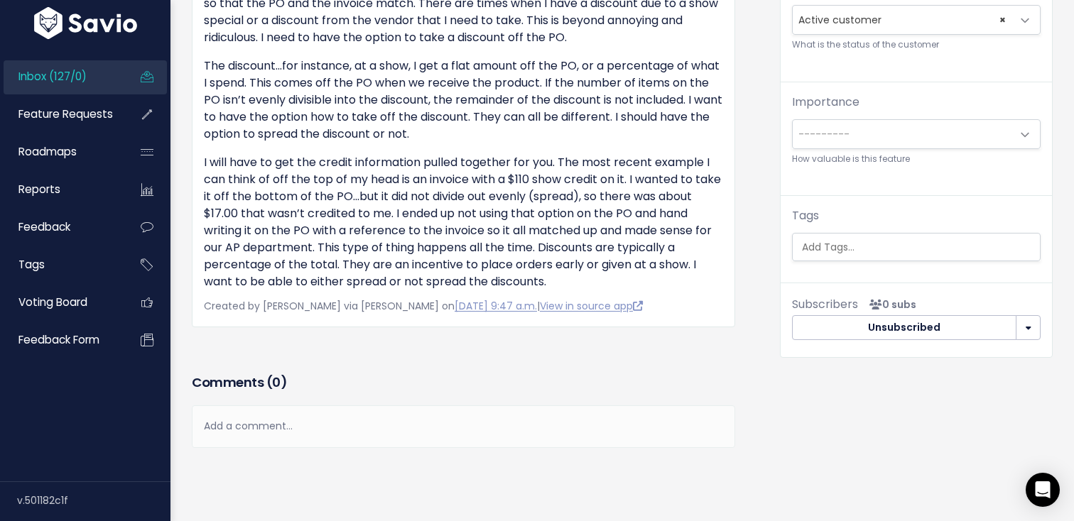
click at [966, 227] on div "Tags" at bounding box center [916, 234] width 249 height 54
click at [954, 251] on input "search" at bounding box center [919, 247] width 247 height 15
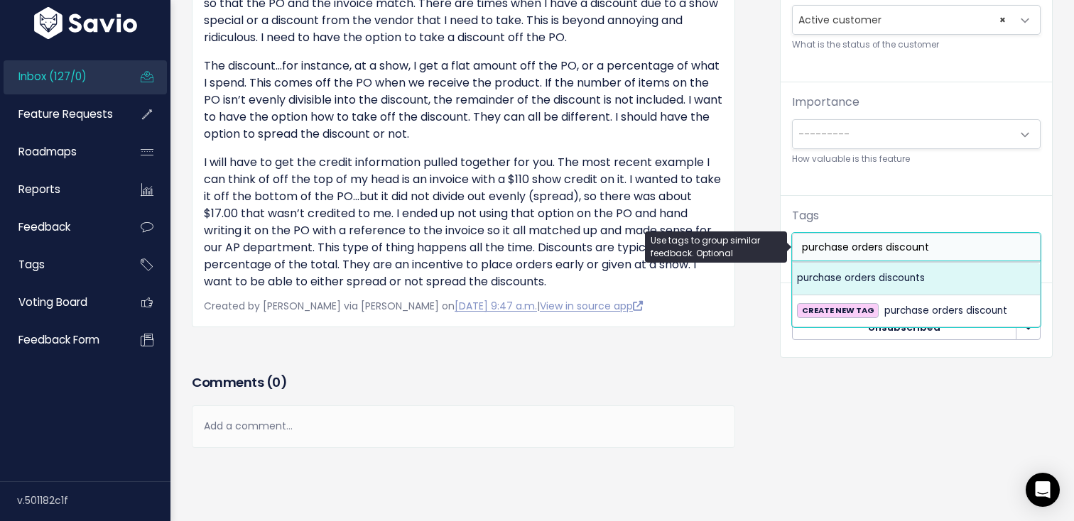
type input "purchase orders discount"
select select "5951"
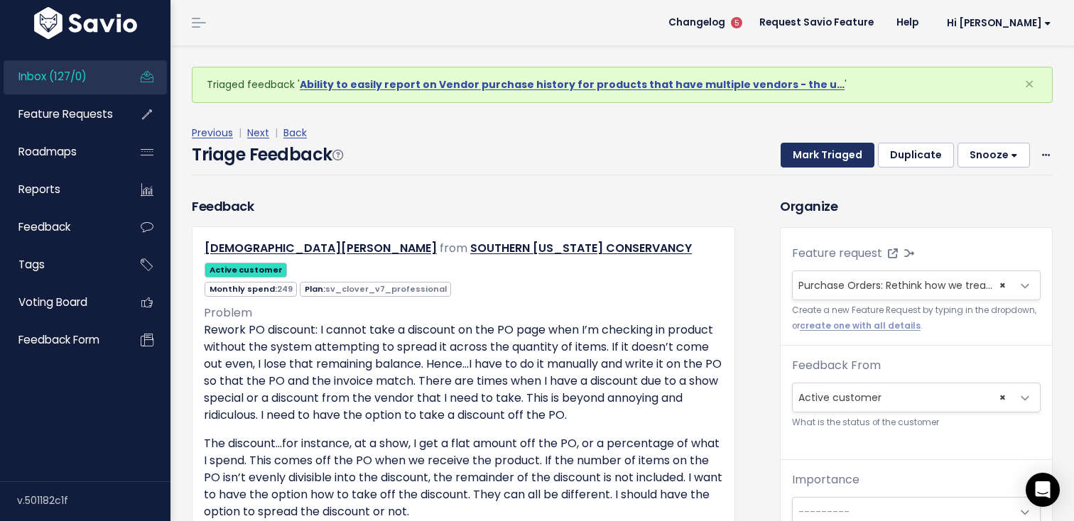
click at [817, 166] on button "Mark Triaged" at bounding box center [827, 156] width 94 height 26
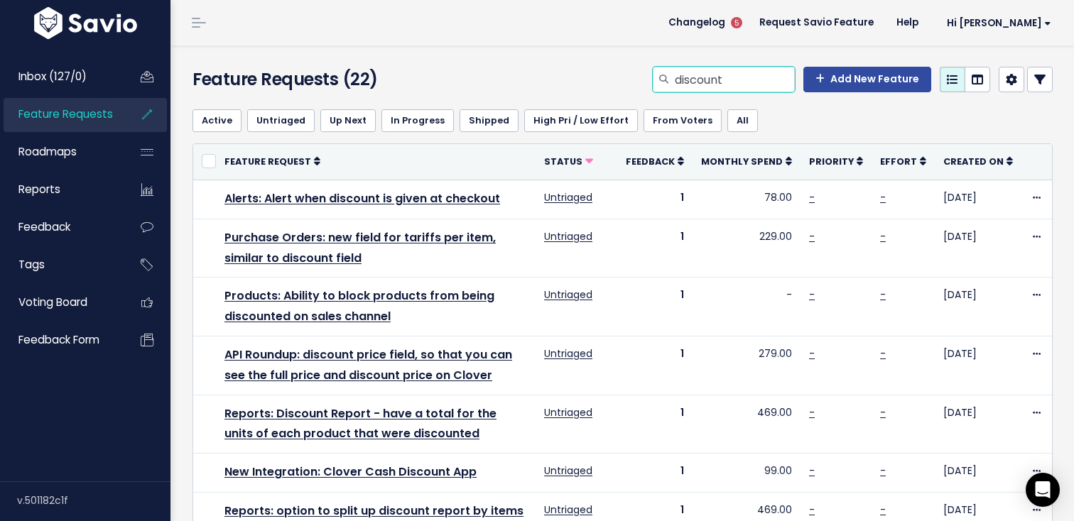
click at [727, 78] on input "discount" at bounding box center [733, 80] width 121 height 26
type input "purchase orders note"
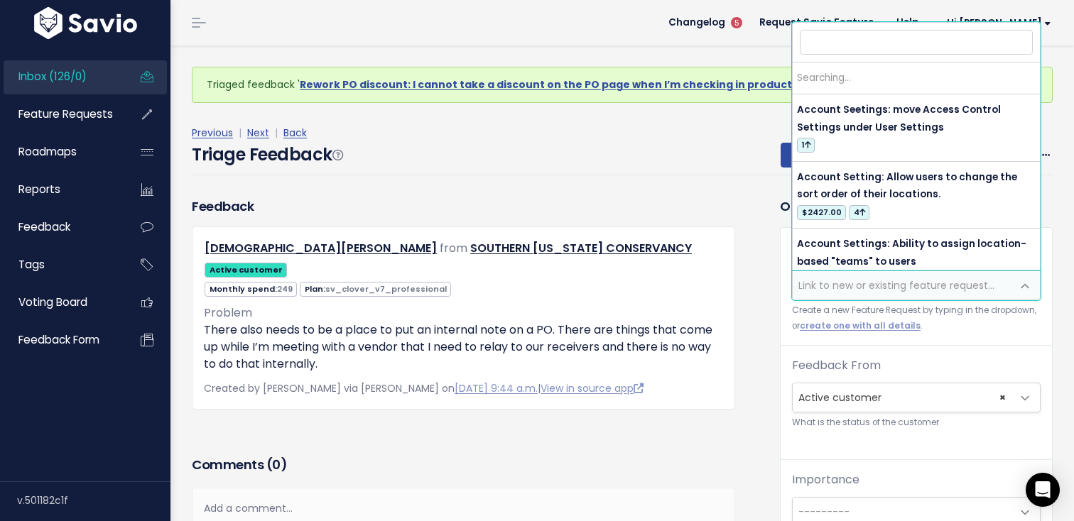
click at [795, 282] on span "Link to new or existing feature request..." at bounding box center [902, 285] width 219 height 28
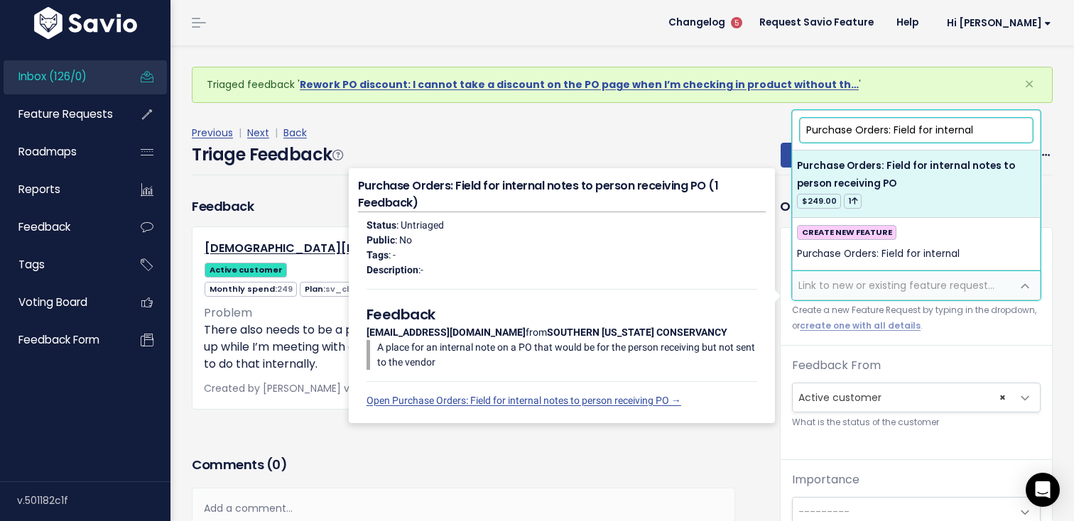
type input "Purchase Orders: Field for internal"
select select "64535"
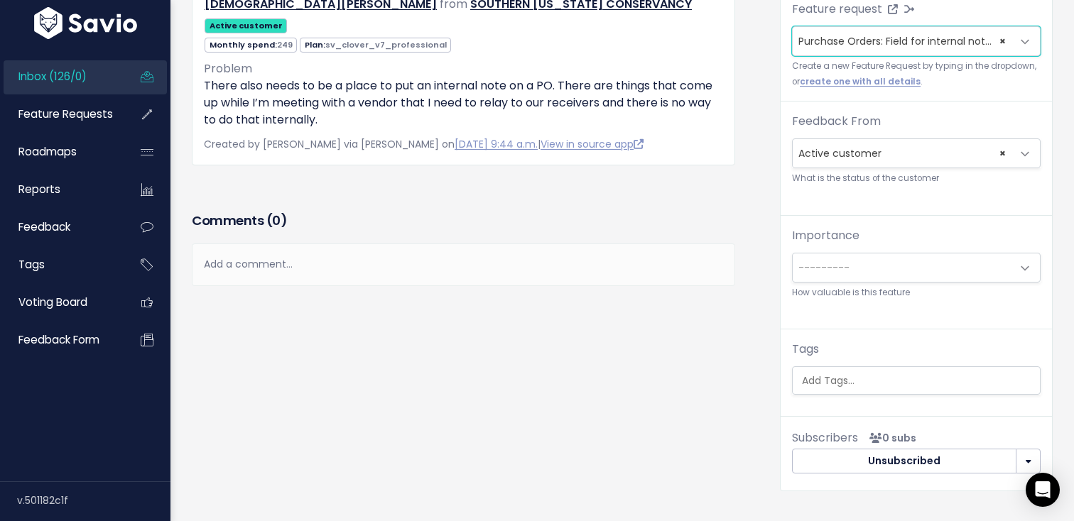
scroll to position [224, 0]
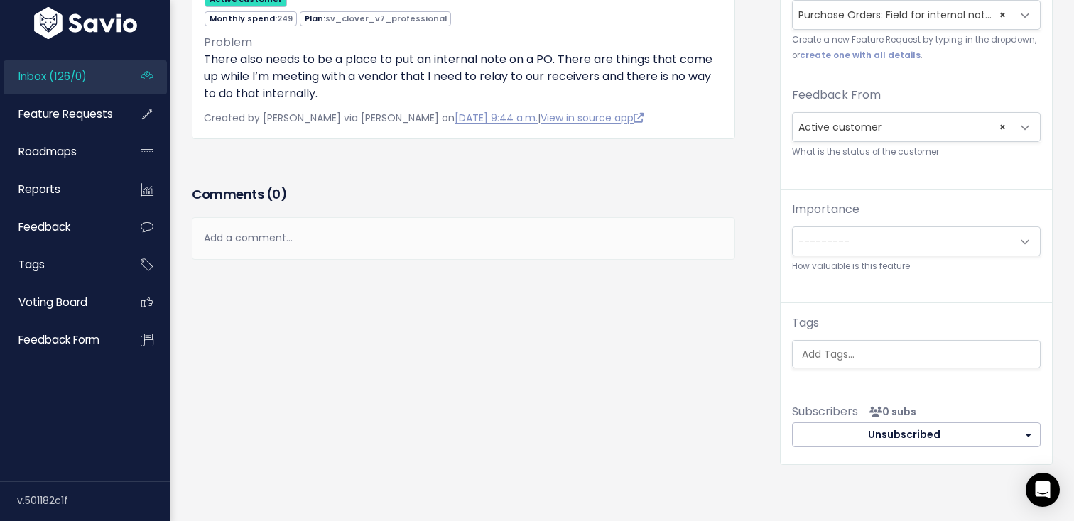
click at [852, 338] on div "Tags" at bounding box center [916, 342] width 249 height 54
click at [852, 349] on input "search" at bounding box center [919, 354] width 247 height 15
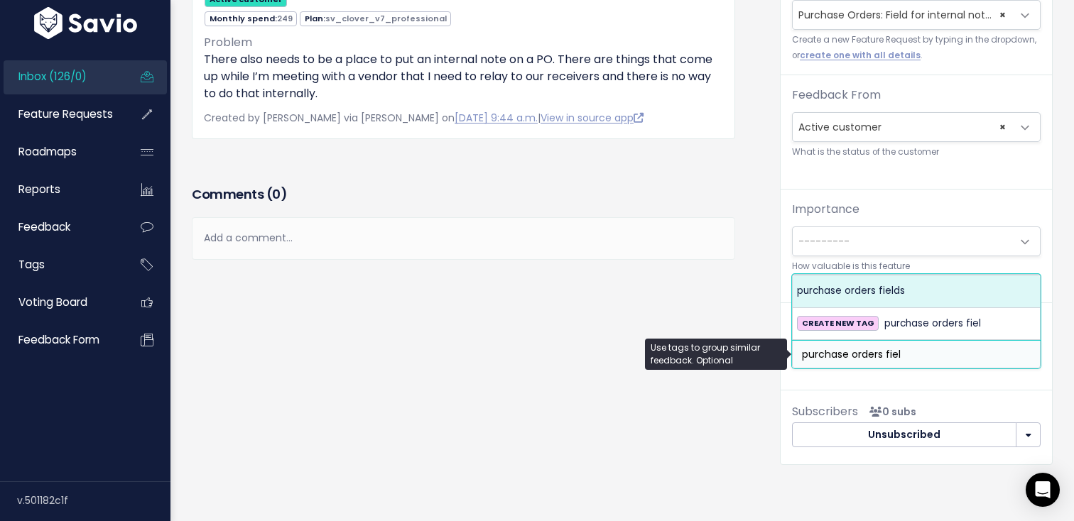
type input "purchase orders fiel"
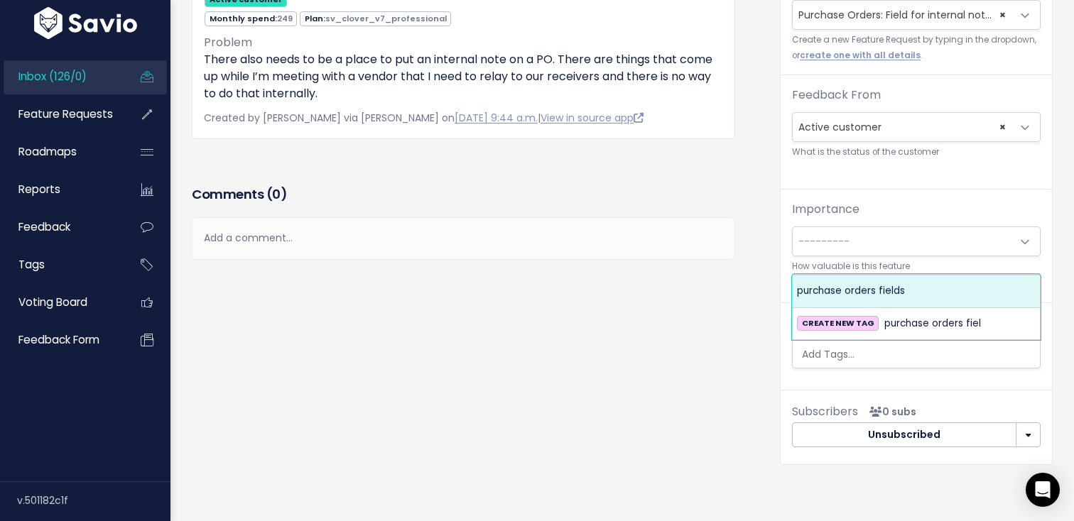
scroll to position [0, 0]
select select "5485"
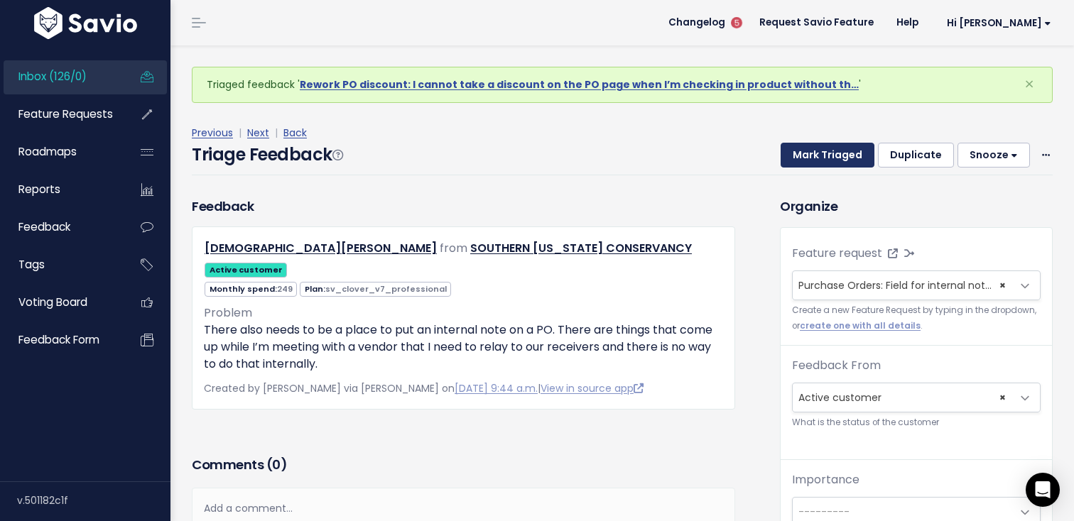
click at [823, 143] on button "Mark Triaged" at bounding box center [827, 156] width 94 height 26
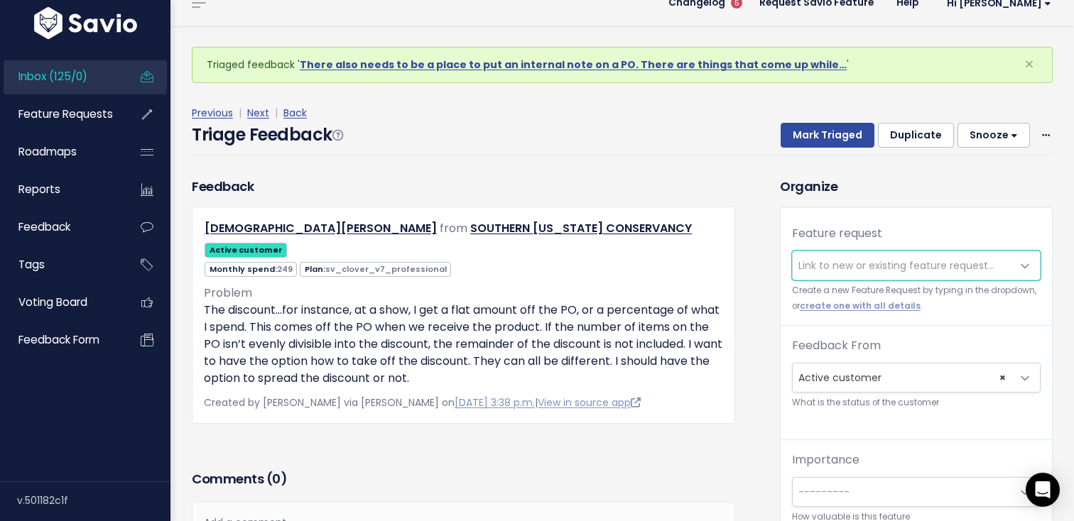
scroll to position [47, 0]
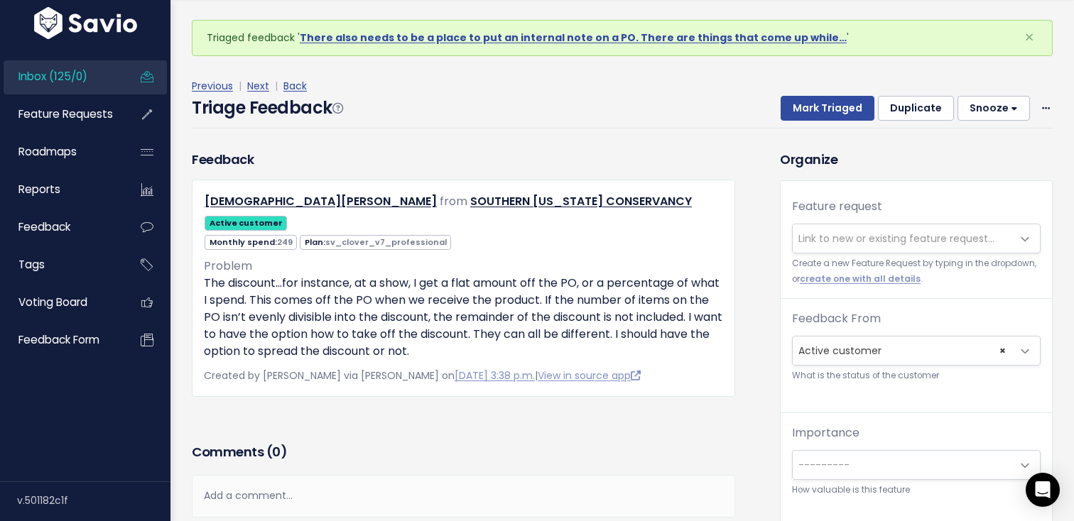
click at [881, 238] on span "Link to new or existing feature request..." at bounding box center [896, 239] width 196 height 14
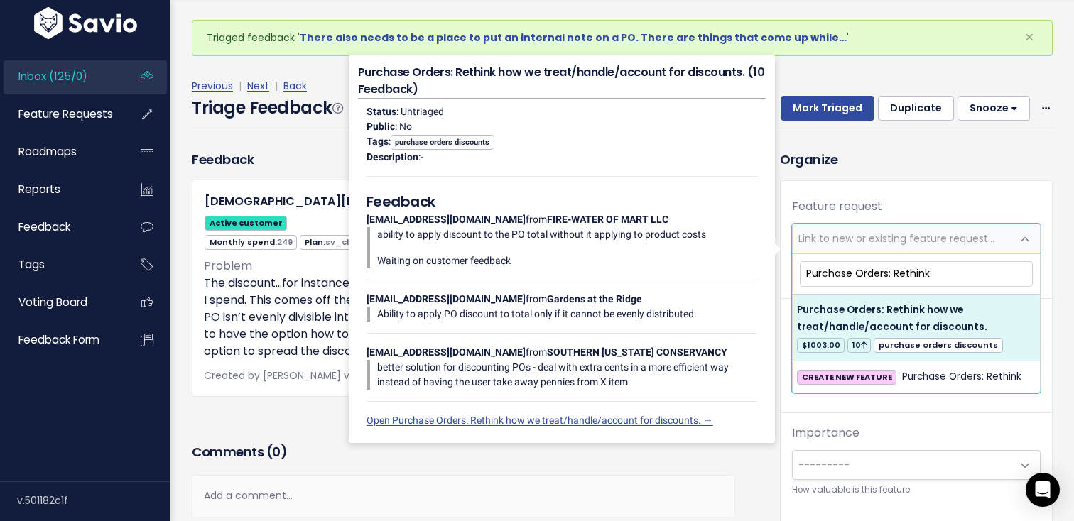
type input "Purchase Orders: Rethink"
select select "20603"
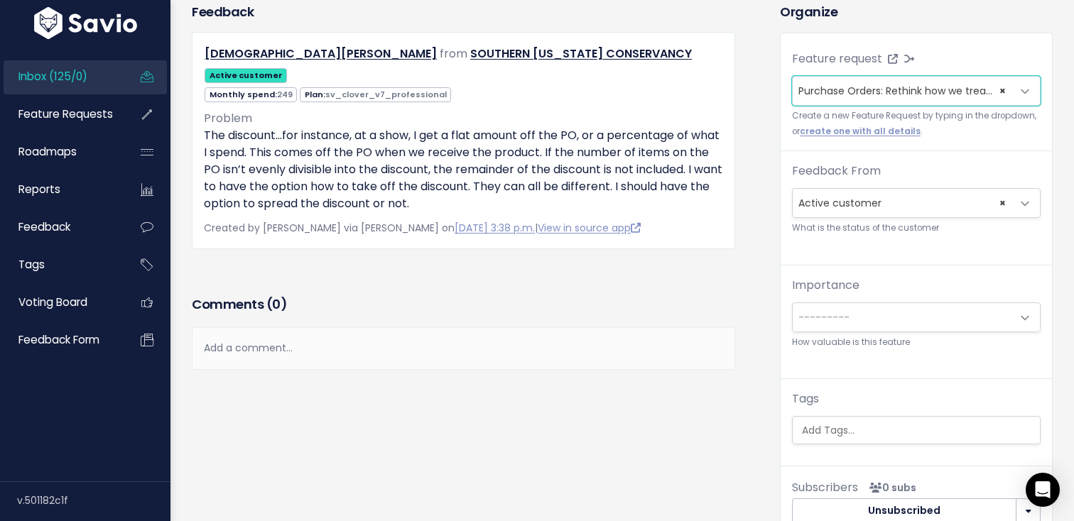
scroll to position [287, 0]
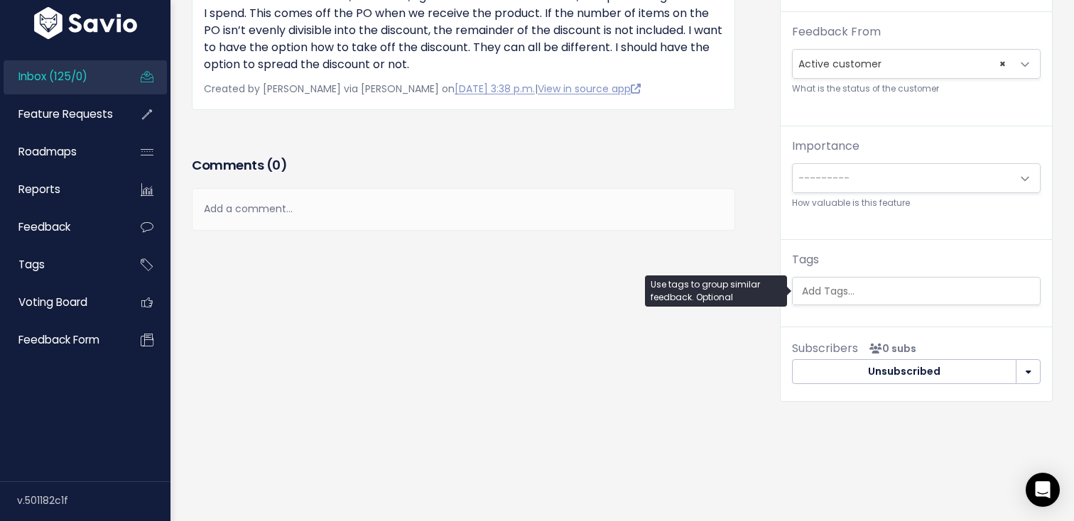
click at [960, 294] on input "search" at bounding box center [919, 291] width 247 height 15
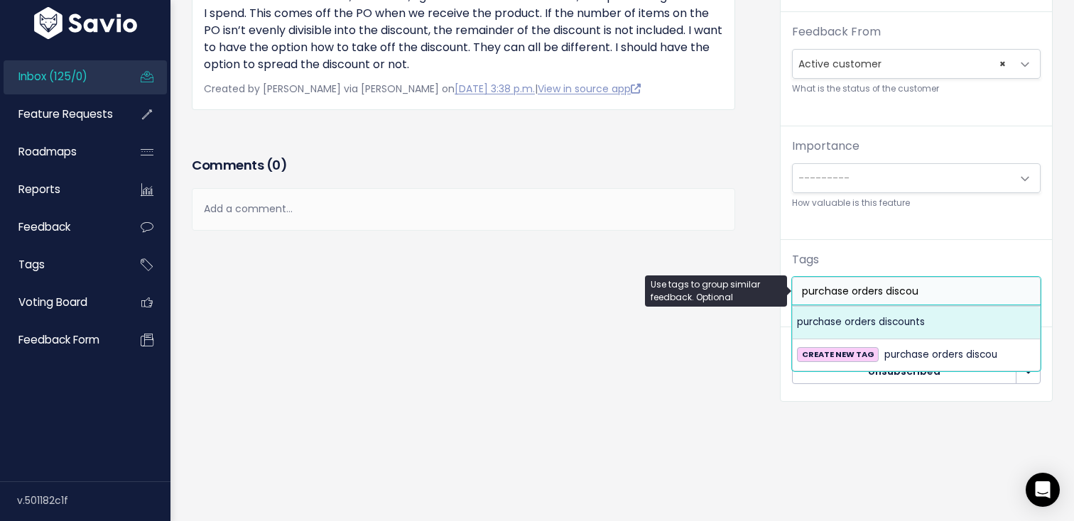
type input "purchase orders discou"
select select "5951"
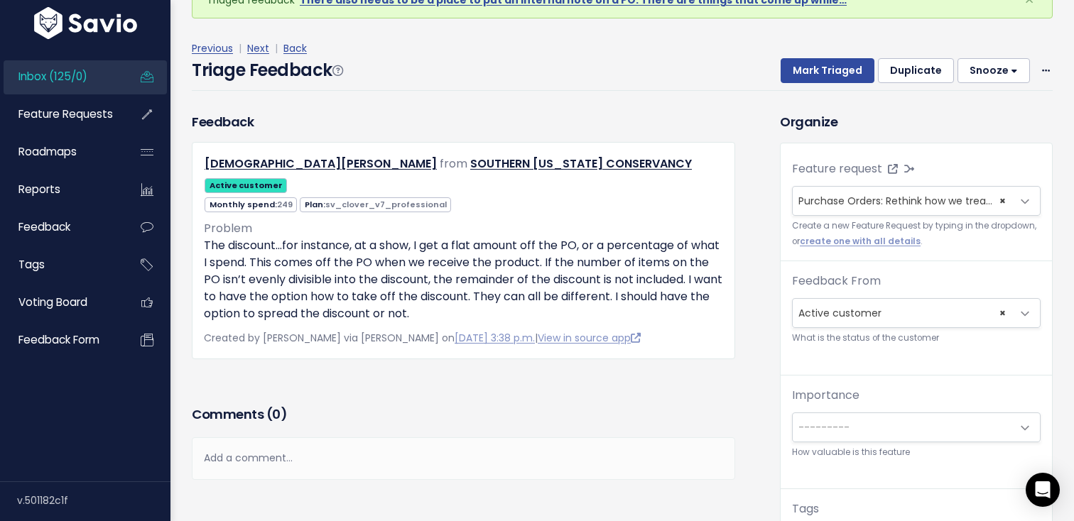
scroll to position [70, 0]
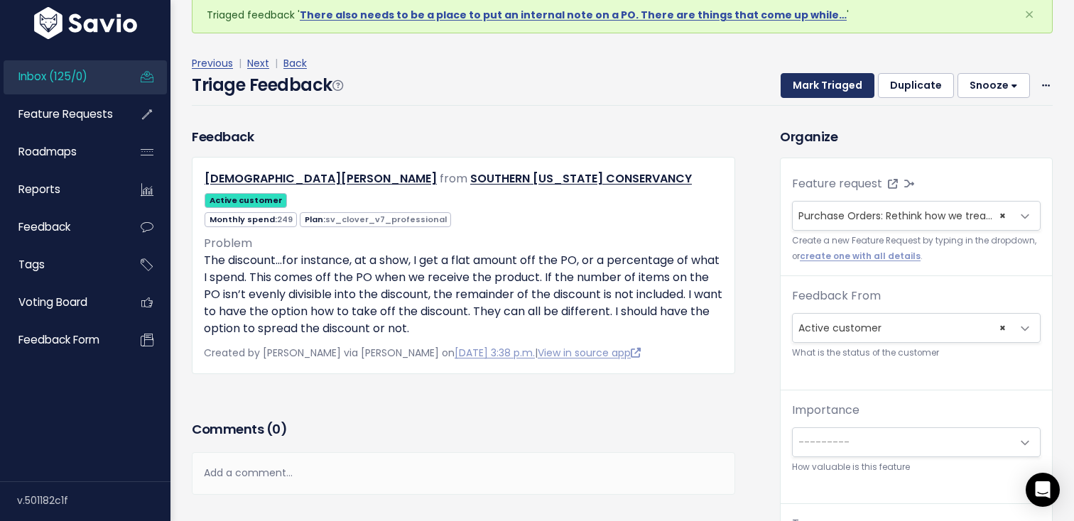
click at [835, 83] on button "Mark Triaged" at bounding box center [827, 86] width 94 height 26
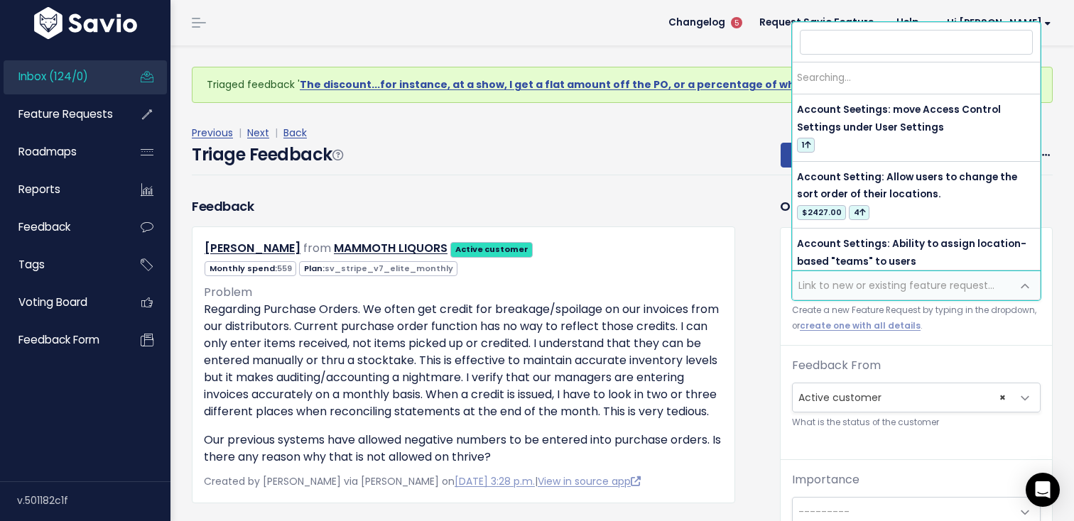
click at [869, 290] on span "Link to new or existing feature request..." at bounding box center [896, 285] width 196 height 14
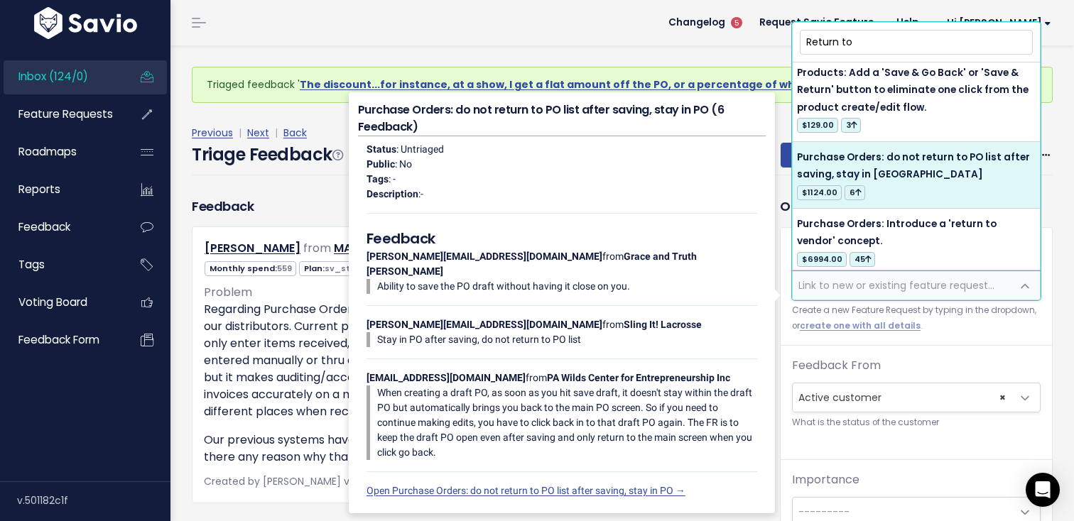
scroll to position [92, 0]
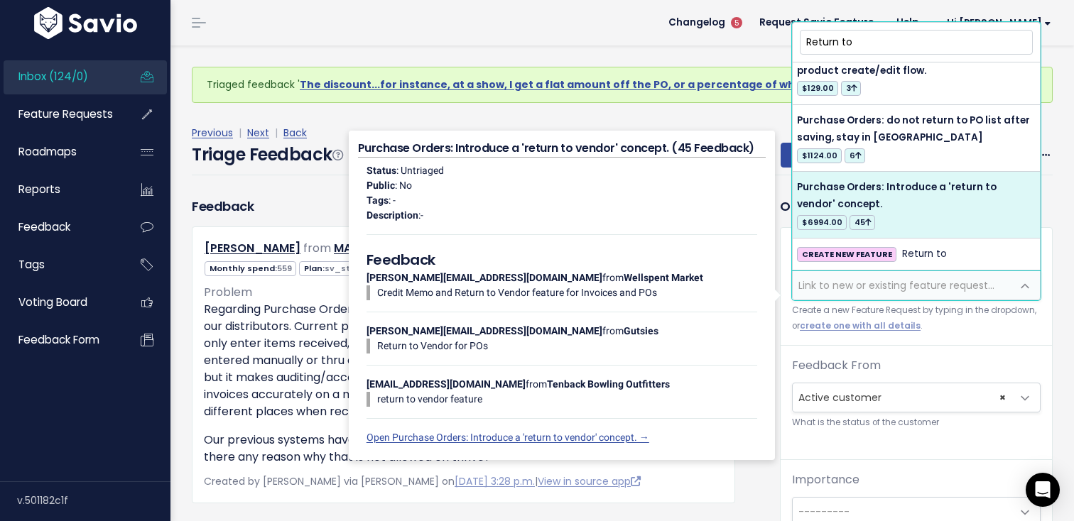
type input "Return to"
select select "21130"
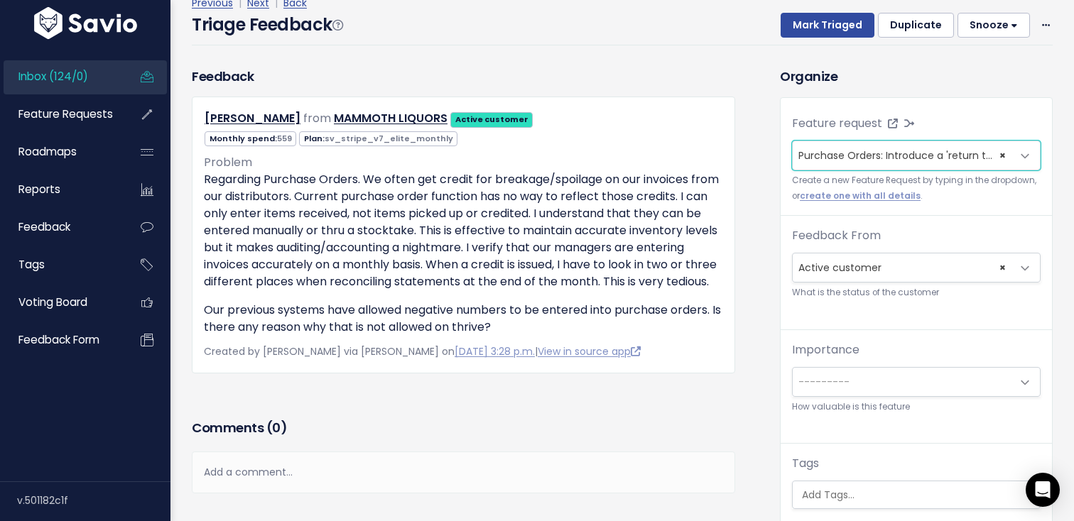
scroll to position [91, 0]
